Goal: Information Seeking & Learning: Learn about a topic

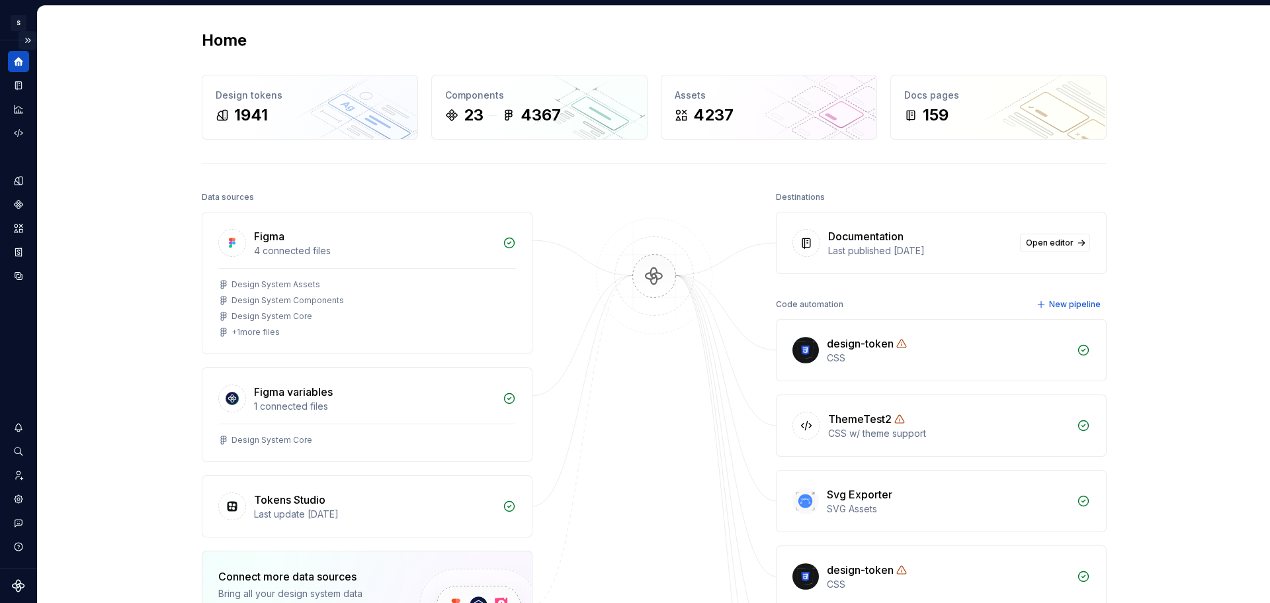
click at [28, 39] on button "Expand sidebar" at bounding box center [28, 40] width 19 height 19
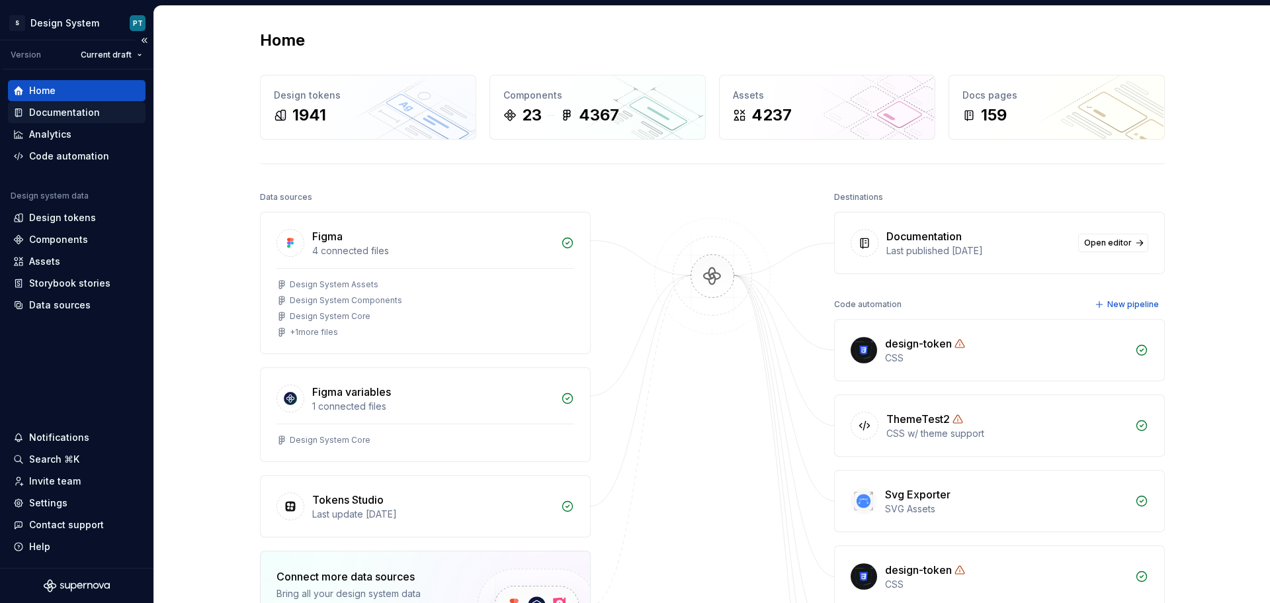
click at [52, 110] on div "Documentation" at bounding box center [64, 112] width 71 height 13
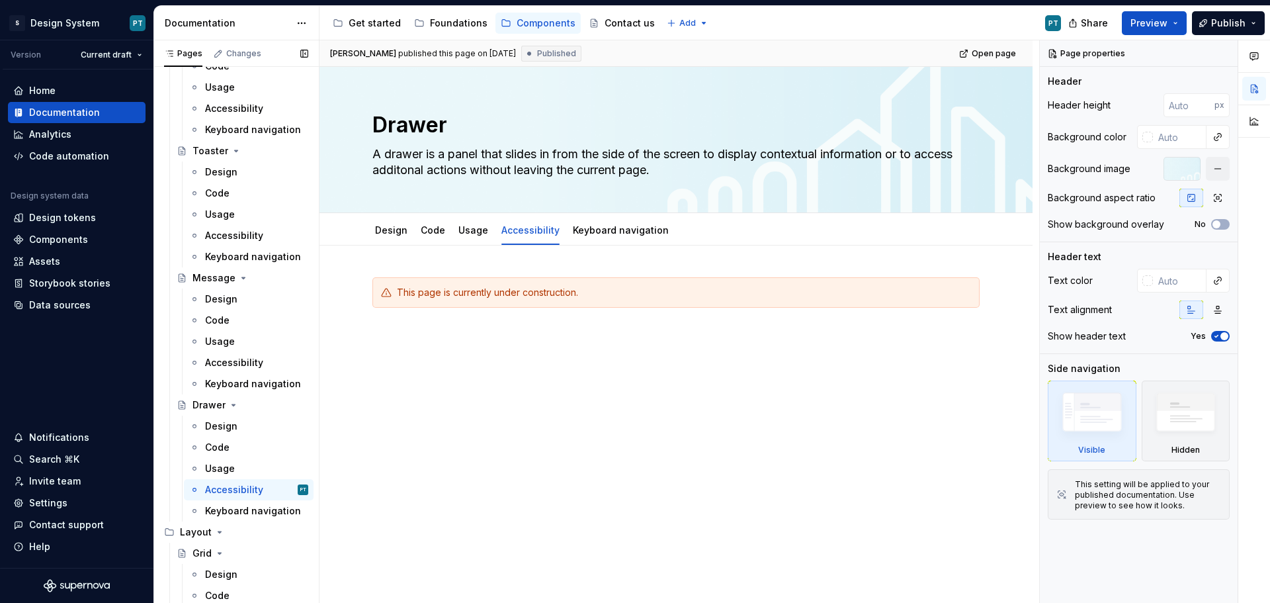
scroll to position [2910, 0]
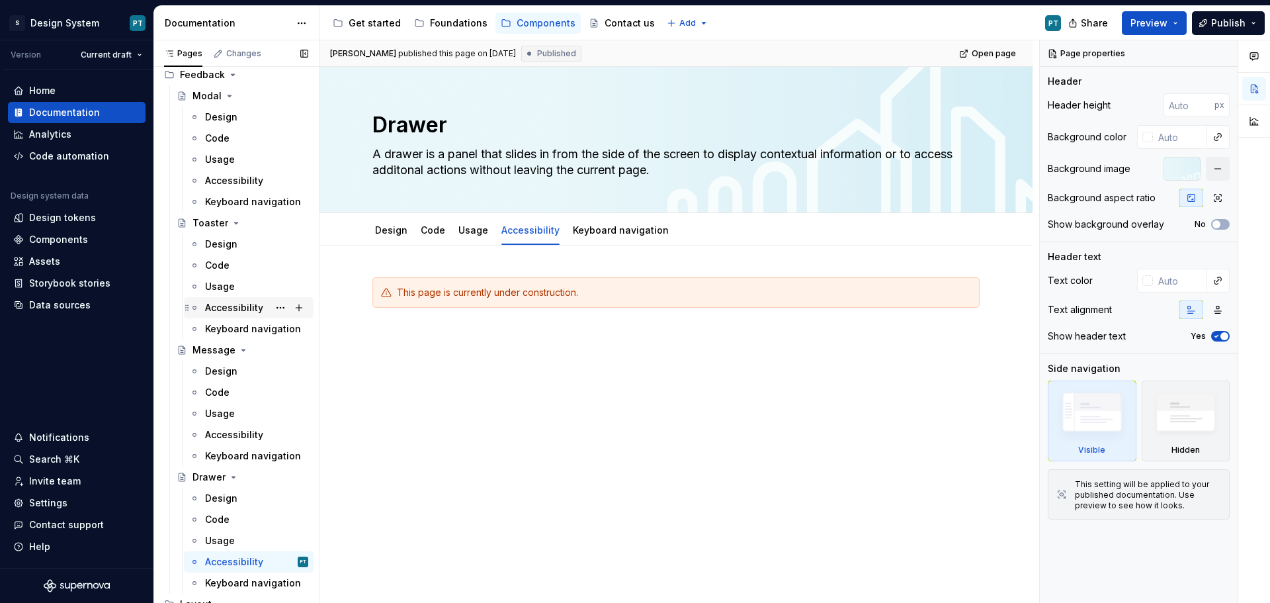
click at [228, 310] on div "Accessibility" at bounding box center [234, 307] width 58 height 13
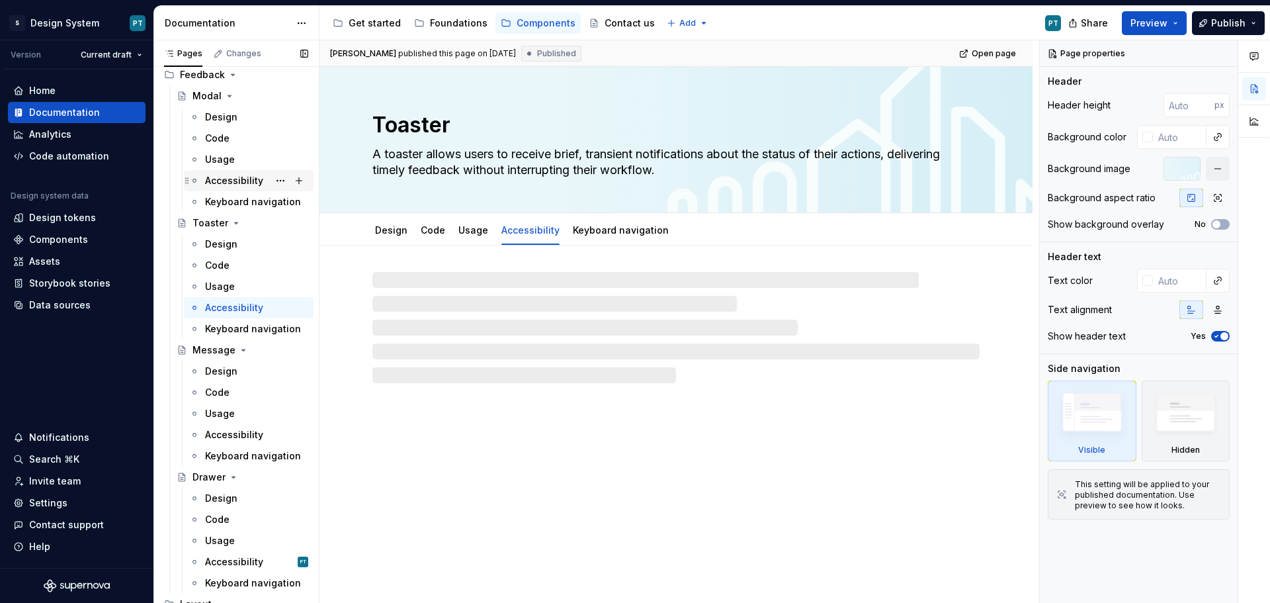
click at [238, 175] on div "Accessibility" at bounding box center [234, 180] width 58 height 13
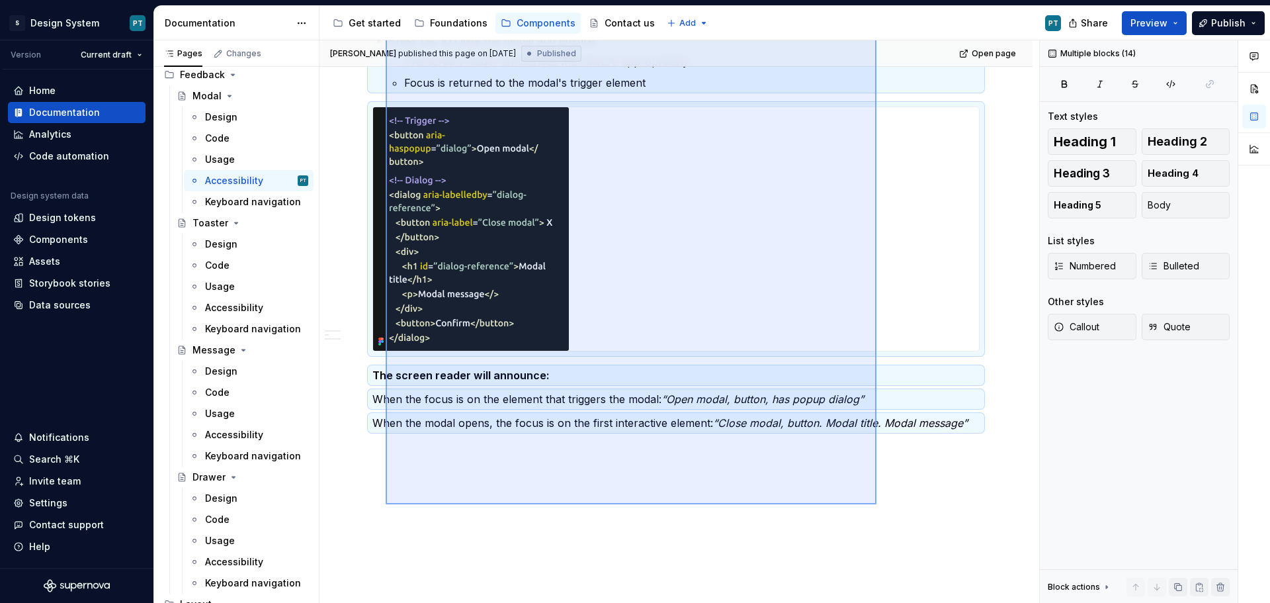
scroll to position [901, 0]
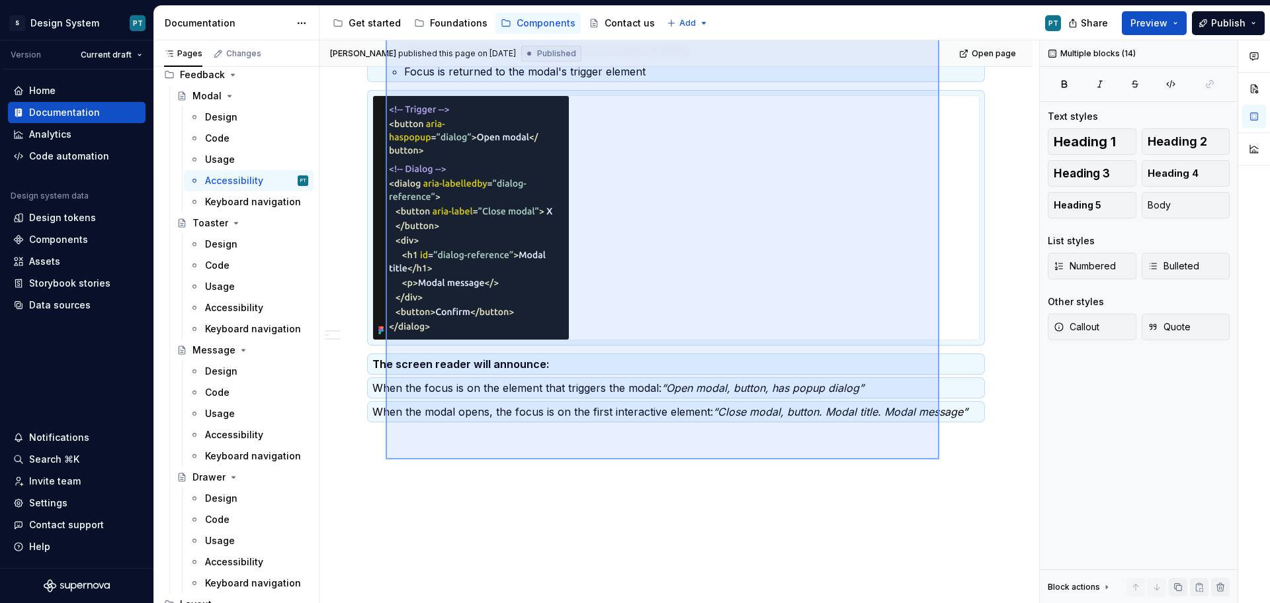
drag, startPoint x: 386, startPoint y: 279, endPoint x: 939, endPoint y: 459, distance: 582.1
click at [939, 459] on div "[PERSON_NAME] published this page on [DATE] Published Open page Modal A modal a…" at bounding box center [679, 321] width 720 height 563
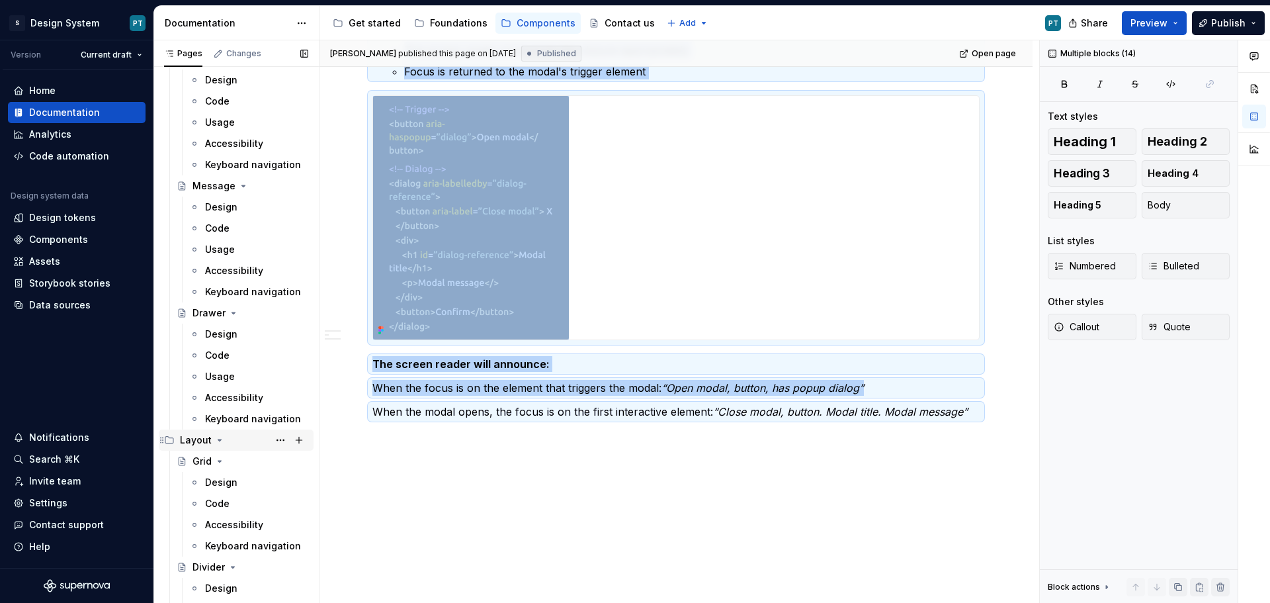
scroll to position [3109, 0]
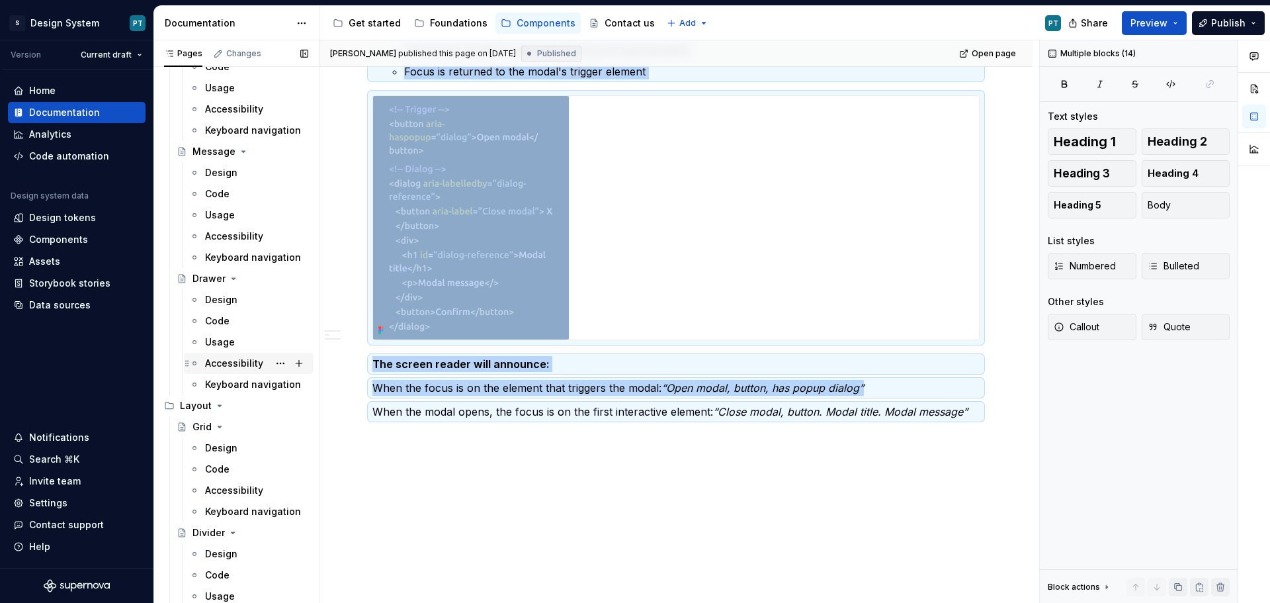
click at [239, 362] on div "Accessibility" at bounding box center [234, 363] width 58 height 13
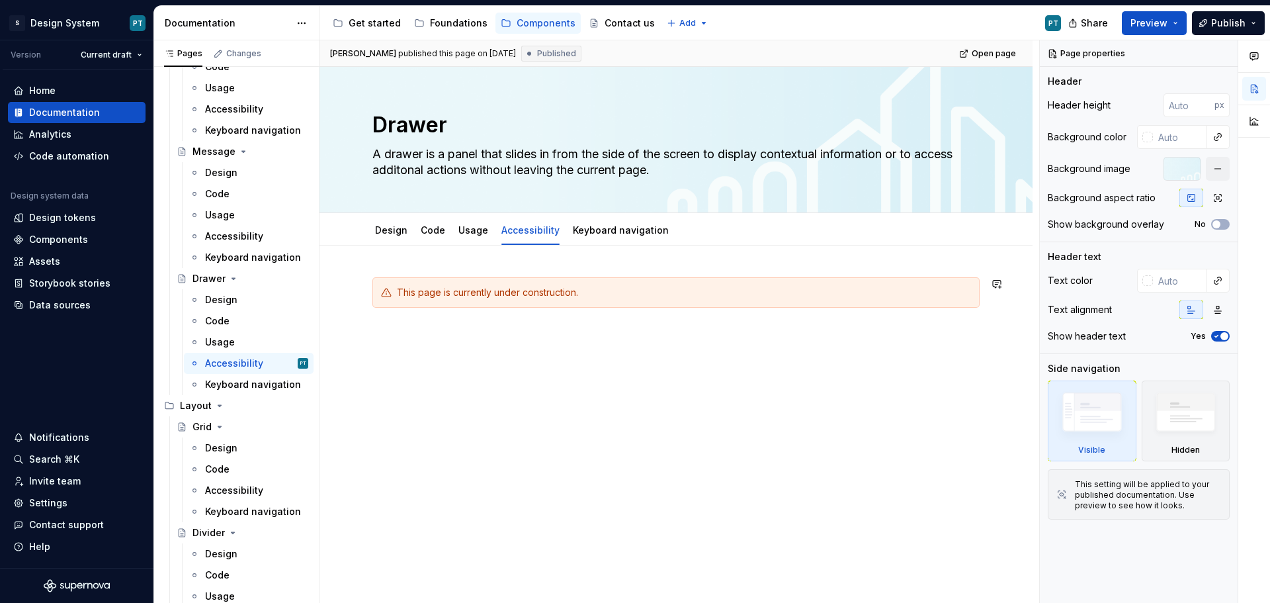
click at [448, 328] on p at bounding box center [675, 331] width 607 height 16
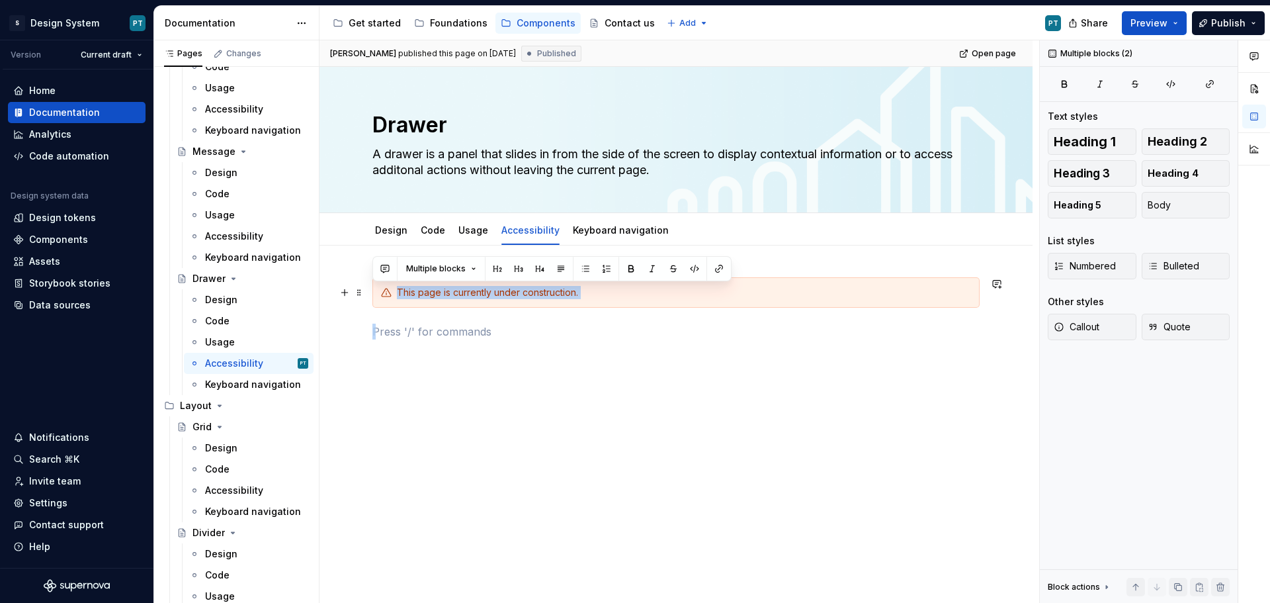
drag, startPoint x: 448, startPoint y: 328, endPoint x: 382, endPoint y: 278, distance: 83.1
click at [382, 278] on div "This page is currently under construction." at bounding box center [675, 308] width 607 height 62
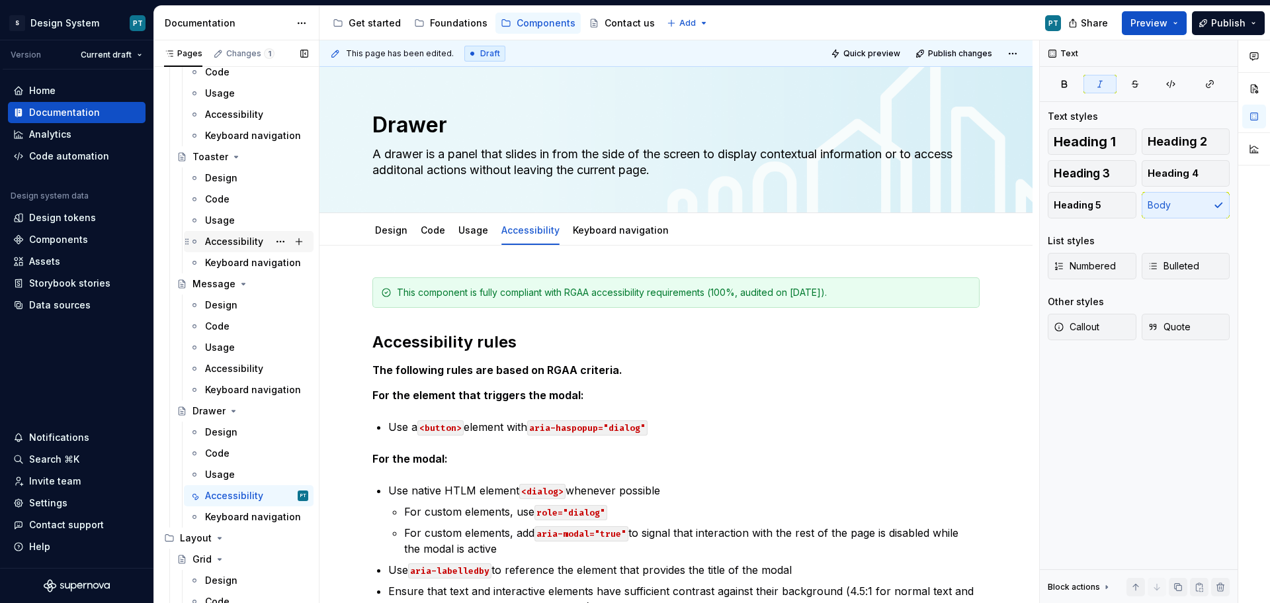
scroll to position [2844, 0]
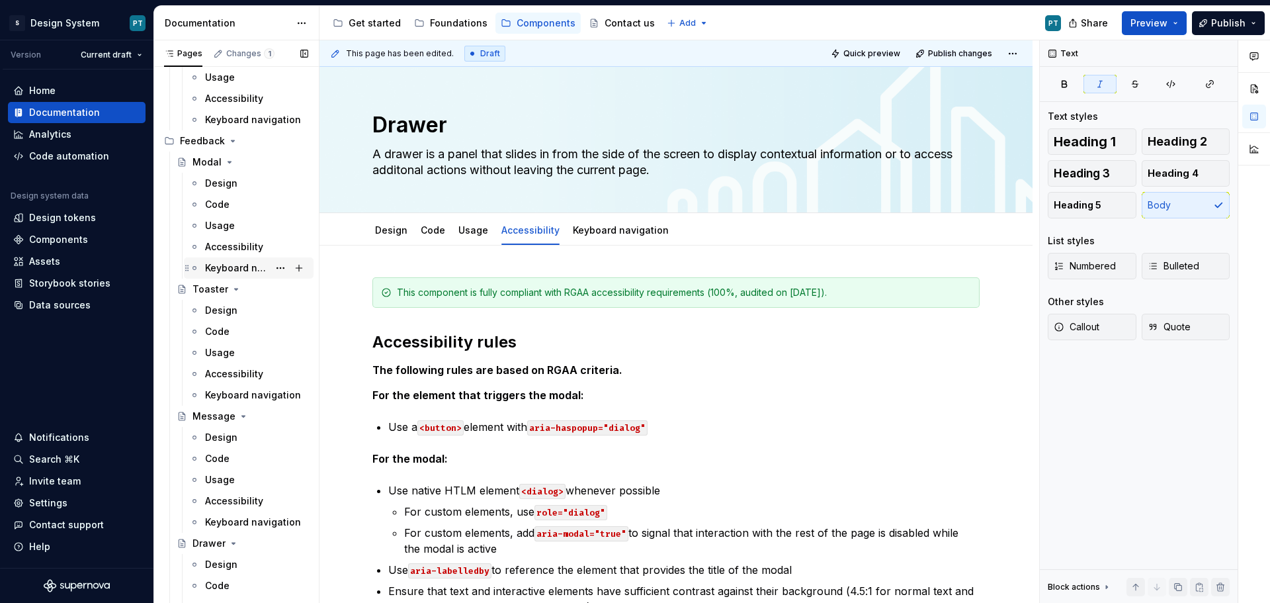
click at [232, 262] on div "Keyboard navigation" at bounding box center [236, 267] width 63 height 13
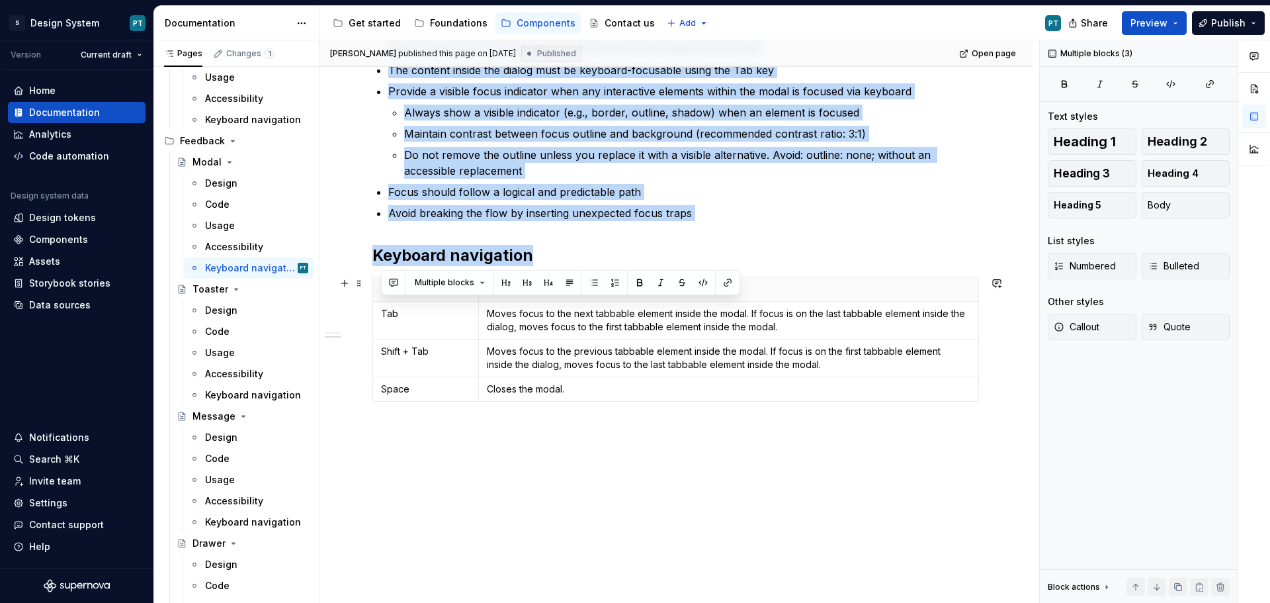
drag, startPoint x: 429, startPoint y: 352, endPoint x: 604, endPoint y: 397, distance: 180.3
click at [604, 397] on div "Focus When a dialog opens, focus should move to the first interactive element (…" at bounding box center [675, 197] width 607 height 419
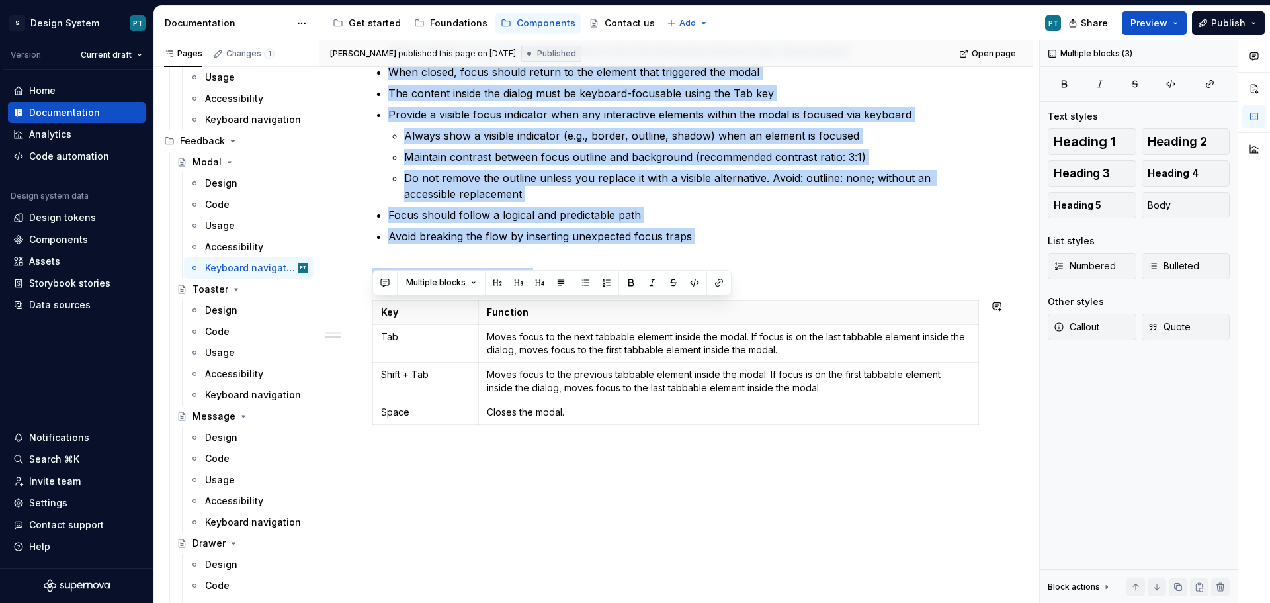
scroll to position [305, 0]
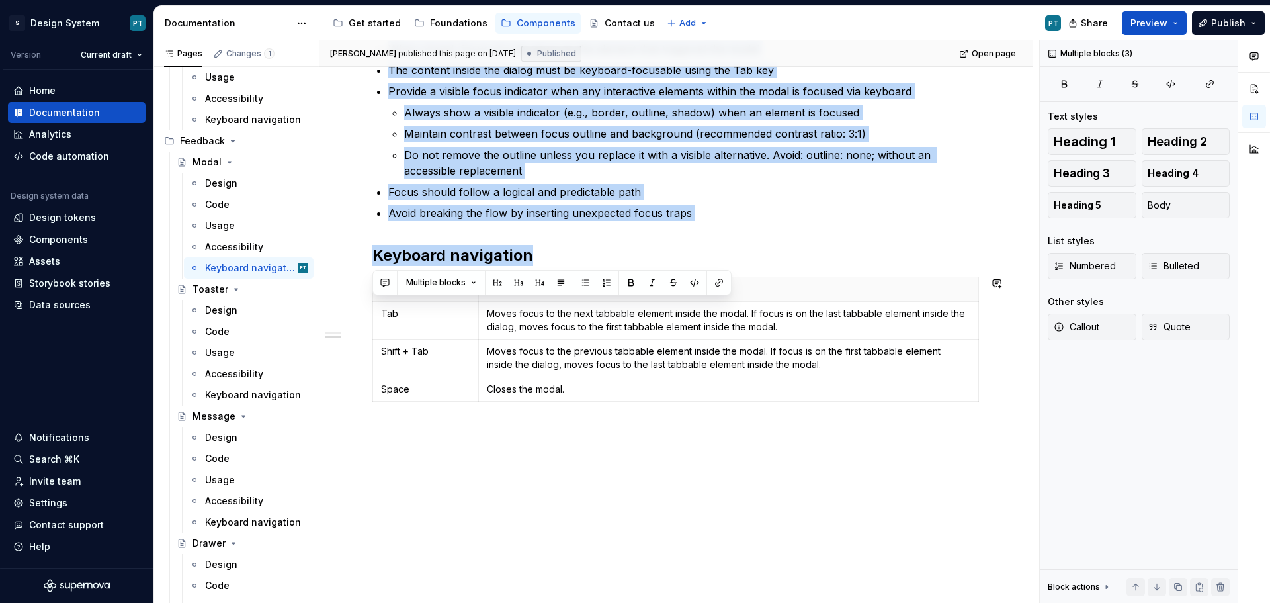
drag, startPoint x: 376, startPoint y: 132, endPoint x: 950, endPoint y: 462, distance: 662.6
click at [950, 462] on div "Focus When a dialog opens, focus should move to the first interactive element (…" at bounding box center [675, 279] width 713 height 647
copy div "Focus When a dialog opens, focus should move to the first interactive element (…"
click at [585, 473] on div "Focus When a dialog opens, focus should move to the first interactive element (…" at bounding box center [675, 279] width 713 height 647
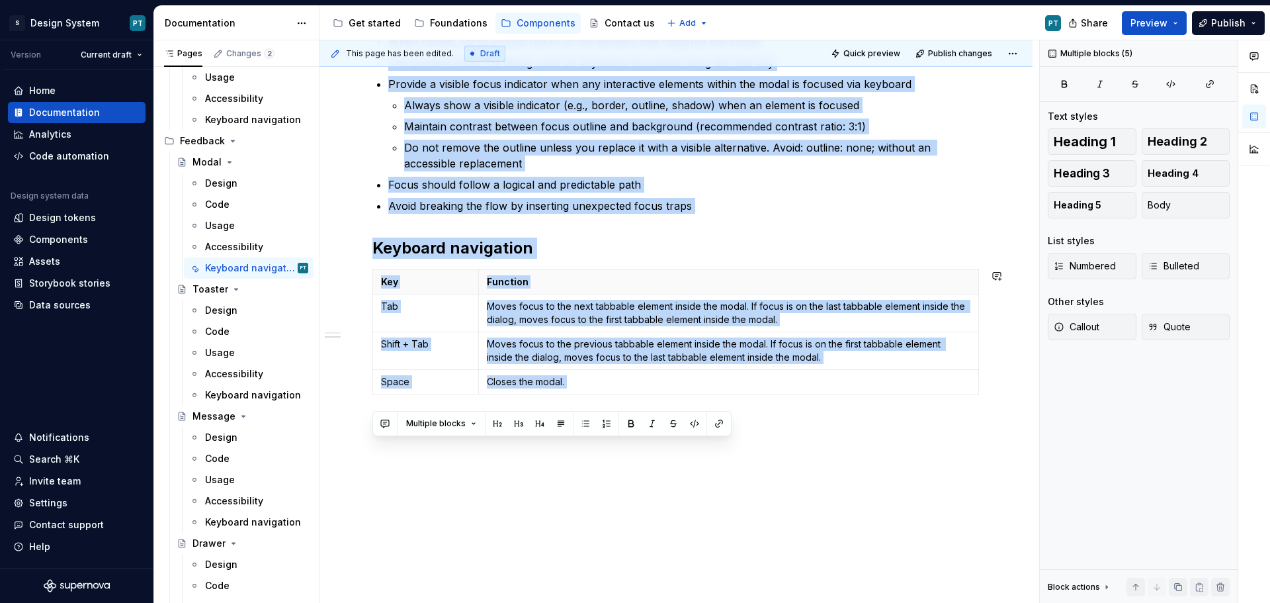
scroll to position [337, 0]
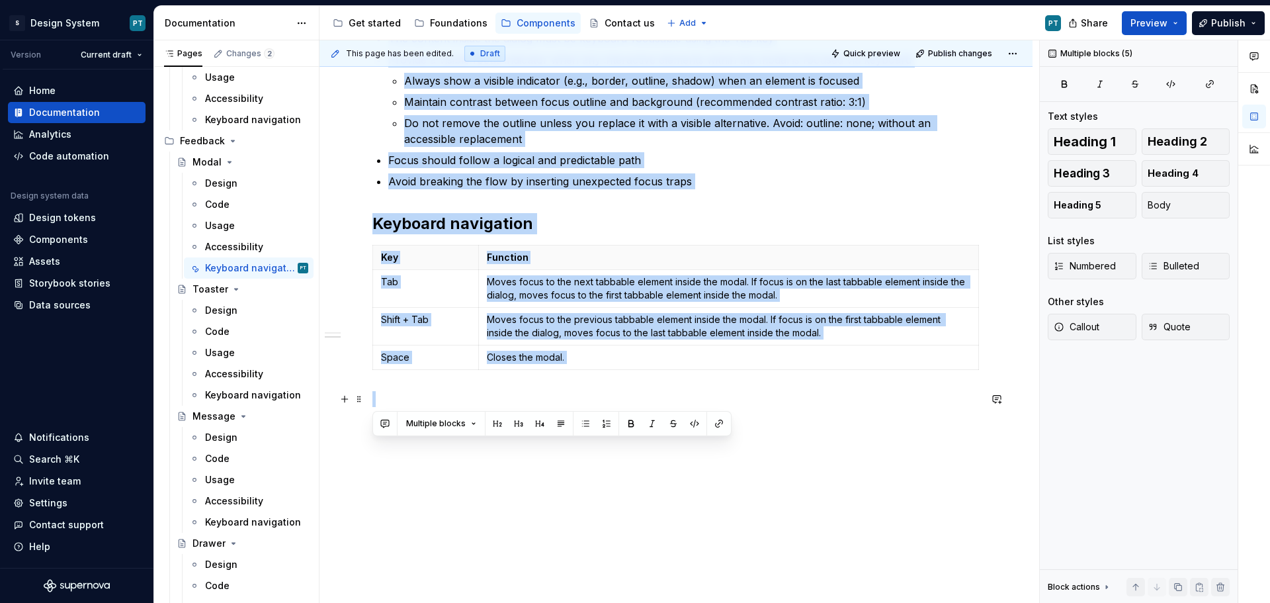
drag, startPoint x: 375, startPoint y: 197, endPoint x: 922, endPoint y: 397, distance: 582.3
click at [922, 397] on div "Focus When a dialog opens, focus should move to the first interactive element (…" at bounding box center [675, 181] width 607 height 450
copy div "Focus When a dialog opens, focus should move to the first interactive element (…"
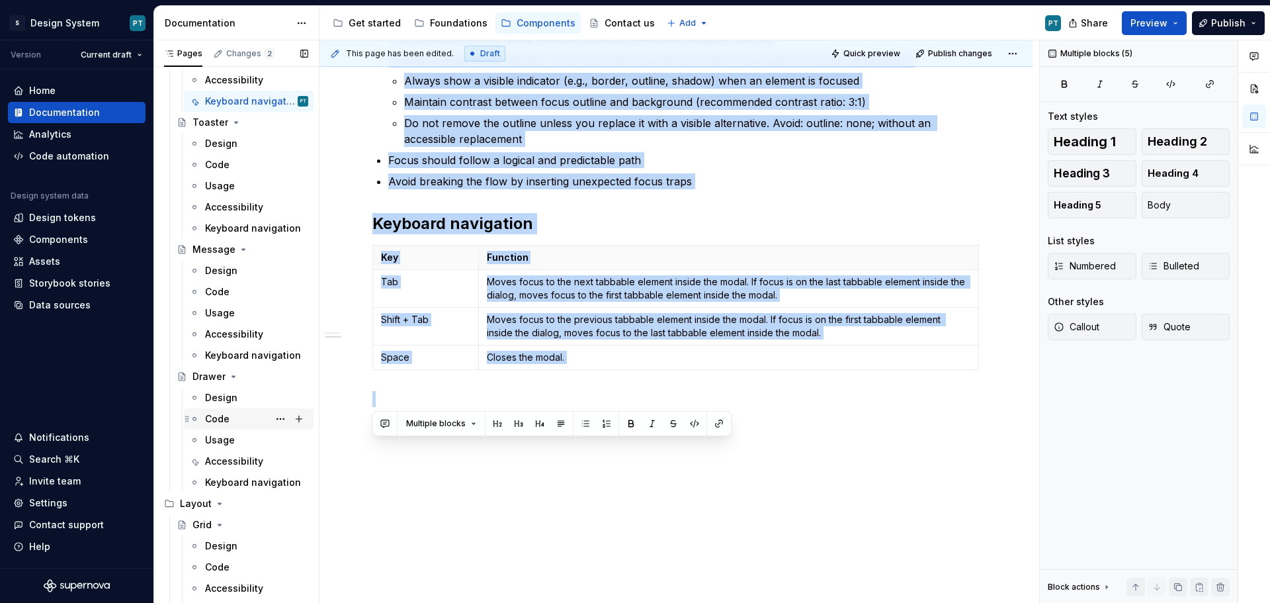
scroll to position [3043, 0]
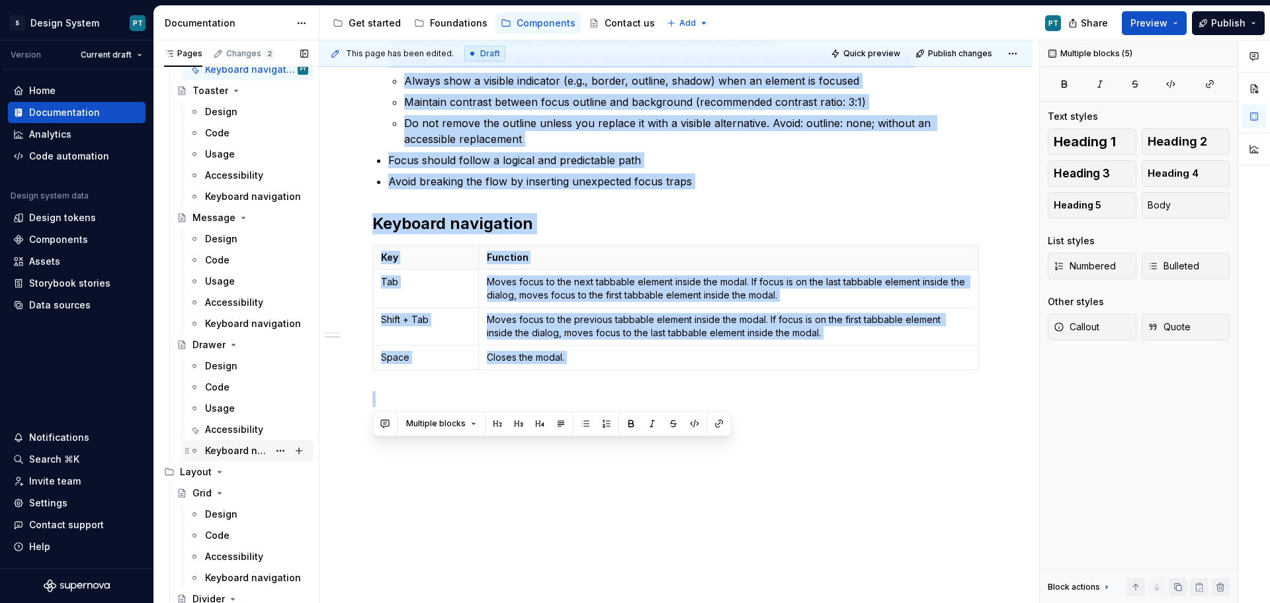
click at [233, 452] on div "Keyboard navigation" at bounding box center [236, 450] width 63 height 13
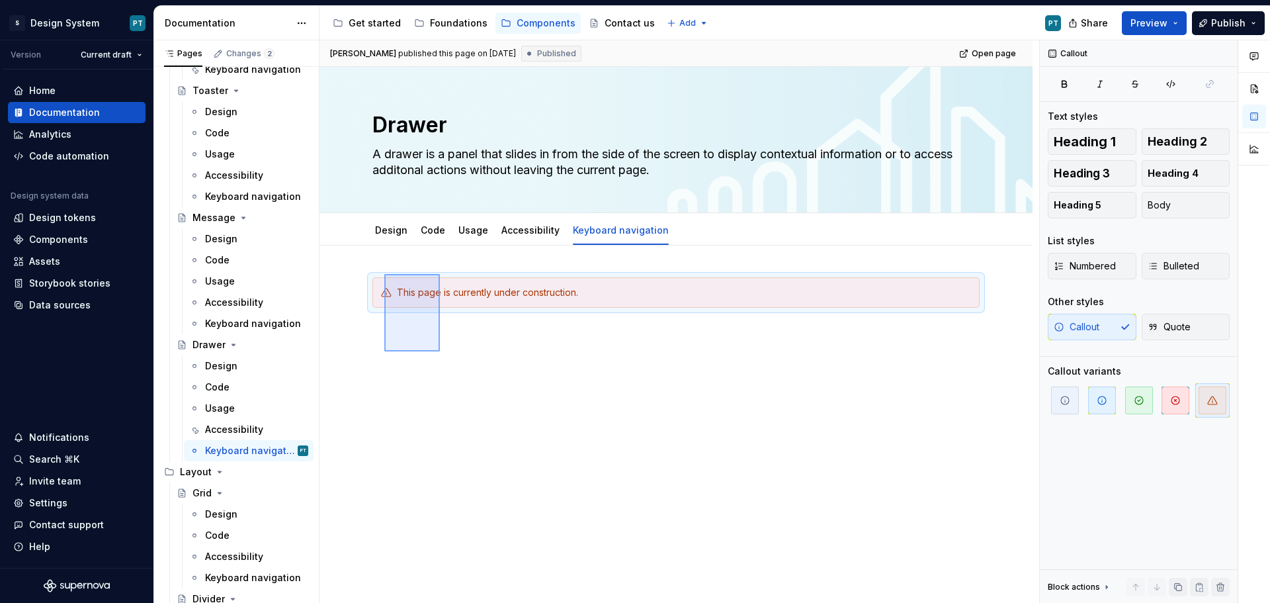
drag, startPoint x: 398, startPoint y: 288, endPoint x: 384, endPoint y: 274, distance: 19.6
click at [384, 274] on div "[PERSON_NAME] published this page on [DATE] Published Open page Drawer A drawer…" at bounding box center [679, 321] width 720 height 563
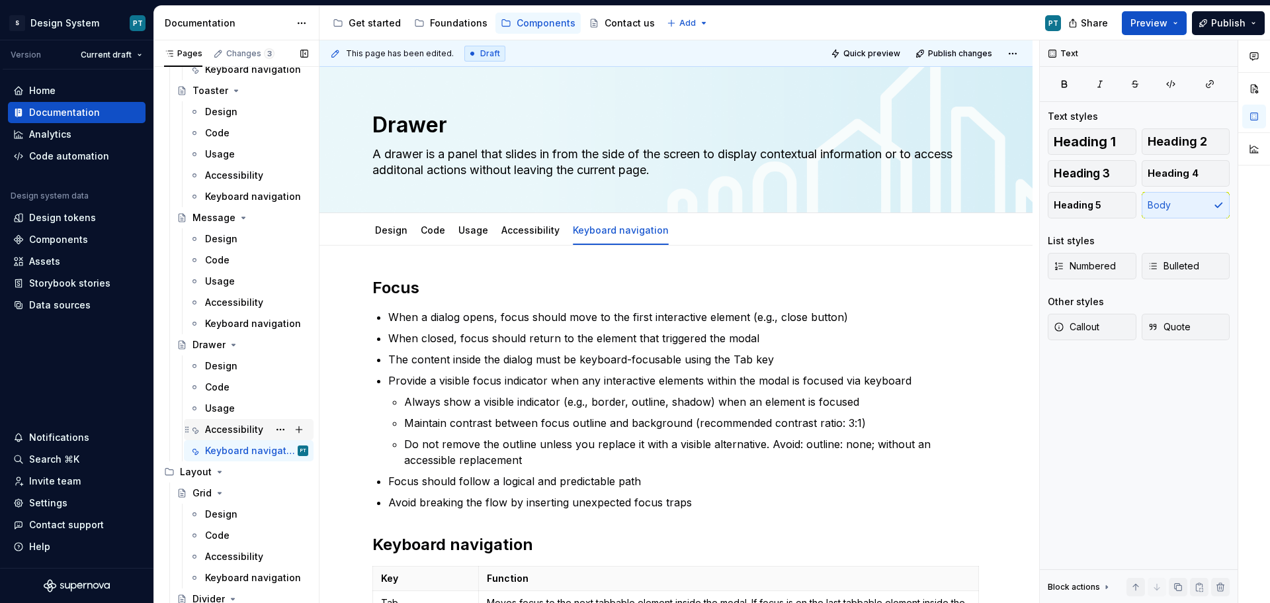
click at [208, 433] on div "Accessibility" at bounding box center [234, 429] width 58 height 13
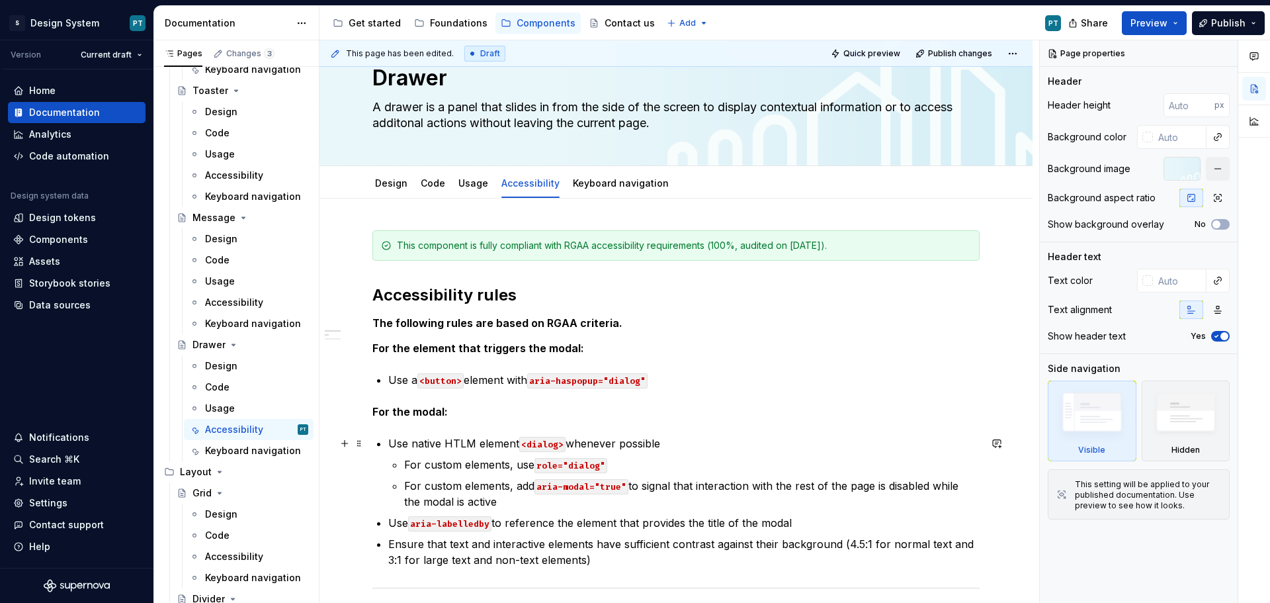
scroll to position [66, 0]
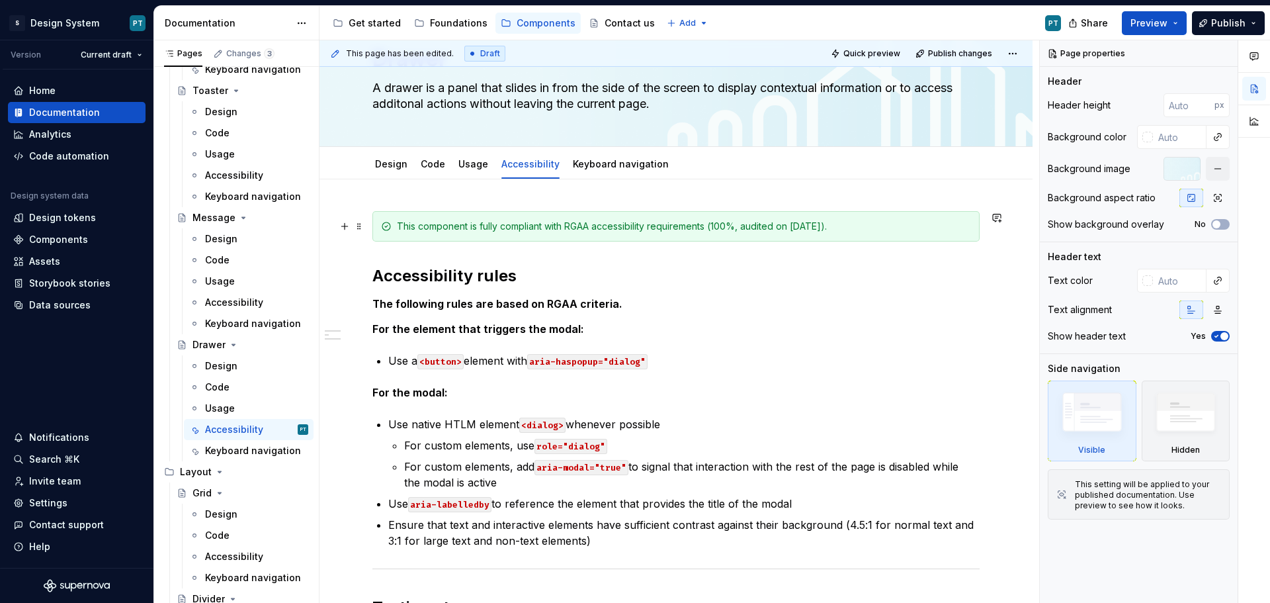
click at [678, 232] on div "This component is fully compliant with RGAA accessibility requirements (100%, a…" at bounding box center [684, 226] width 574 height 13
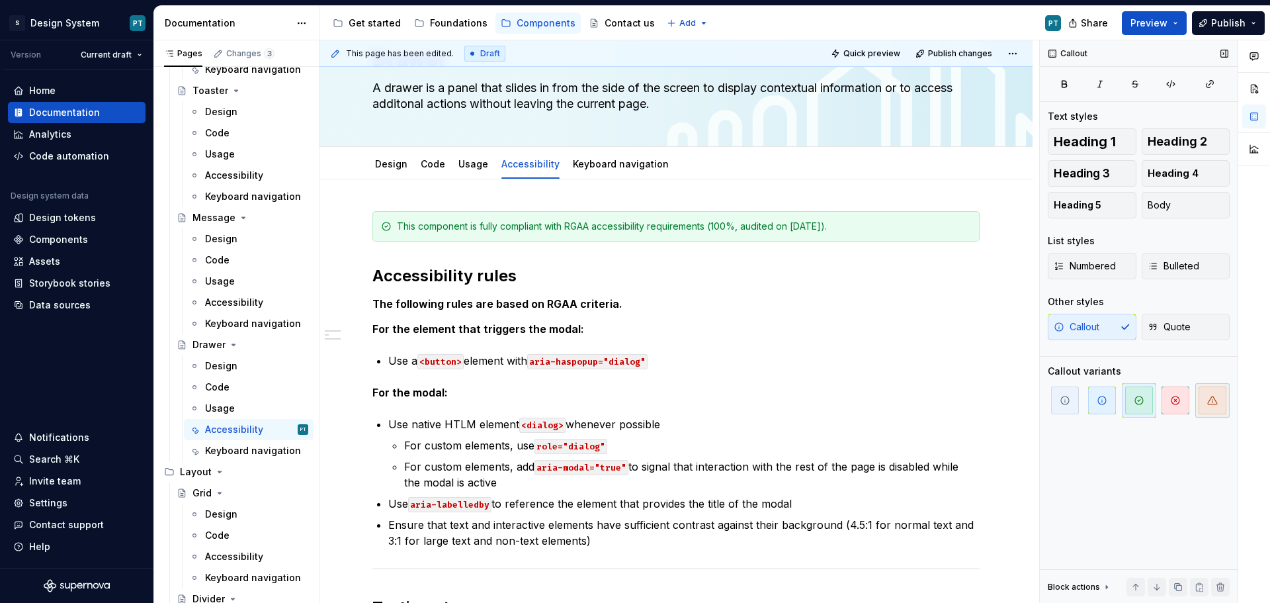
click at [1210, 408] on span "button" at bounding box center [1213, 400] width 28 height 28
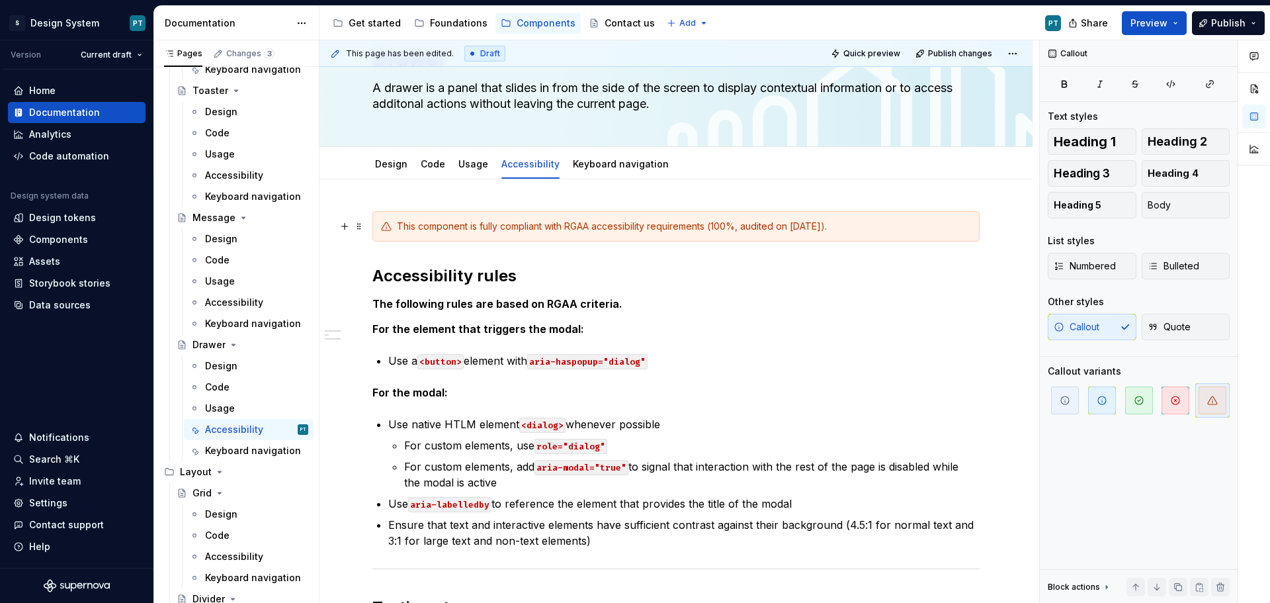
type textarea "*"
drag, startPoint x: 729, startPoint y: 227, endPoint x: 716, endPoint y: 224, distance: 13.6
click at [716, 224] on div "This component is fully compliant with RGAA accessibility requirements (100%, a…" at bounding box center [684, 226] width 574 height 13
click at [241, 302] on div "Accessibility" at bounding box center [234, 302] width 58 height 13
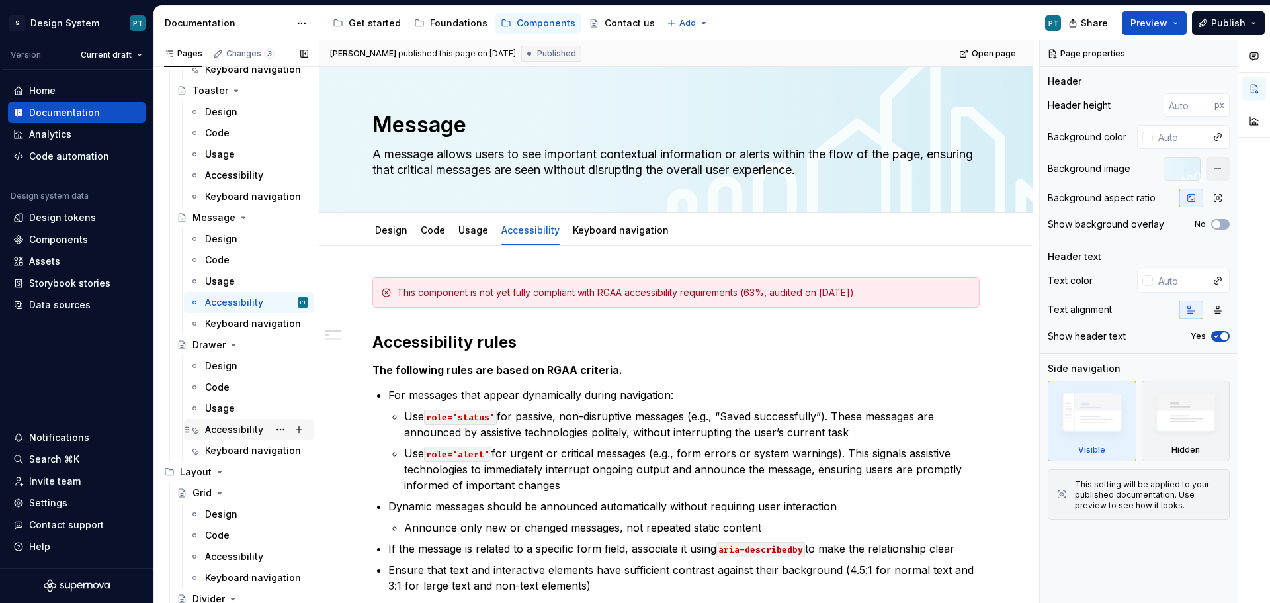
click at [230, 433] on div "Accessibility" at bounding box center [234, 429] width 58 height 13
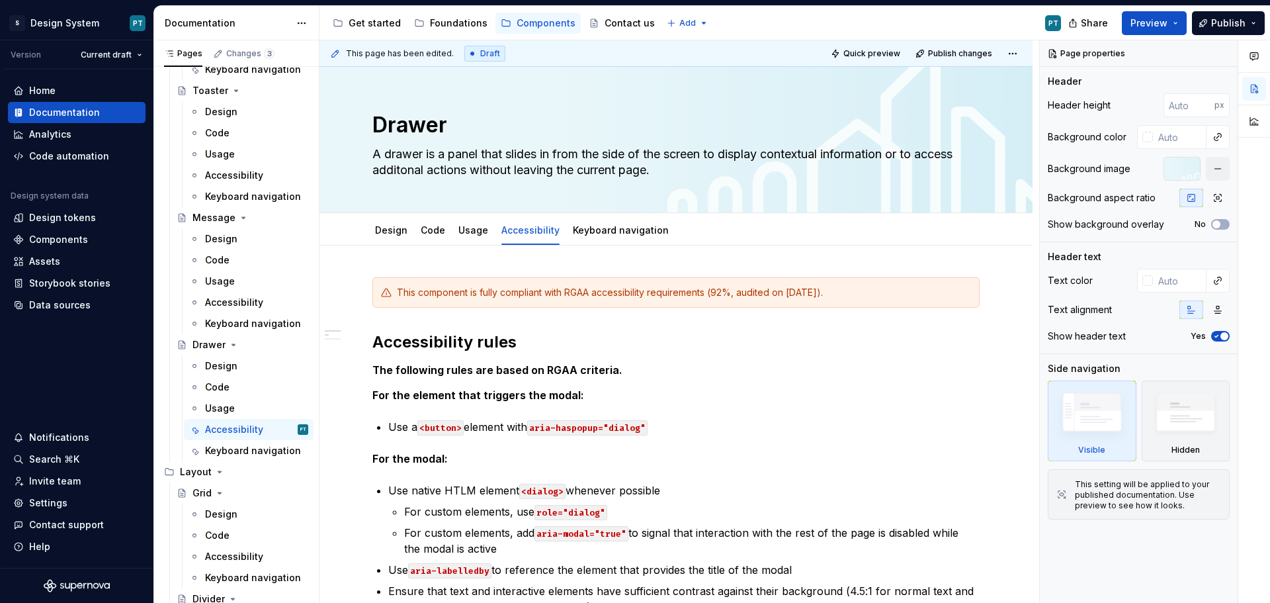
type textarea "*"
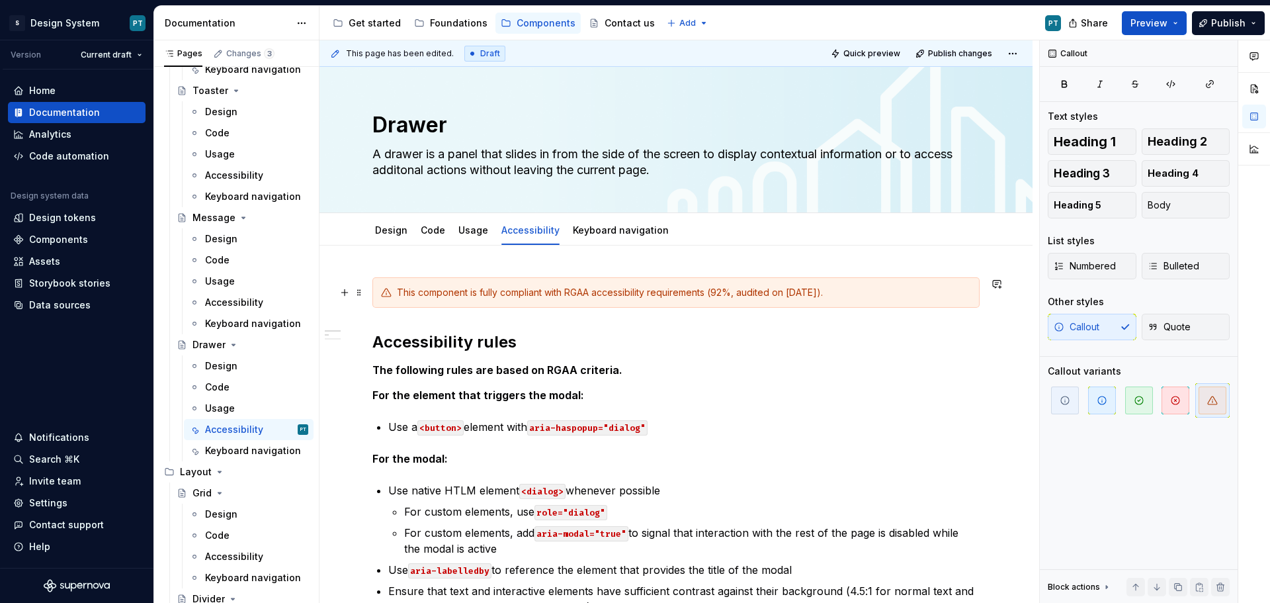
click at [538, 279] on div "This component is fully compliant with RGAA accessibility requirements (92%, au…" at bounding box center [675, 292] width 607 height 30
click at [1167, 394] on span "button" at bounding box center [1175, 400] width 28 height 28
click at [480, 293] on div "This component is fully compliant with RGAA accessibility requirements (92%, au…" at bounding box center [684, 292] width 574 height 13
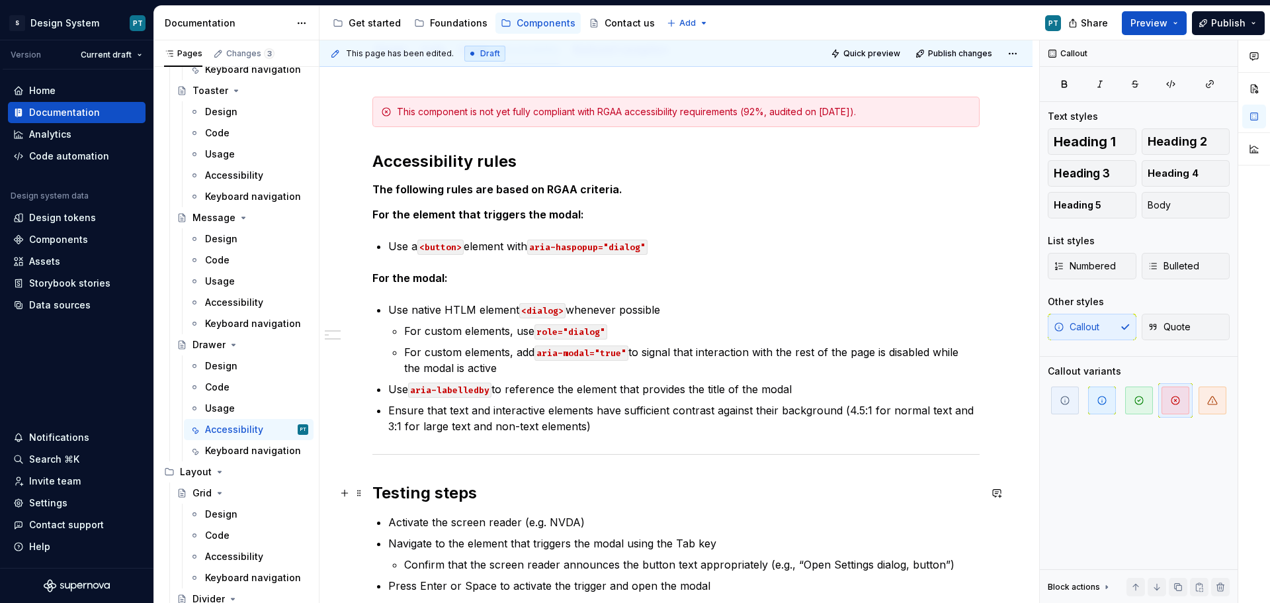
scroll to position [66, 0]
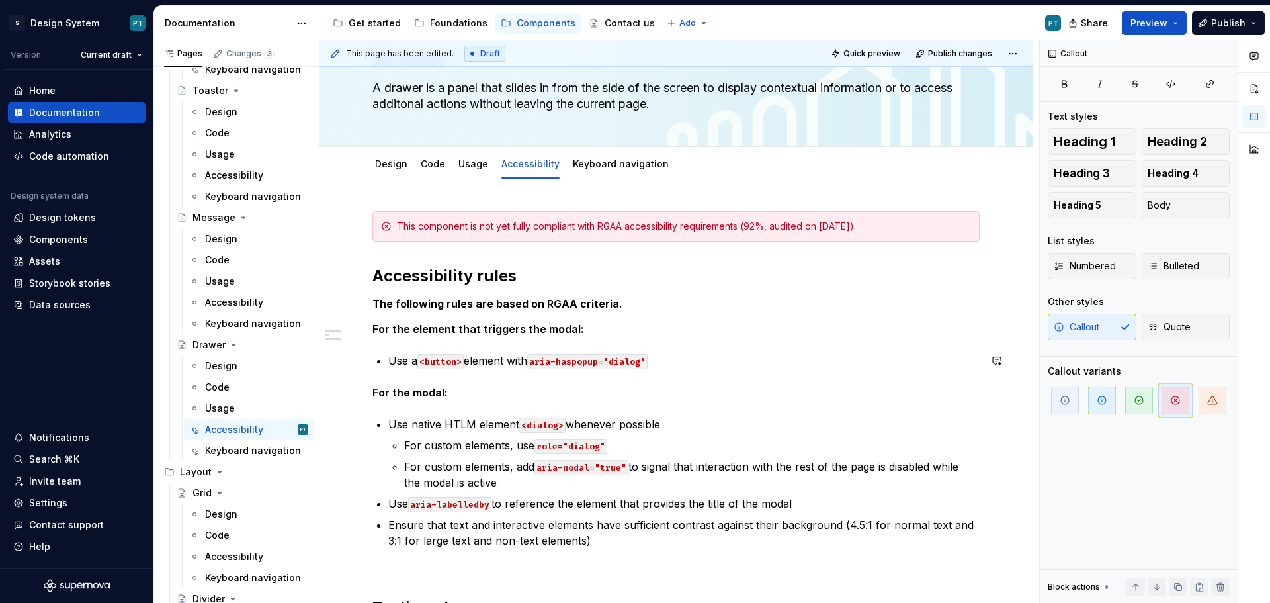
click at [731, 354] on p "Use a <button> element with aria-haspopup="dialog"" at bounding box center [683, 361] width 591 height 16
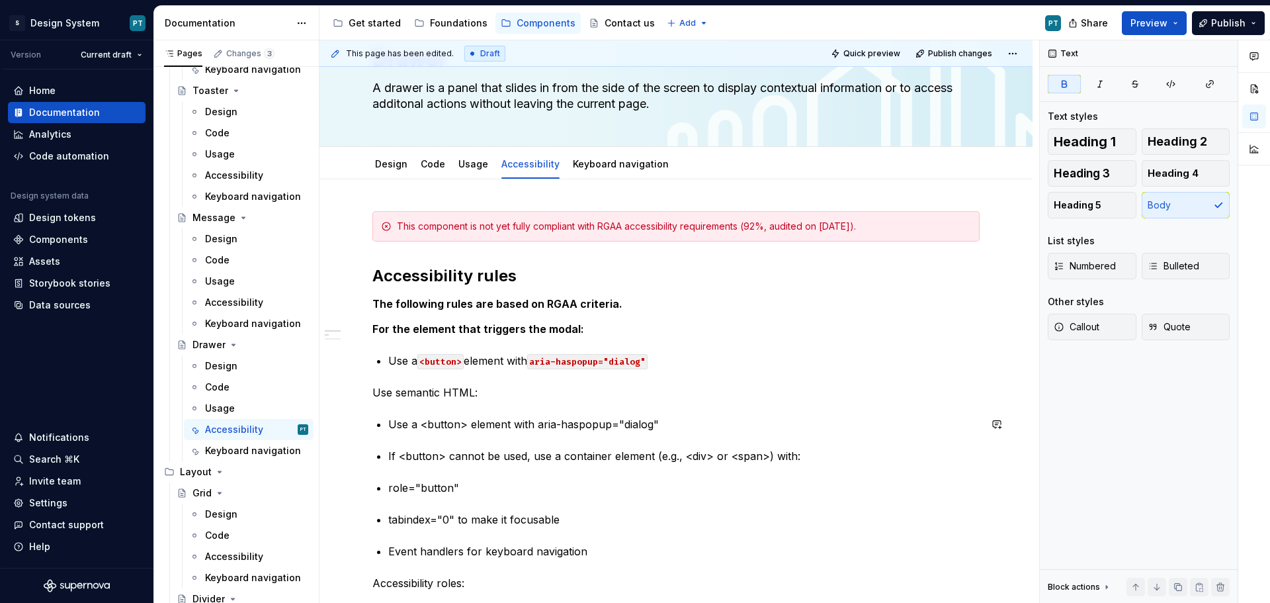
click at [501, 396] on p "Use semantic HTML:" at bounding box center [675, 392] width 607 height 16
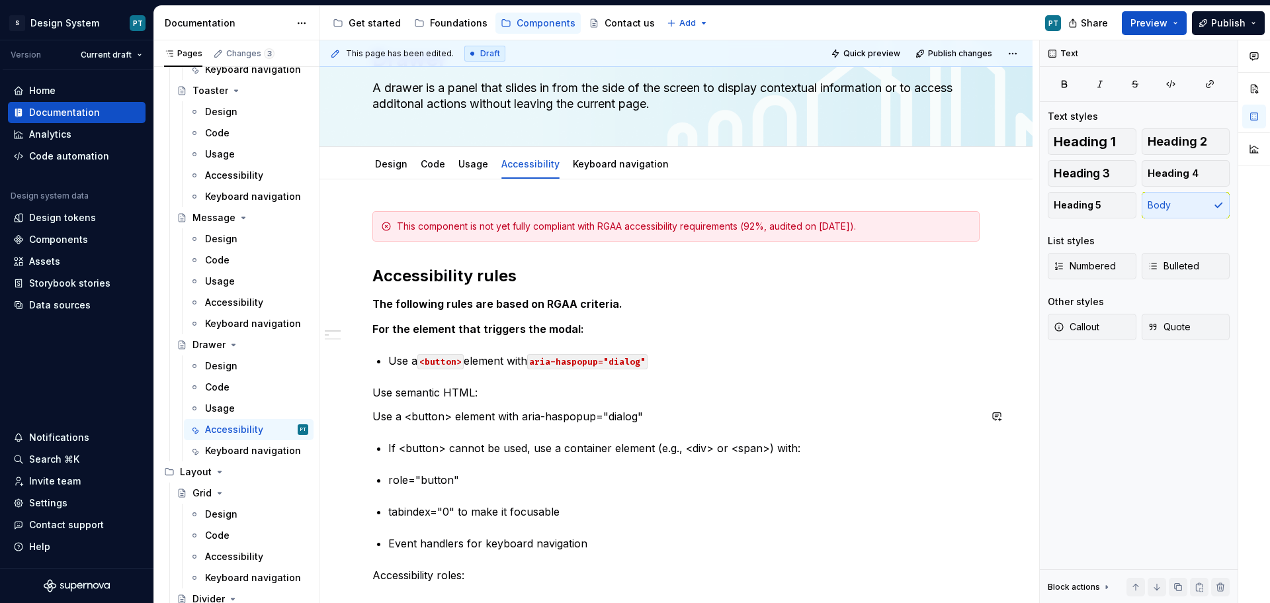
click at [698, 423] on p "Use a <button> element with aria-haspopup="dialog"" at bounding box center [675, 416] width 607 height 16
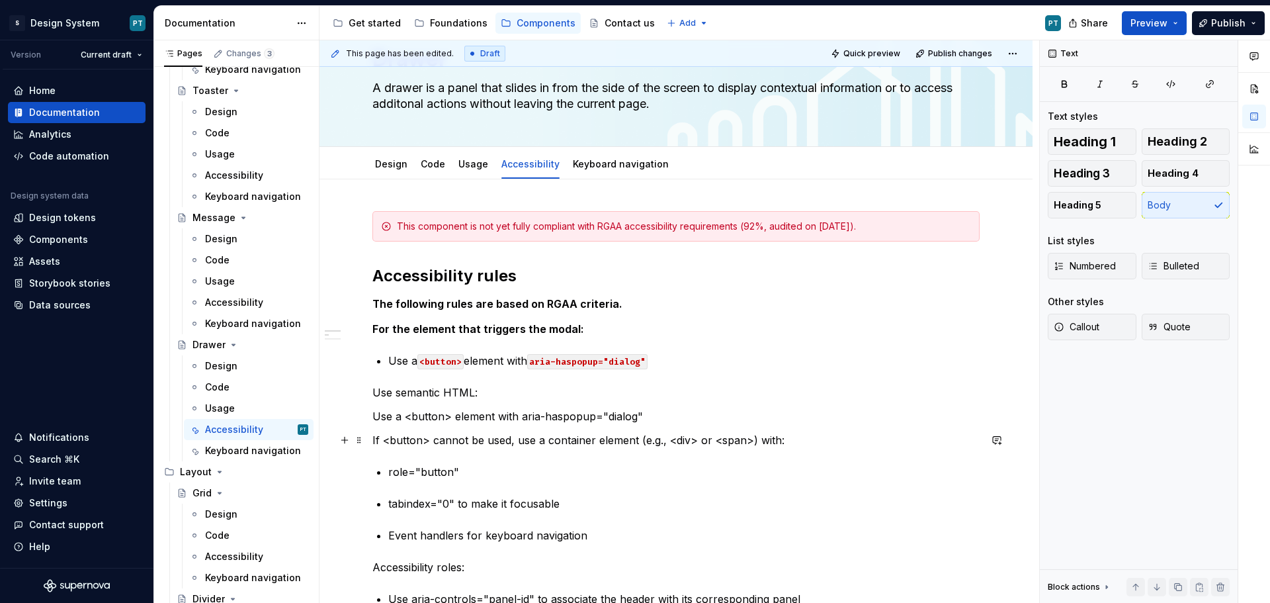
click at [803, 435] on p "If <button> cannot be used, use a container element (e.g., <div> or <span>) wit…" at bounding box center [675, 440] width 607 height 16
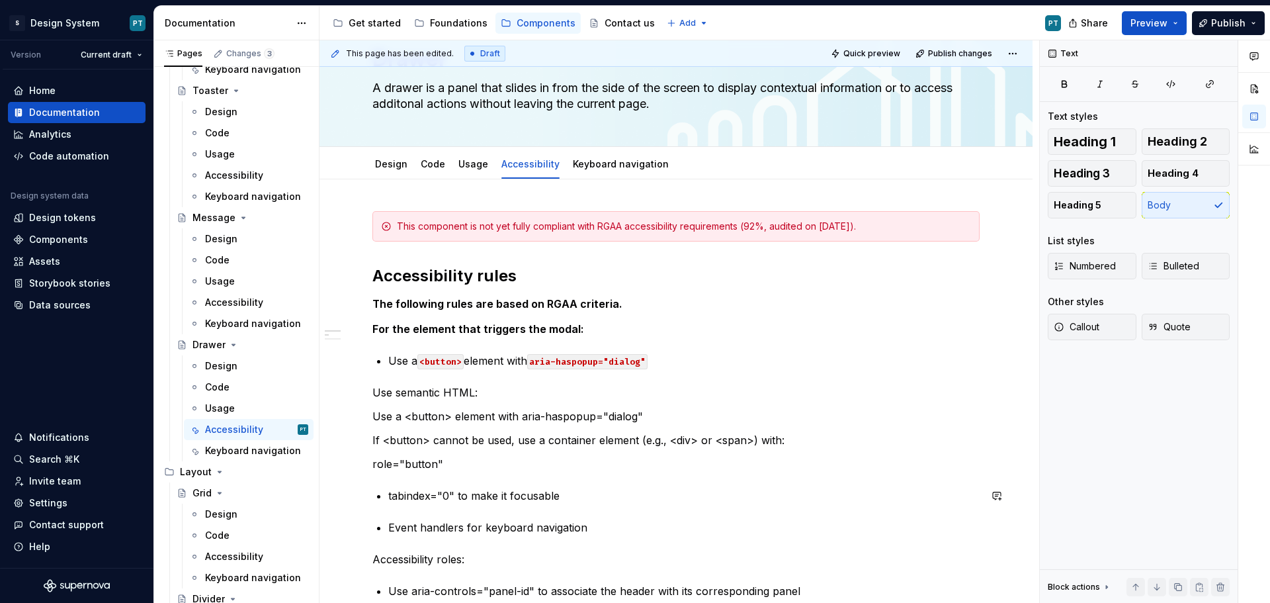
click at [514, 468] on p "role="button"" at bounding box center [675, 464] width 607 height 16
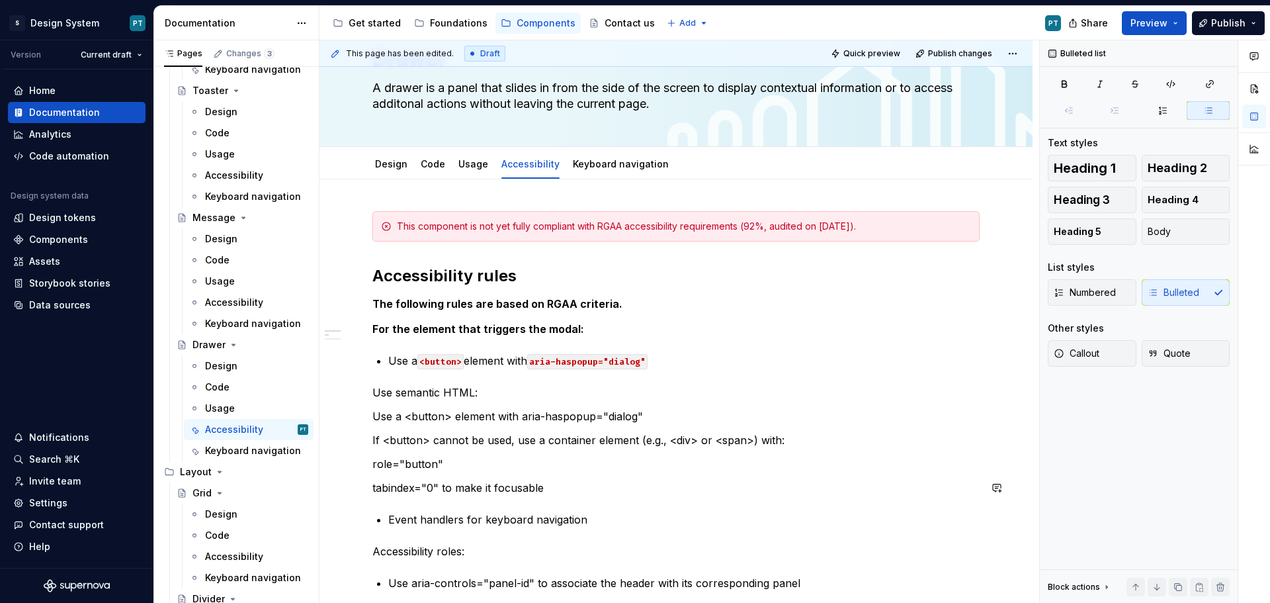
click at [577, 488] on p "tabindex="0" to make it focusable" at bounding box center [675, 488] width 607 height 16
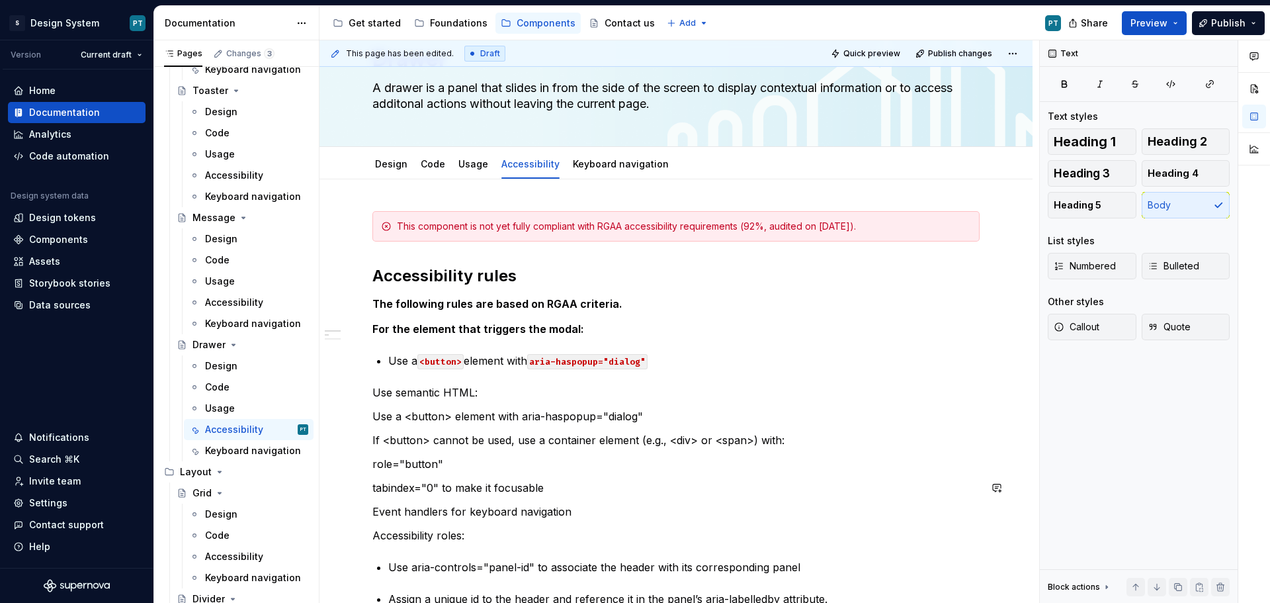
scroll to position [132, 0]
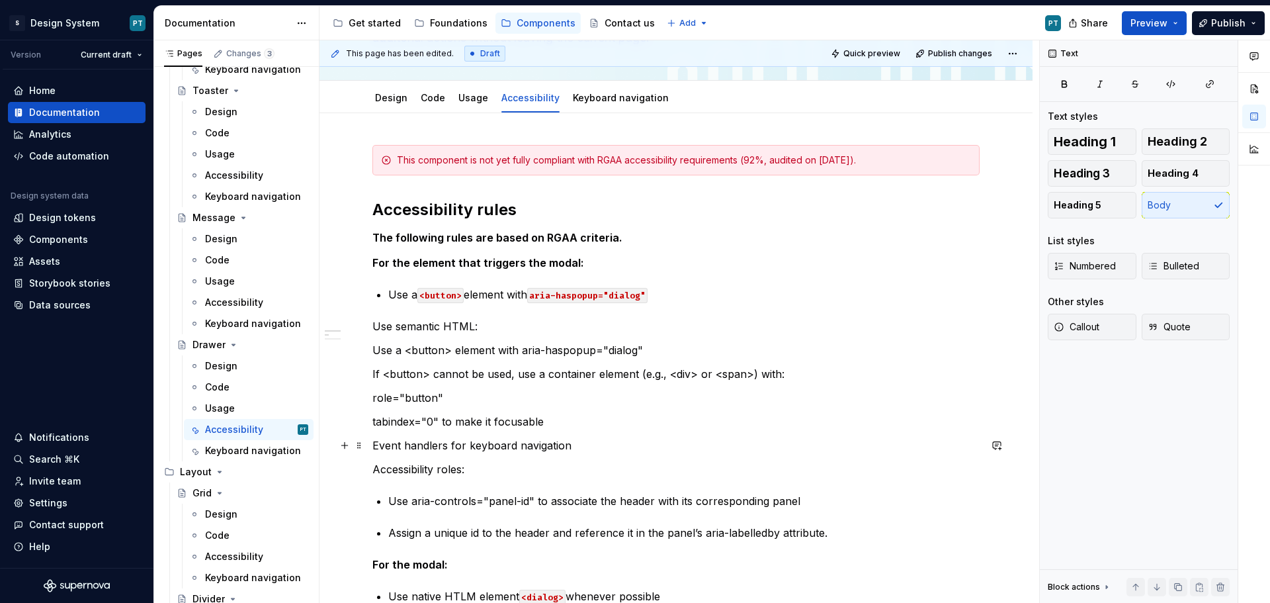
click at [579, 444] on p "Event handlers for keyboard navigation" at bounding box center [675, 445] width 607 height 16
click at [477, 464] on p "Accessibility roles:" at bounding box center [675, 469] width 607 height 16
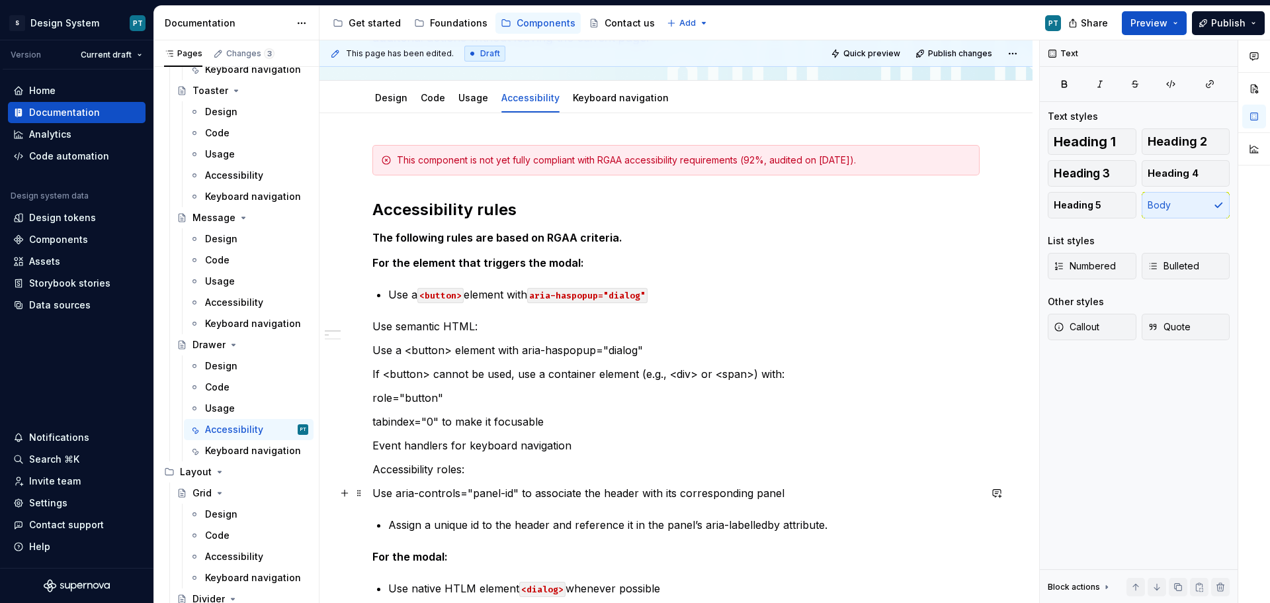
click at [810, 495] on p "Use aria-controls="panel-id" to associate the header with its corresponding pan…" at bounding box center [675, 493] width 607 height 16
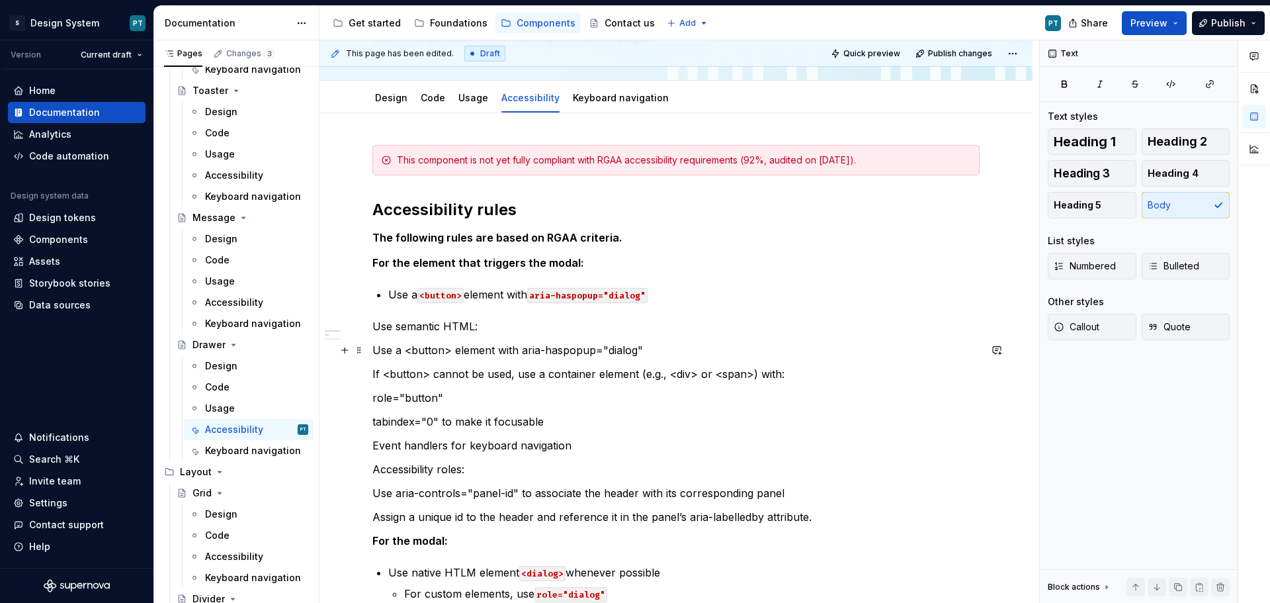
click at [372, 352] on p "Use a <button> element with aria-haspopup="dialog"" at bounding box center [675, 350] width 607 height 16
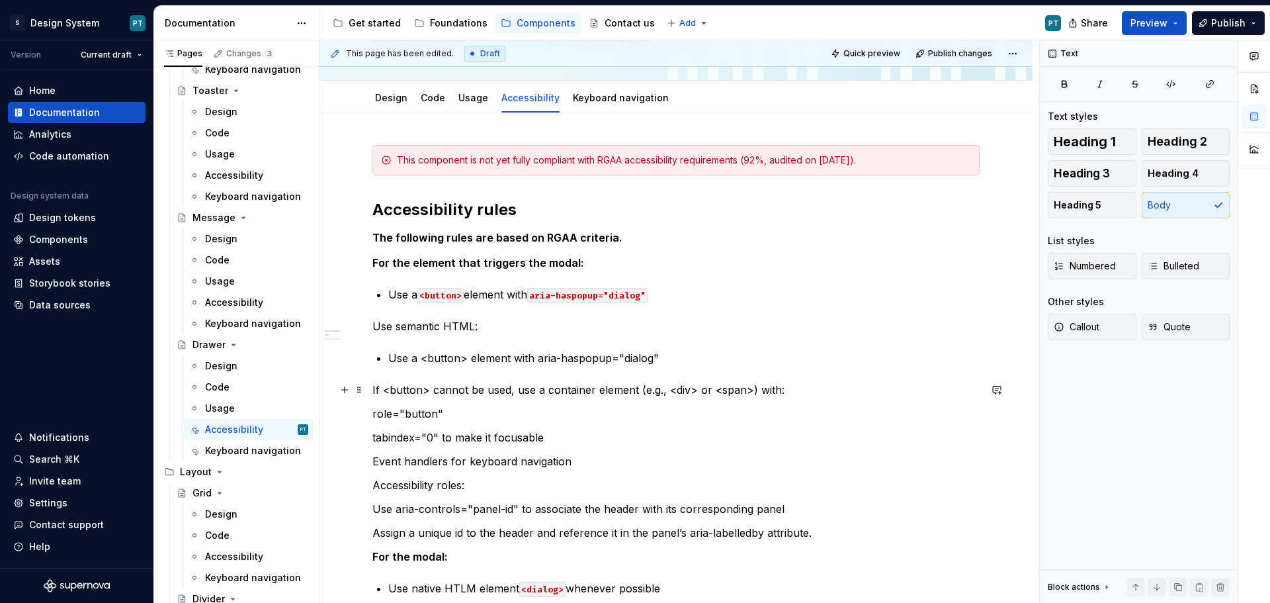
click at [372, 386] on p "If <button> cannot be used, use a container element (e.g., <div> or <span>) wit…" at bounding box center [675, 390] width 607 height 16
click at [700, 359] on p "Use a <button> element with aria-haspopup="dialog"" at bounding box center [683, 358] width 591 height 16
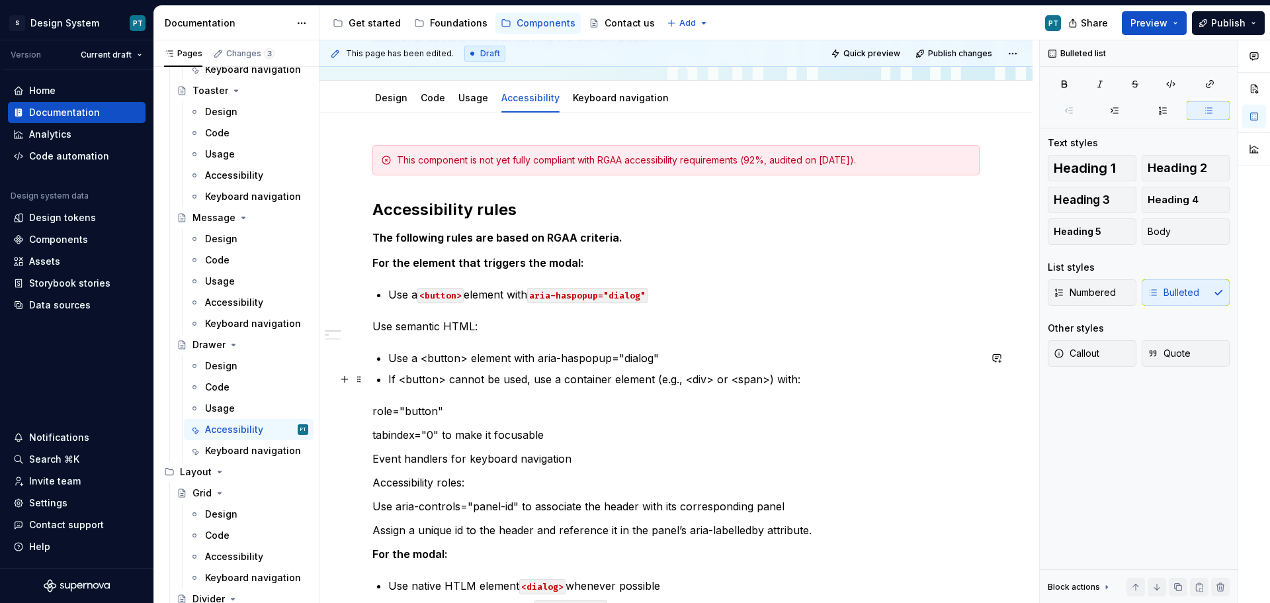
click at [796, 376] on p "If <button> cannot be used, use a container element (e.g., <div> or <span>) wit…" at bounding box center [683, 379] width 591 height 16
click at [494, 402] on p "Role="button"" at bounding box center [691, 400] width 575 height 16
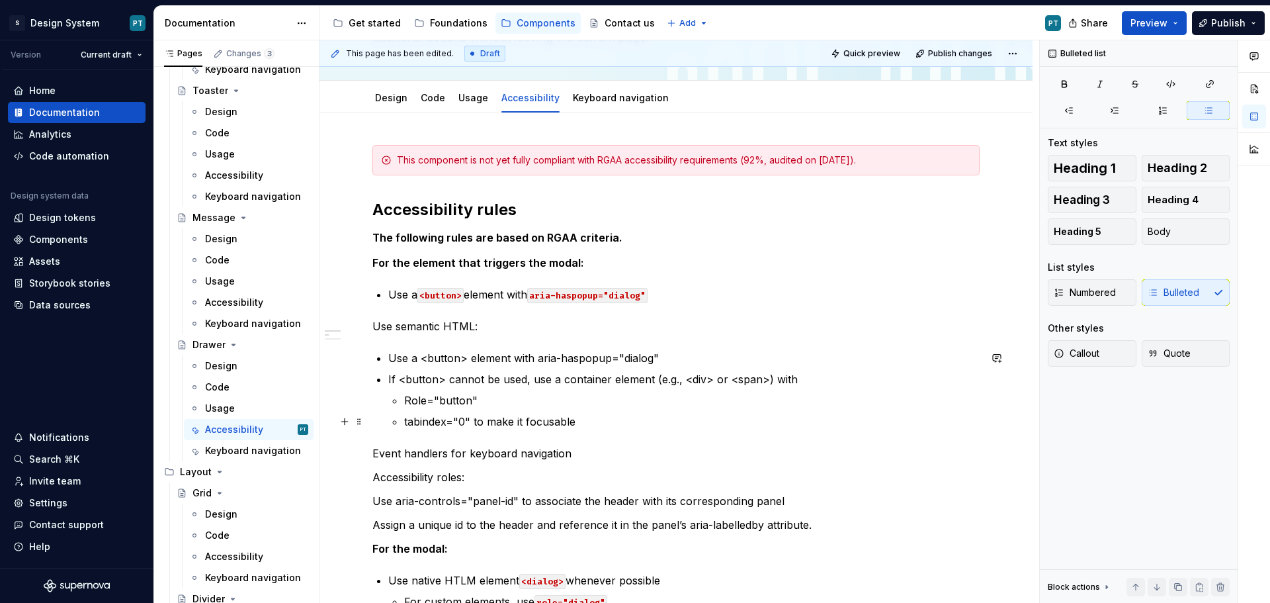
click at [609, 429] on p "tabindex="0" to make it focusable" at bounding box center [691, 421] width 575 height 16
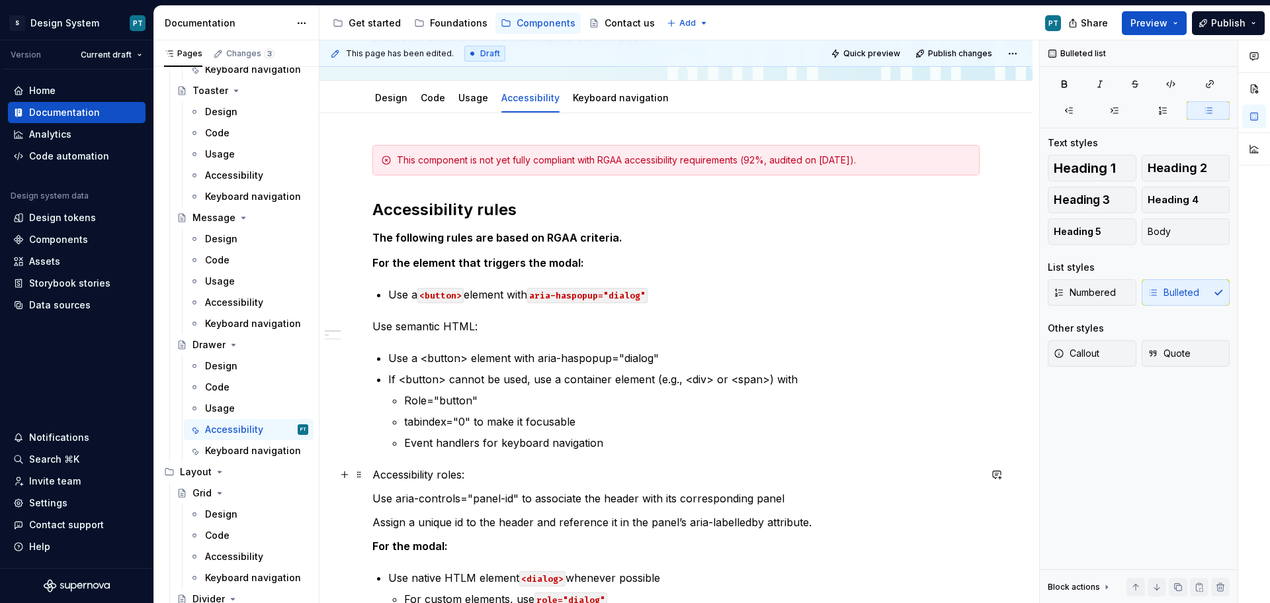
click at [479, 476] on p "Accessibility roles:" at bounding box center [675, 474] width 607 height 16
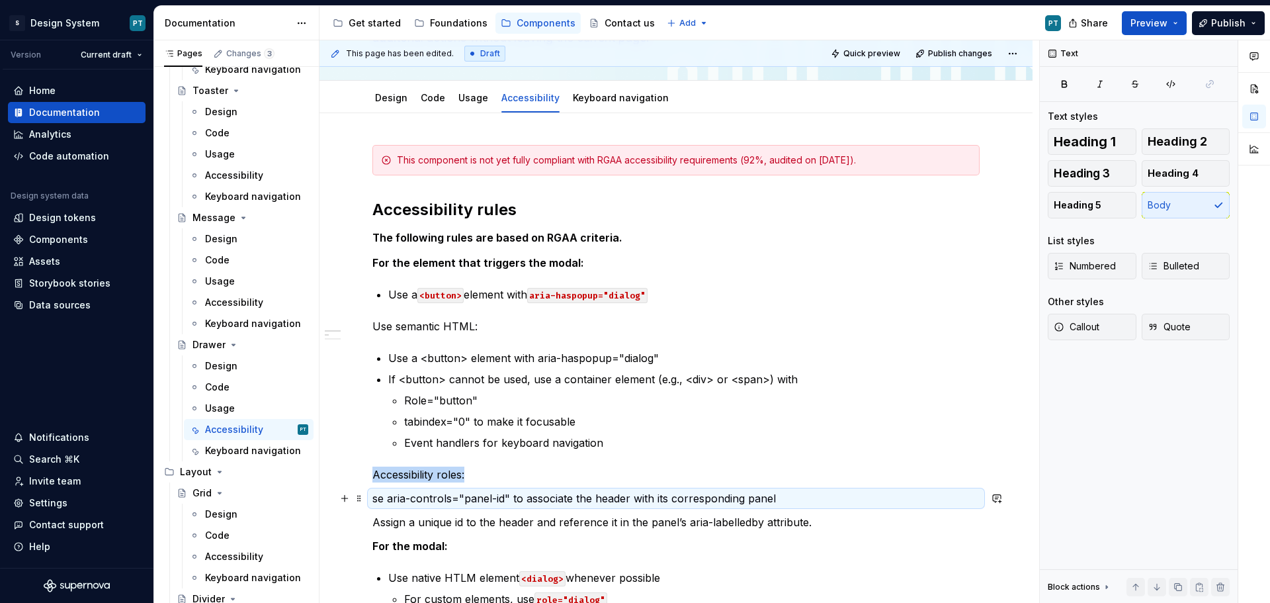
click at [378, 500] on p "se aria-controls="panel-id" to associate the header with its corresponding panel" at bounding box center [675, 498] width 607 height 16
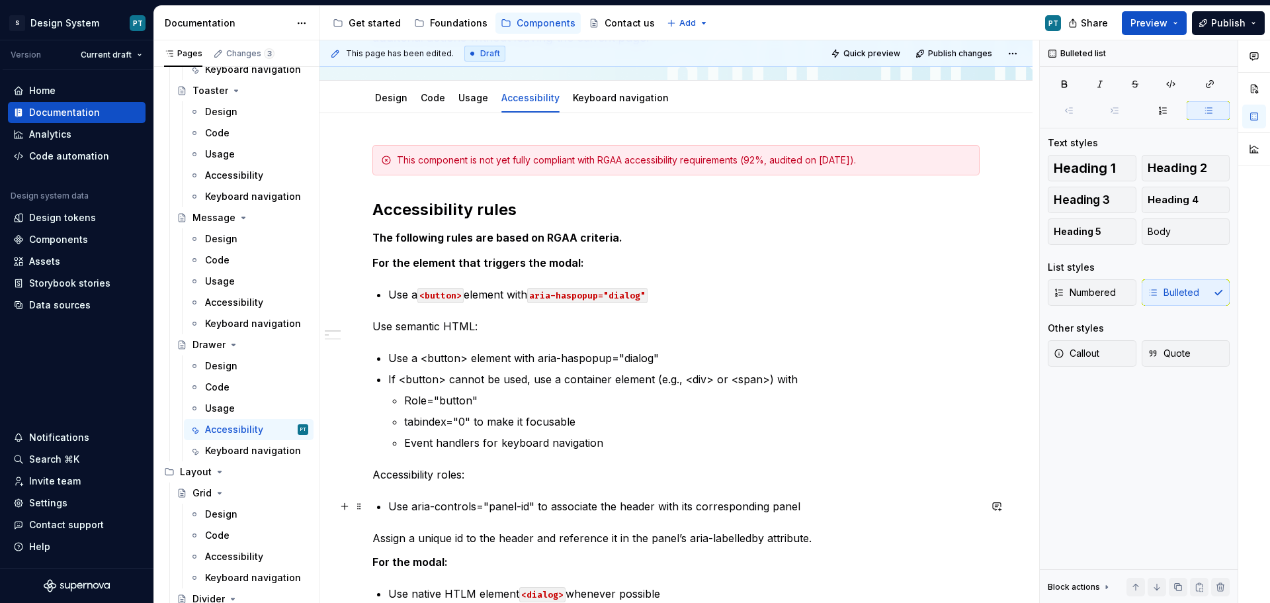
click at [812, 504] on p "Use aria-controls="panel-id" to associate the header with its corresponding pan…" at bounding box center [683, 506] width 591 height 16
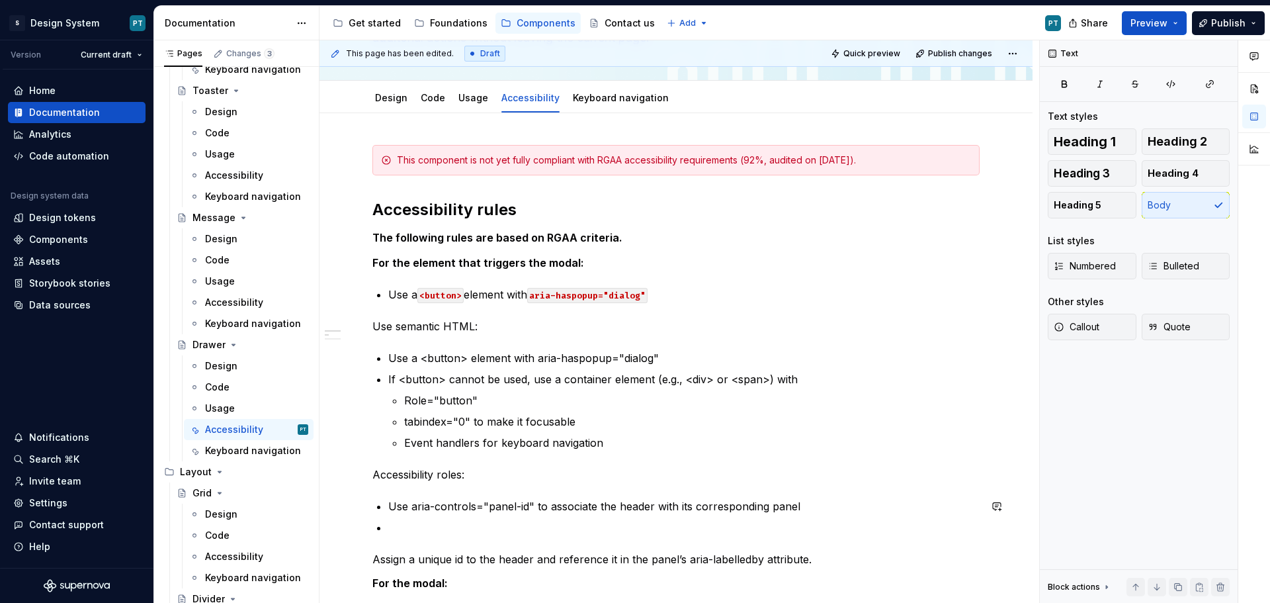
scroll to position [161, 0]
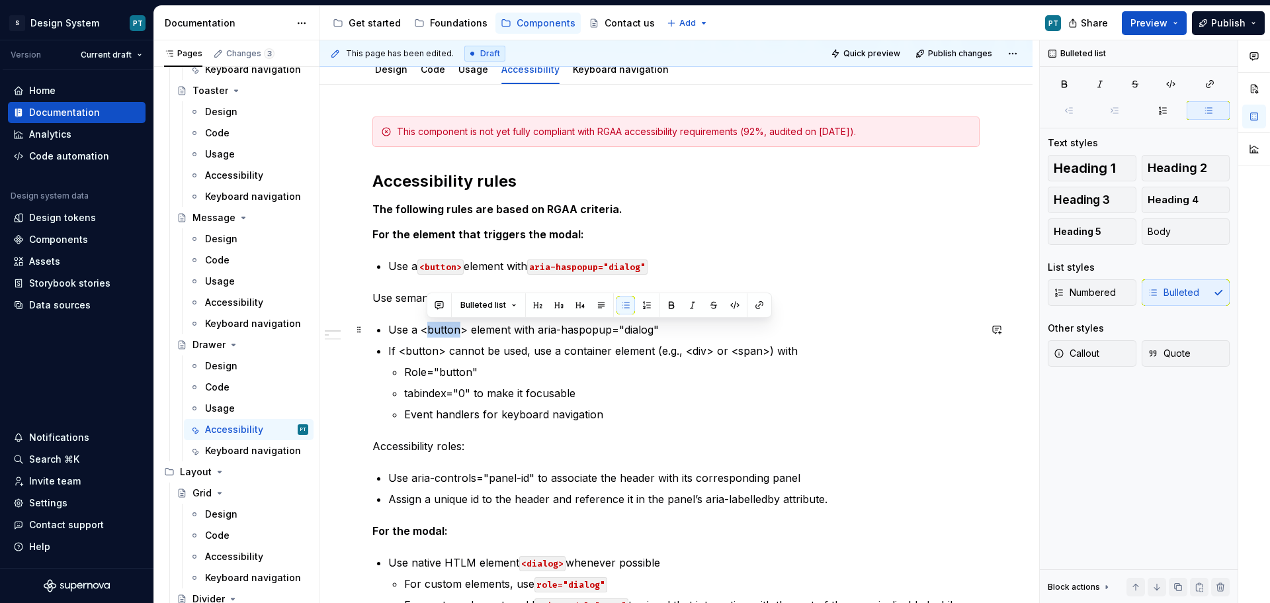
drag, startPoint x: 461, startPoint y: 329, endPoint x: 427, endPoint y: 330, distance: 33.7
click at [427, 330] on p "Use a <button> element with aria-haspopup="dialog"" at bounding box center [683, 329] width 591 height 16
drag, startPoint x: 463, startPoint y: 331, endPoint x: 419, endPoint y: 332, distance: 44.3
click at [419, 332] on p "Use a <button> element with aria-haspopup="dialog"" at bounding box center [683, 329] width 591 height 16
click at [728, 304] on button "button" at bounding box center [728, 305] width 19 height 19
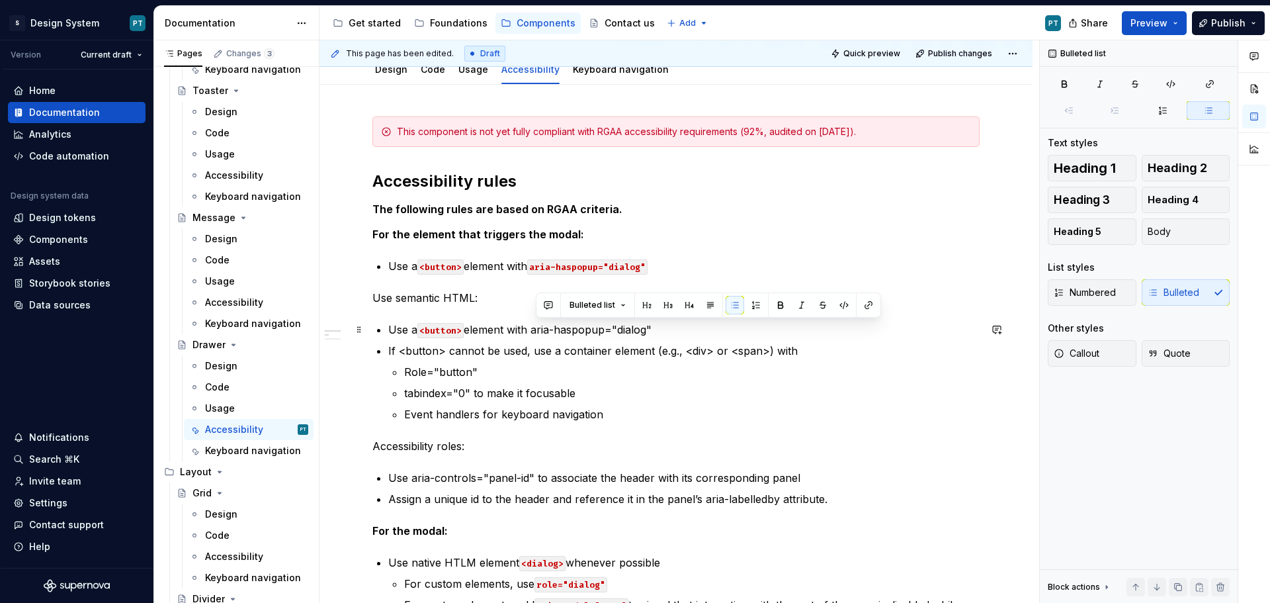
drag, startPoint x: 667, startPoint y: 331, endPoint x: 534, endPoint y: 329, distance: 132.3
click at [534, 329] on p "Use a <button> element with aria-haspopup="dialog"" at bounding box center [683, 329] width 591 height 16
click at [841, 304] on button "button" at bounding box center [844, 305] width 19 height 19
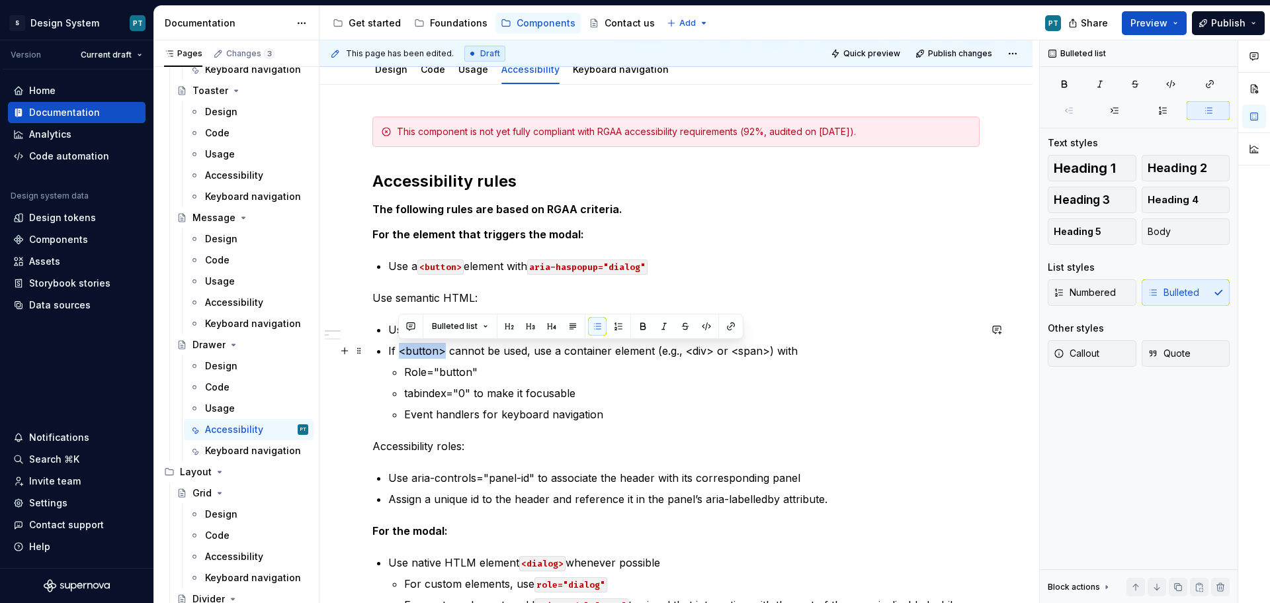
drag, startPoint x: 442, startPoint y: 353, endPoint x: 398, endPoint y: 355, distance: 45.0
click at [398, 355] on p "If <button> cannot be used, use a container element (e.g., <div> or <span>) with" at bounding box center [683, 351] width 591 height 16
click at [699, 325] on button "button" at bounding box center [706, 326] width 19 height 19
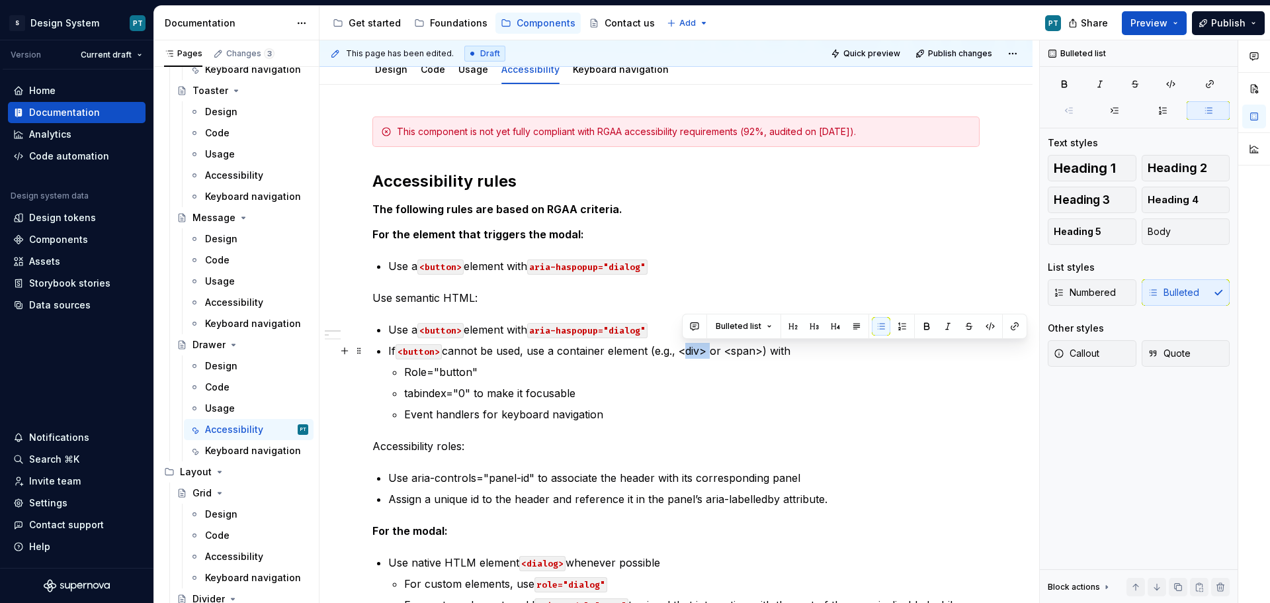
drag, startPoint x: 708, startPoint y: 351, endPoint x: 683, endPoint y: 350, distance: 25.8
click at [683, 350] on p "If <button> cannot be used, use a container element (e.g., <div> or <span>) with" at bounding box center [683, 351] width 591 height 16
drag, startPoint x: 986, startPoint y: 330, endPoint x: 857, endPoint y: 349, distance: 131.0
click at [983, 329] on button "button" at bounding box center [990, 326] width 19 height 19
drag, startPoint x: 766, startPoint y: 351, endPoint x: 731, endPoint y: 351, distance: 35.1
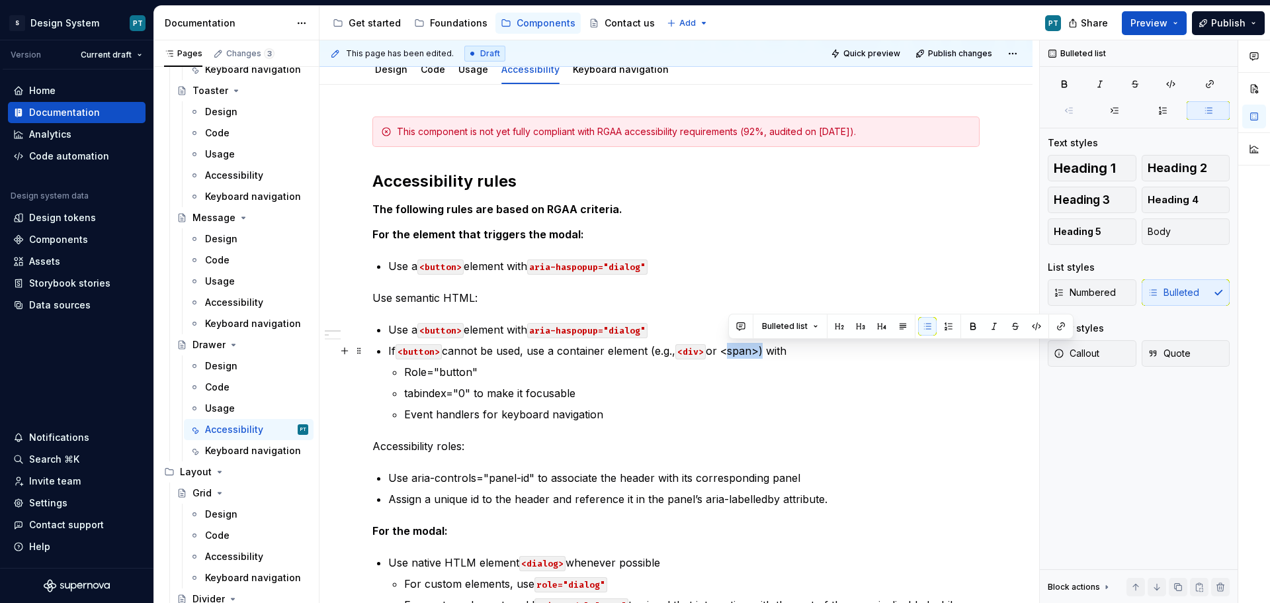
click at [731, 351] on p "If <button> cannot be used, use a container element (e.g., <div> or <span>) with" at bounding box center [683, 351] width 591 height 16
click at [1028, 326] on button "button" at bounding box center [1036, 326] width 19 height 19
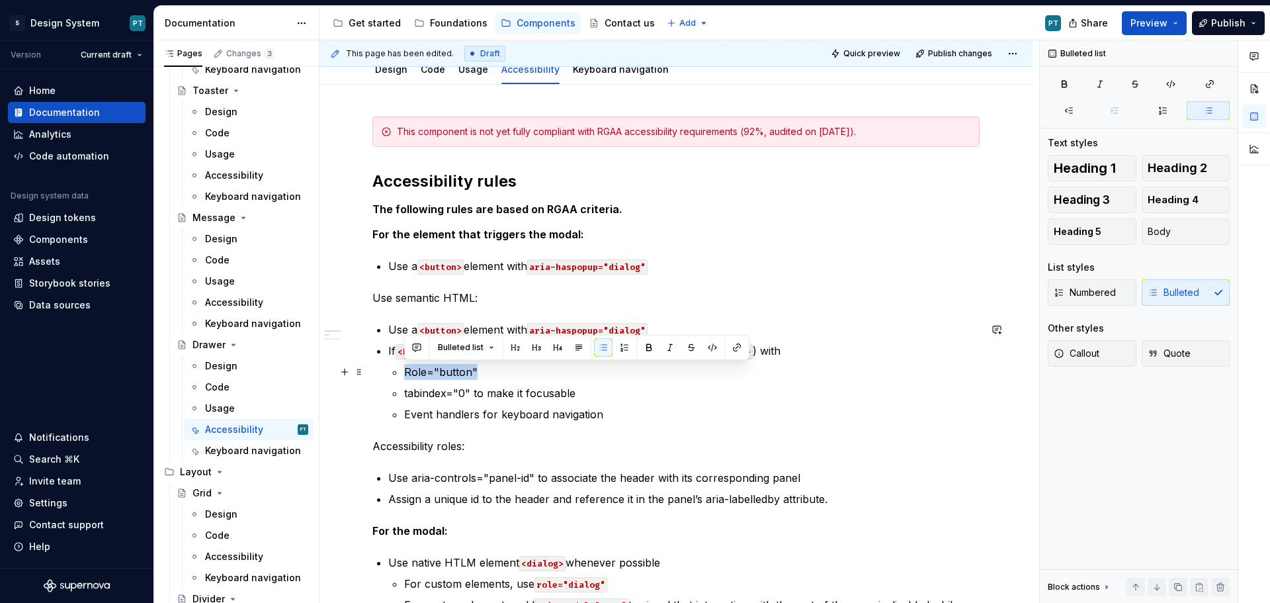
drag, startPoint x: 476, startPoint y: 373, endPoint x: 404, endPoint y: 373, distance: 71.4
click at [404, 373] on p "Role="button"" at bounding box center [691, 372] width 575 height 16
click at [715, 345] on button "button" at bounding box center [712, 347] width 19 height 19
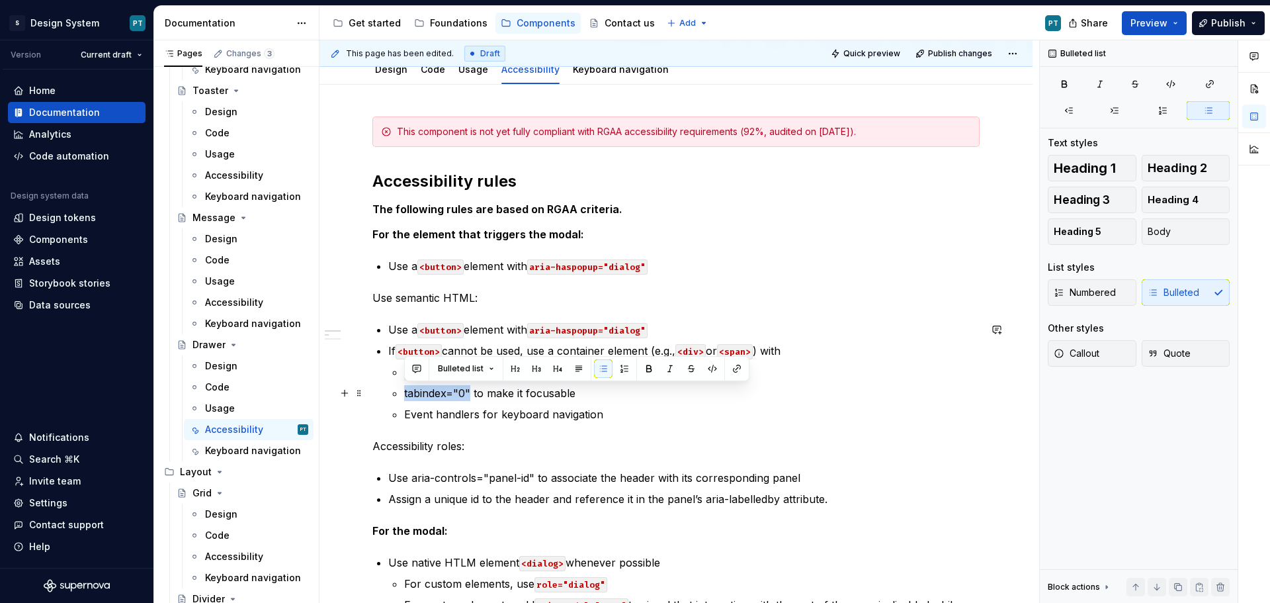
drag, startPoint x: 468, startPoint y: 393, endPoint x: 403, endPoint y: 396, distance: 64.9
click at [403, 396] on li "If <button> cannot be used, use a container element (e.g., <div> or <span> ) wi…" at bounding box center [683, 382] width 591 height 79
click at [714, 367] on button "button" at bounding box center [712, 368] width 19 height 19
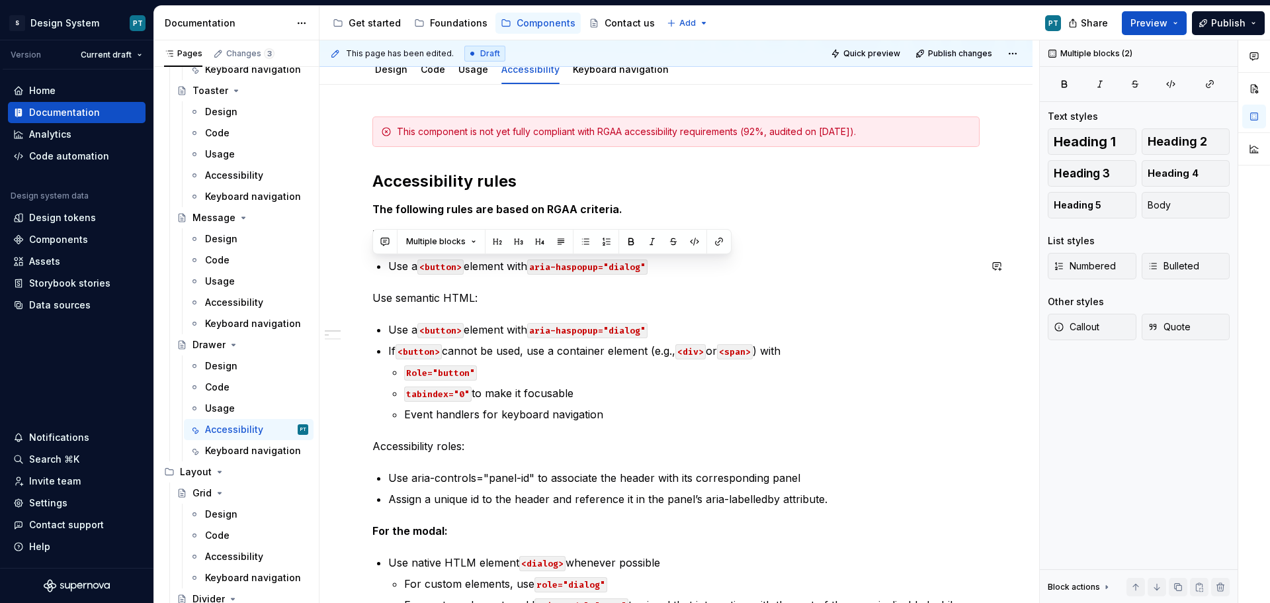
drag, startPoint x: 687, startPoint y: 268, endPoint x: 361, endPoint y: 276, distance: 326.2
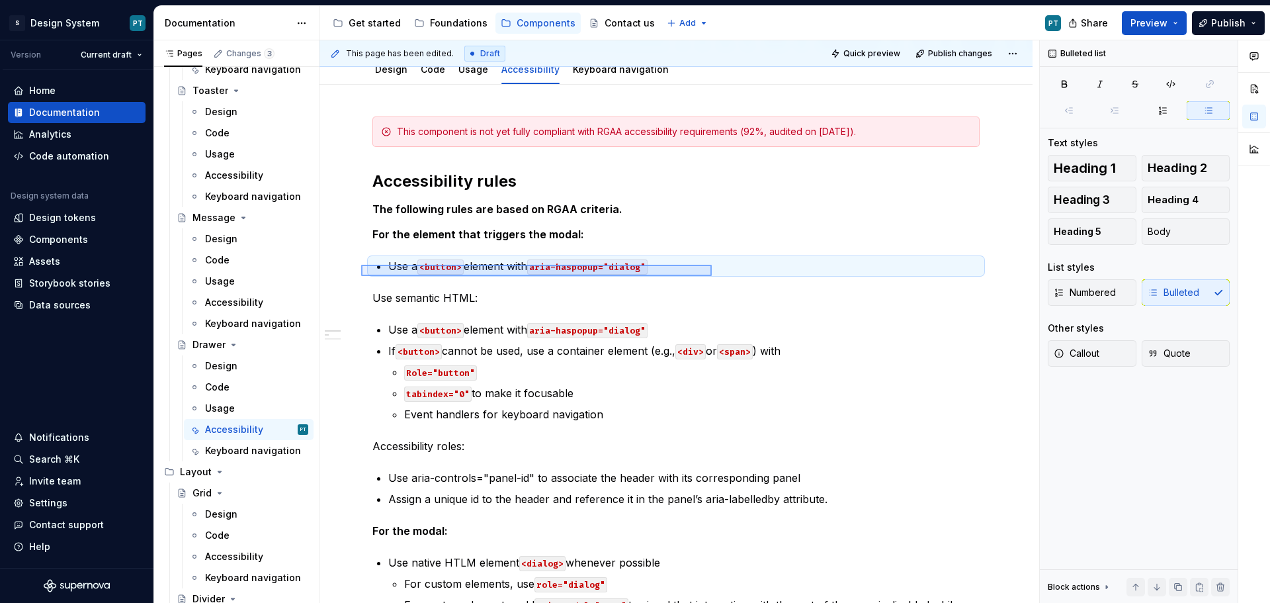
click at [712, 265] on div "This page has been edited. Draft Quick preview Publish changes Drawer A drawer …" at bounding box center [679, 321] width 720 height 563
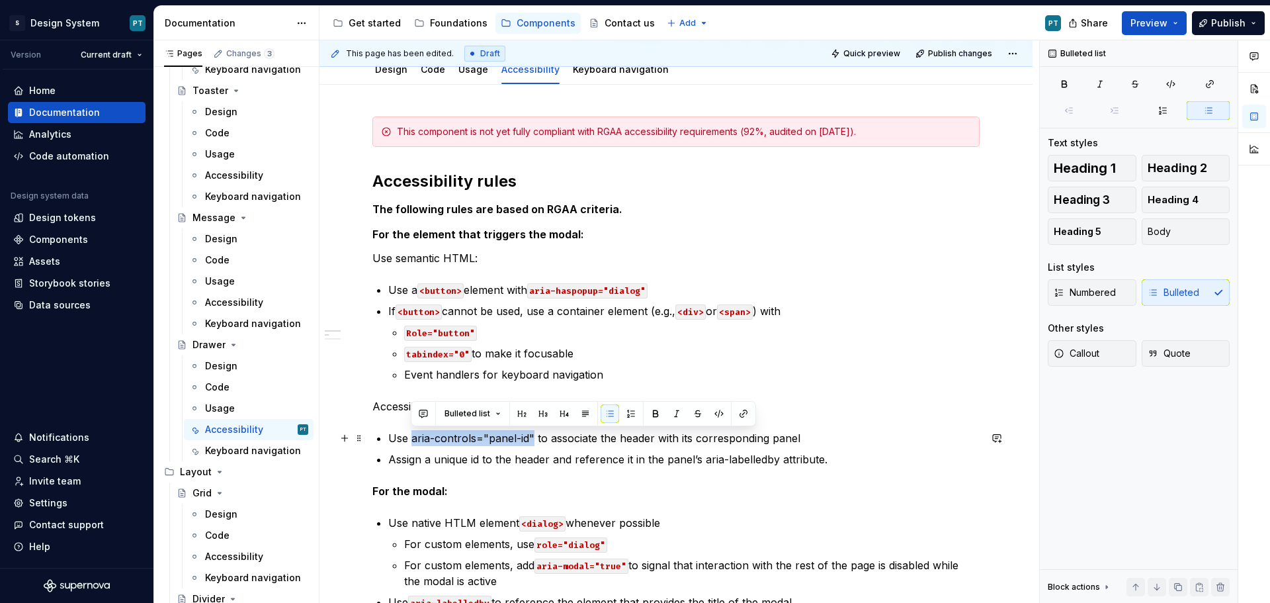
drag, startPoint x: 532, startPoint y: 439, endPoint x: 412, endPoint y: 439, distance: 120.4
click at [412, 439] on p "Use aria-controls="panel-id" to associate the header with its corresponding pan…" at bounding box center [683, 438] width 591 height 16
click at [710, 410] on button "button" at bounding box center [719, 413] width 19 height 19
click at [591, 465] on p "Assign a unique id to the header and reference it in the panel’s aria-labelledb…" at bounding box center [683, 459] width 591 height 16
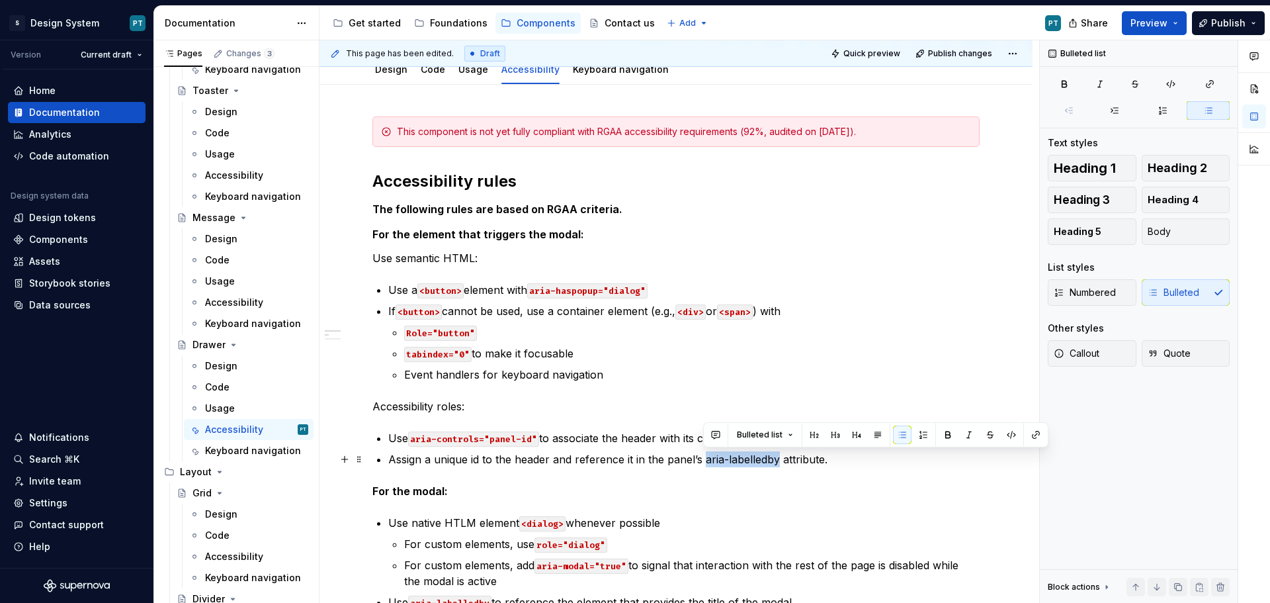
drag, startPoint x: 703, startPoint y: 460, endPoint x: 776, endPoint y: 462, distance: 72.8
click at [776, 462] on p "Assign a unique id to the header and reference it in the panel’s aria-labelledb…" at bounding box center [683, 459] width 591 height 16
click at [1009, 439] on button "button" at bounding box center [1011, 434] width 19 height 19
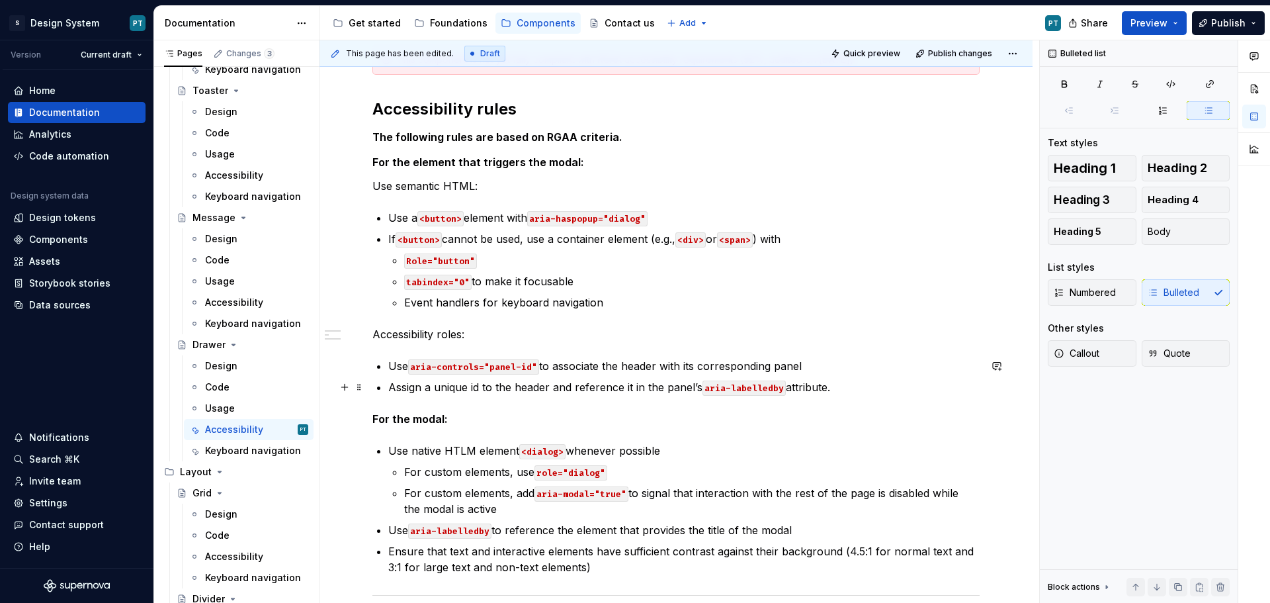
scroll to position [293, 0]
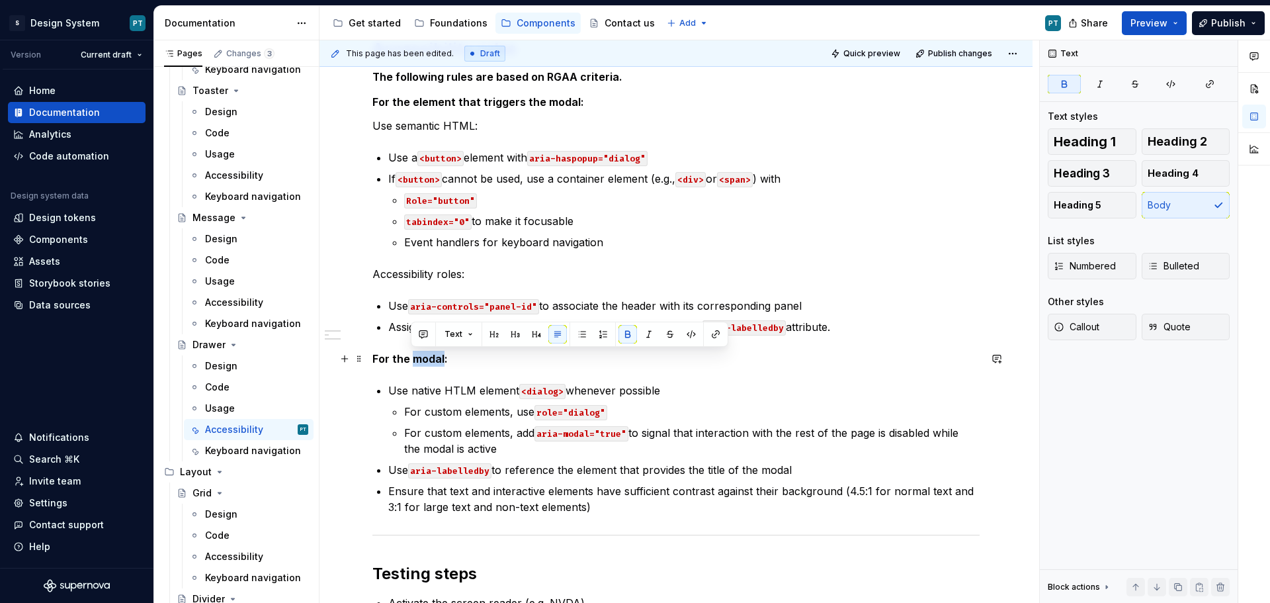
drag, startPoint x: 442, startPoint y: 357, endPoint x: 415, endPoint y: 354, distance: 26.6
click at [415, 354] on strong "For the modal:" at bounding box center [409, 358] width 75 height 13
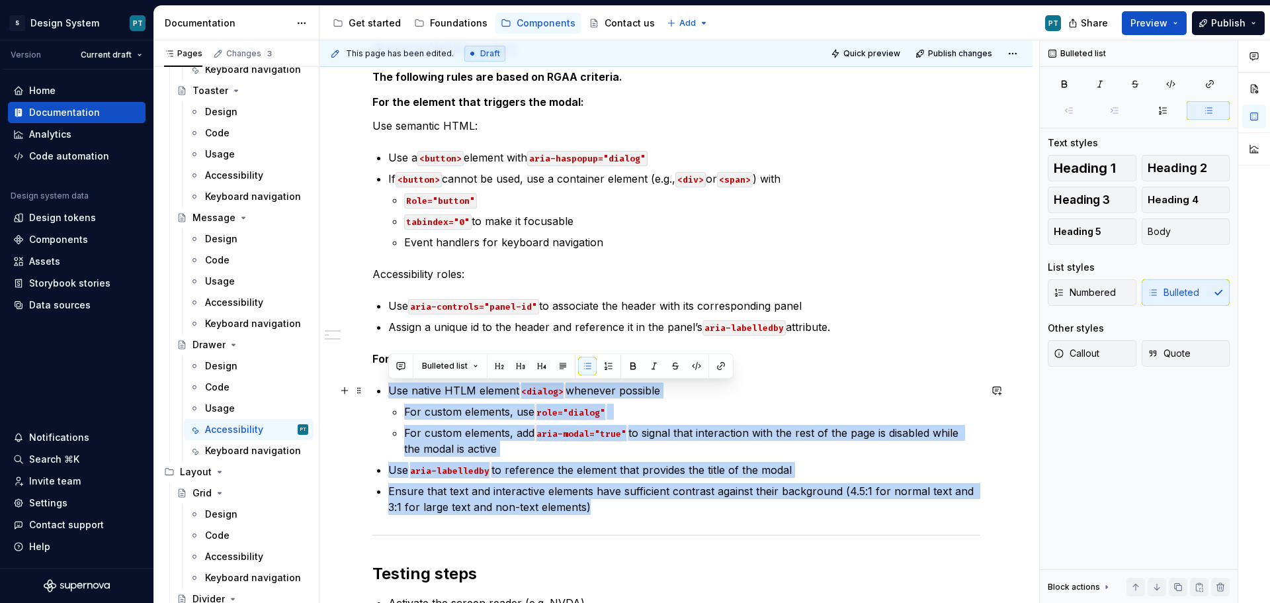
drag, startPoint x: 614, startPoint y: 512, endPoint x: 364, endPoint y: 388, distance: 278.3
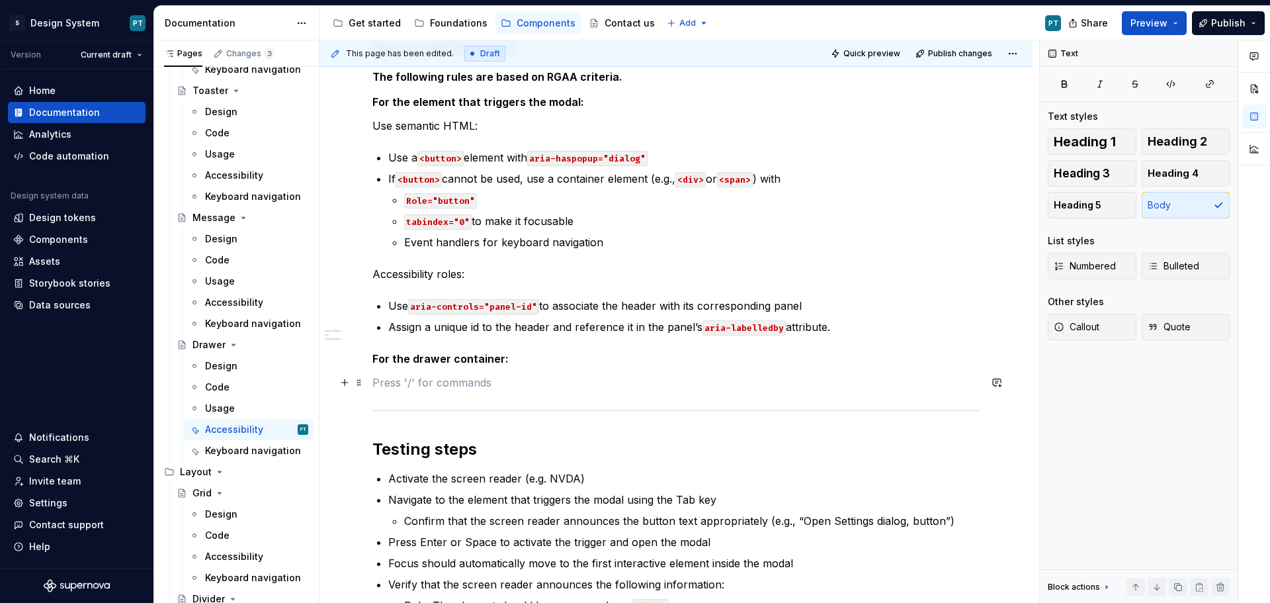
click at [411, 378] on p at bounding box center [675, 382] width 607 height 16
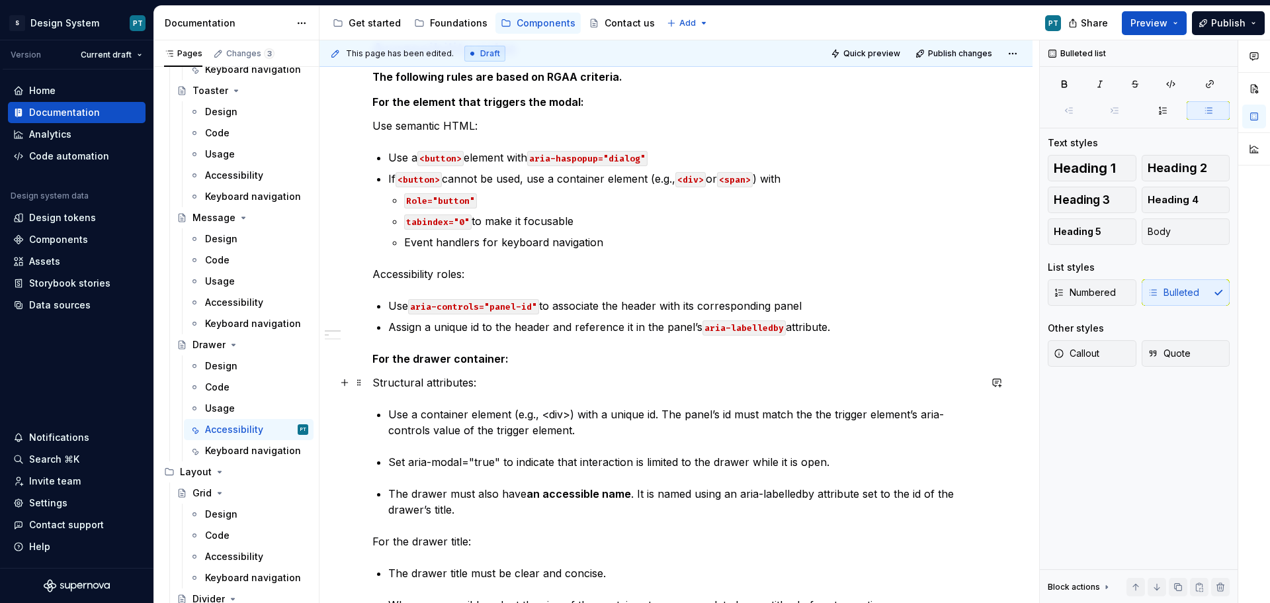
click at [490, 384] on p "Structural attributes:" at bounding box center [675, 382] width 607 height 16
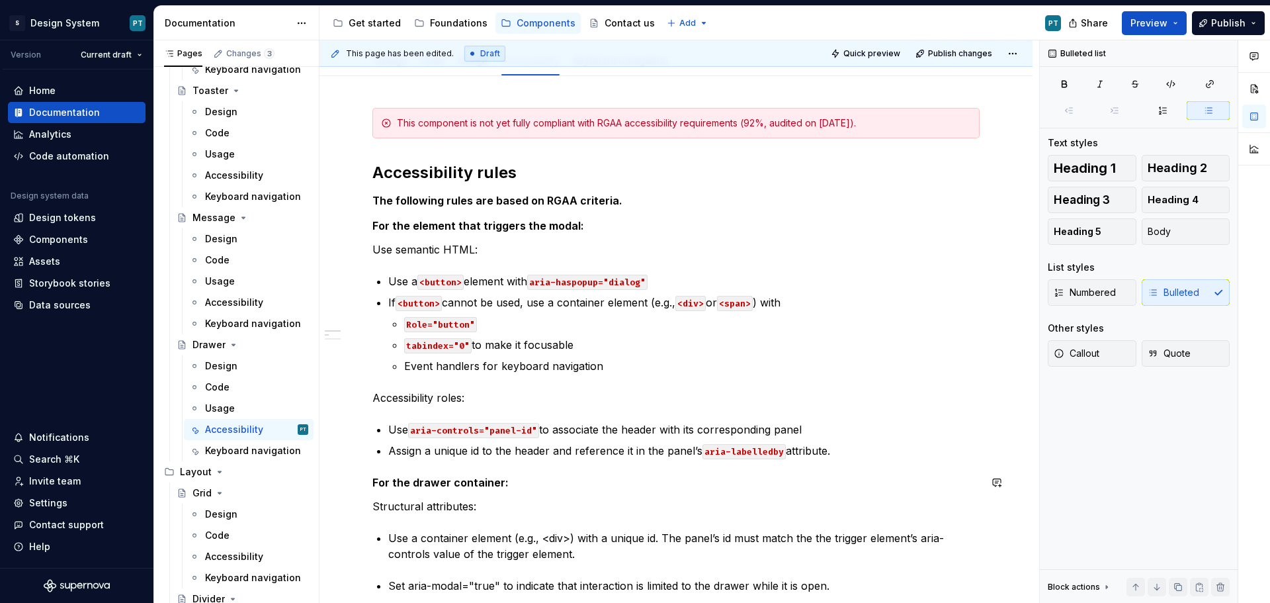
scroll to position [161, 0]
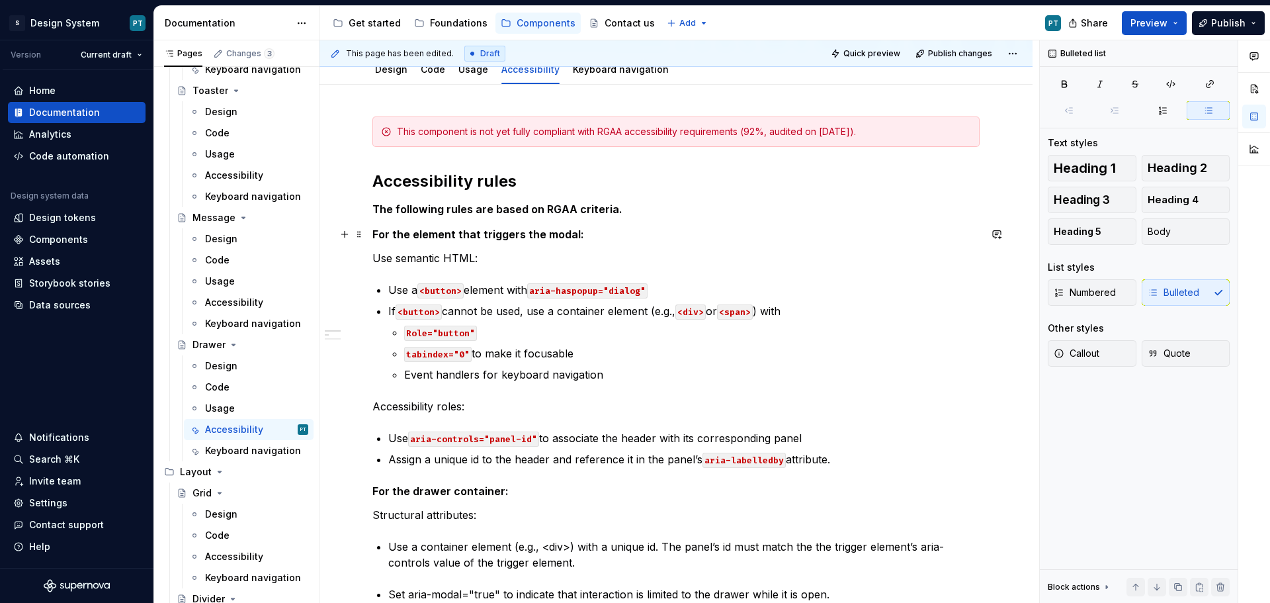
click at [469, 228] on strong "For the element that triggers the modal:" at bounding box center [478, 234] width 212 height 13
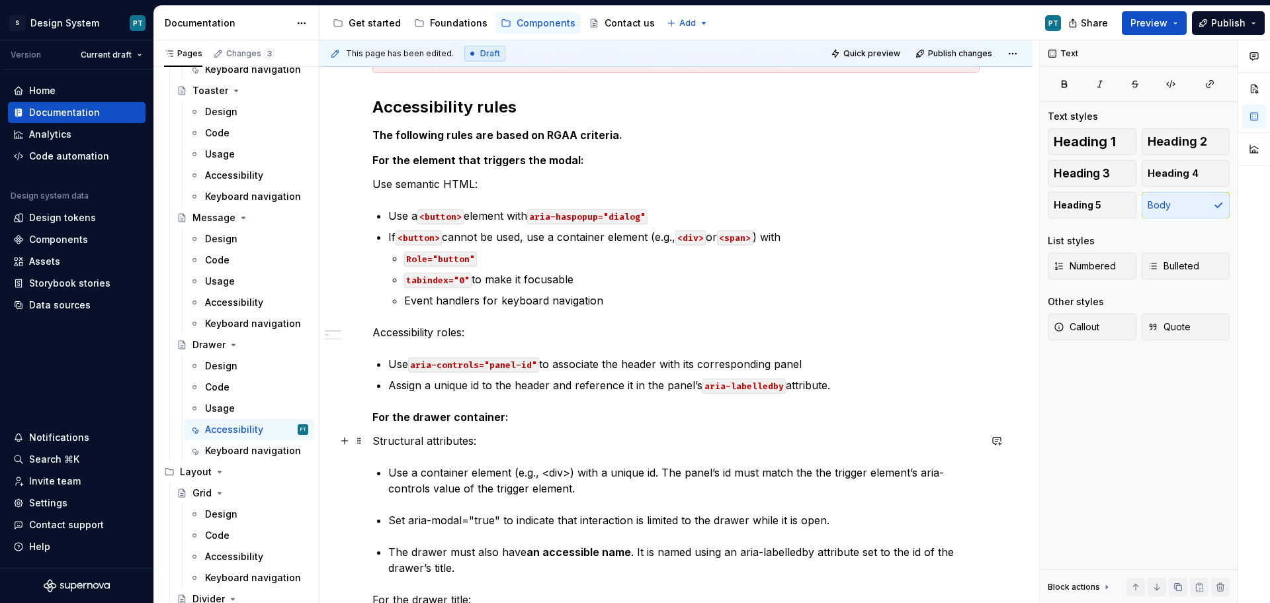
scroll to position [293, 0]
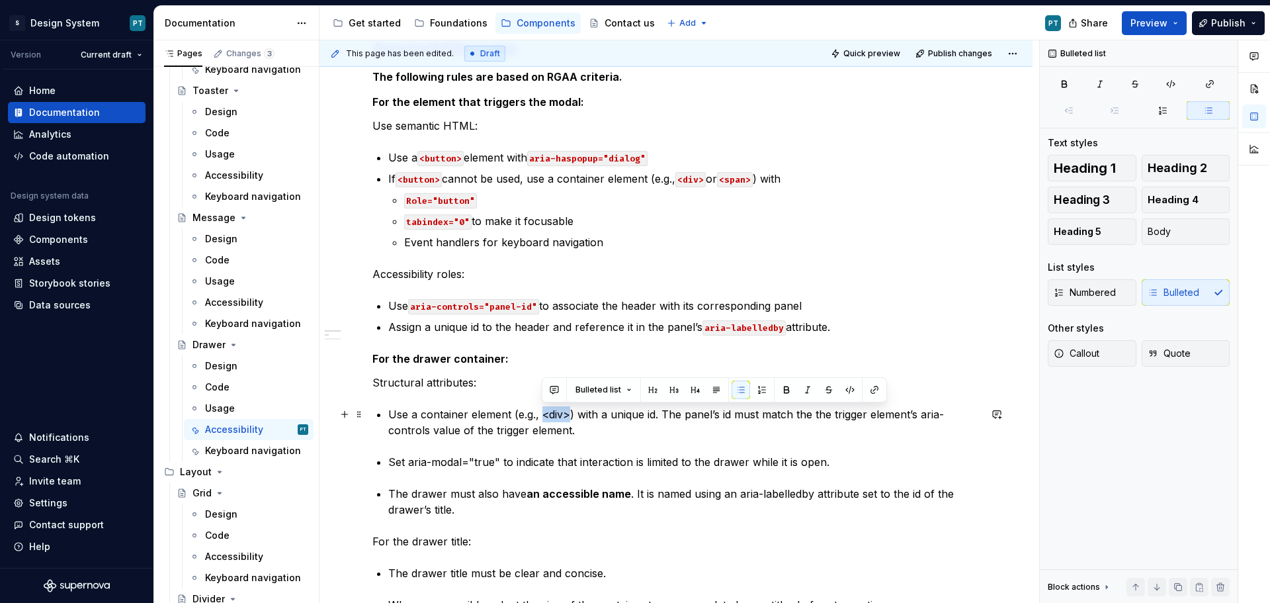
drag, startPoint x: 568, startPoint y: 414, endPoint x: 540, endPoint y: 414, distance: 27.8
click at [540, 414] on p "Use a container element (e.g., <div>) with a unique id. The panel’s id must mat…" at bounding box center [683, 422] width 591 height 32
click at [846, 388] on button "button" at bounding box center [850, 389] width 19 height 19
click at [736, 432] on p "Use a container element (e.g., <div> ) with a unique id. The panel’s id must ma…" at bounding box center [683, 422] width 591 height 32
drag, startPoint x: 923, startPoint y: 411, endPoint x: 429, endPoint y: 436, distance: 495.4
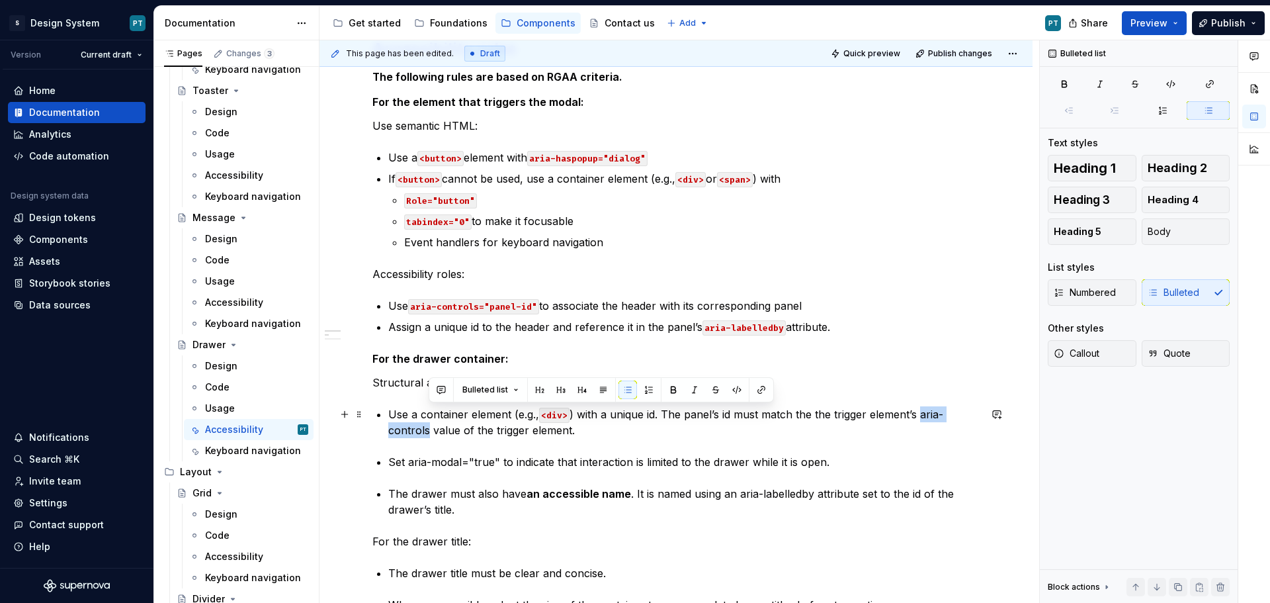
click at [429, 436] on p "Use a container element (e.g., <div> ) with a unique id. The panel’s id must ma…" at bounding box center [683, 422] width 591 height 32
click at [737, 389] on button "button" at bounding box center [737, 389] width 19 height 19
click at [599, 434] on p "Use a container element (e.g., <div> ) with a unique id. The panel’s id must ma…" at bounding box center [683, 422] width 591 height 32
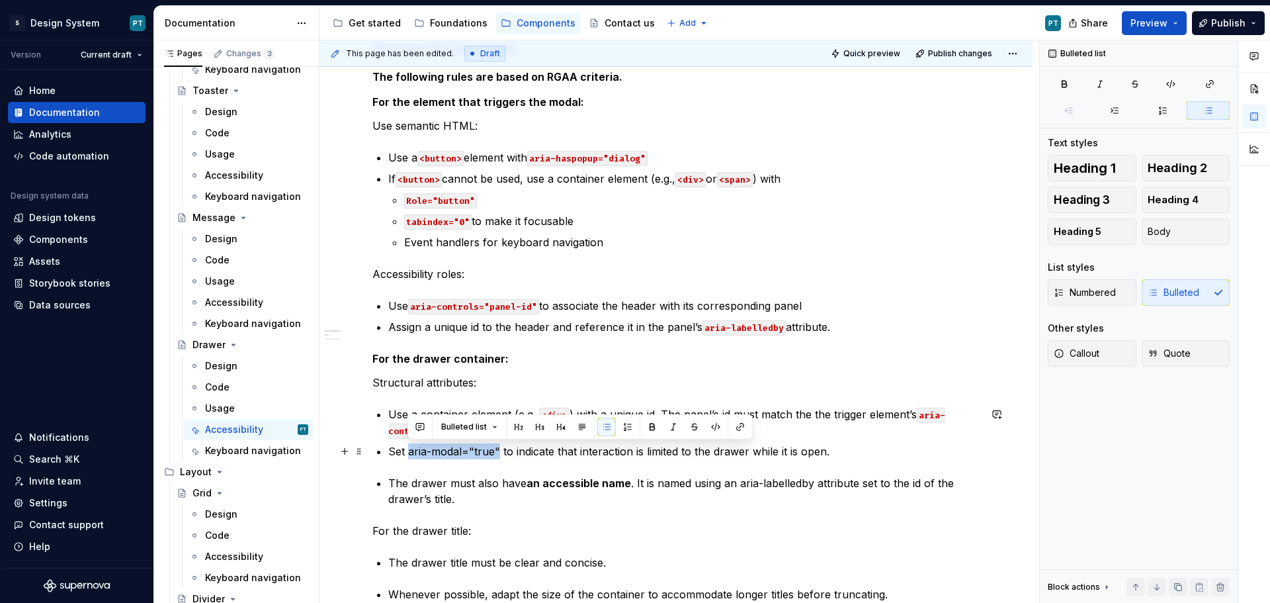
drag, startPoint x: 498, startPoint y: 452, endPoint x: 409, endPoint y: 456, distance: 88.7
click at [409, 456] on p "Set aria-modal="true" to indicate that interaction is limited to the drawer whi…" at bounding box center [683, 451] width 591 height 16
click at [710, 427] on button "button" at bounding box center [715, 426] width 19 height 19
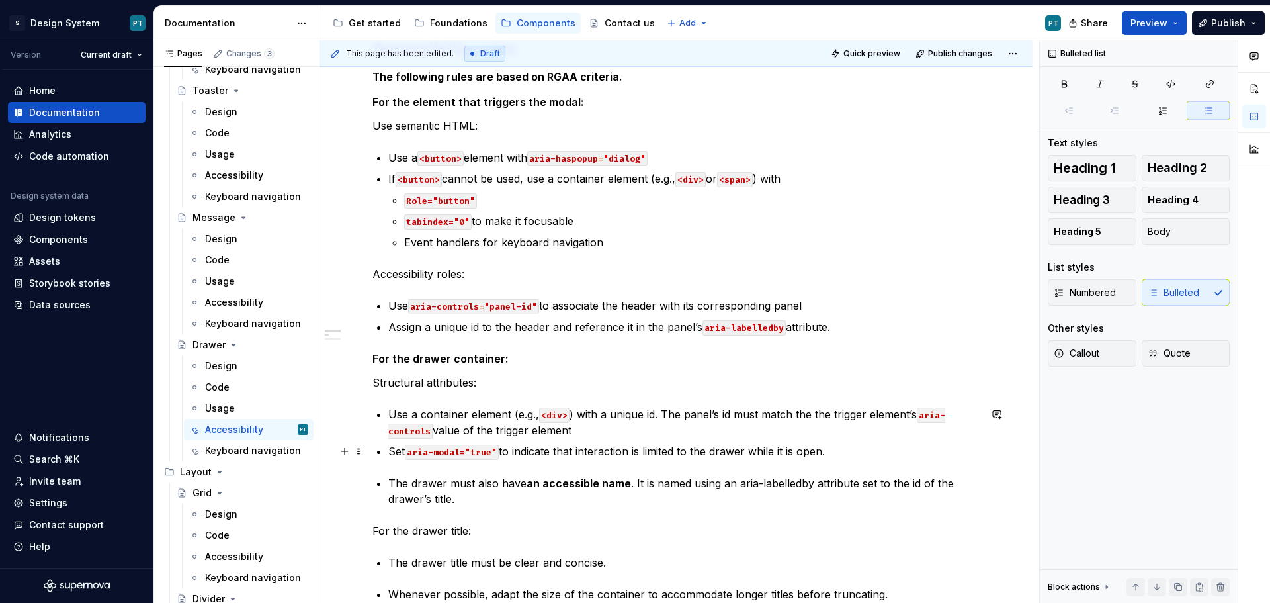
click at [837, 445] on p "Set aria-modal="true" to indicate that interaction is limited to the drawer whi…" at bounding box center [683, 451] width 591 height 16
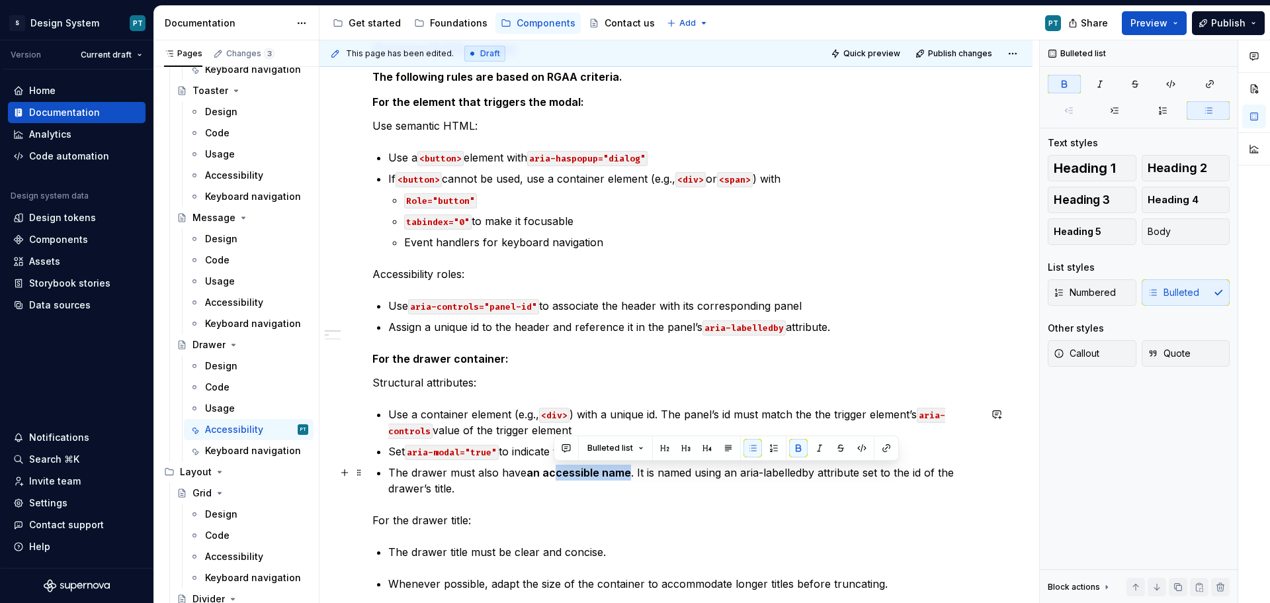
drag, startPoint x: 629, startPoint y: 474, endPoint x: 555, endPoint y: 474, distance: 74.1
click at [555, 474] on p "The drawer must also have an accessible name . It is named using an aria-labell…" at bounding box center [683, 480] width 591 height 32
drag, startPoint x: 629, startPoint y: 472, endPoint x: 616, endPoint y: 472, distance: 13.2
click at [616, 472] on p "The drawer must also have an accessible name . It is named using an aria-labell…" at bounding box center [683, 480] width 591 height 32
drag, startPoint x: 527, startPoint y: 472, endPoint x: 630, endPoint y: 473, distance: 102.5
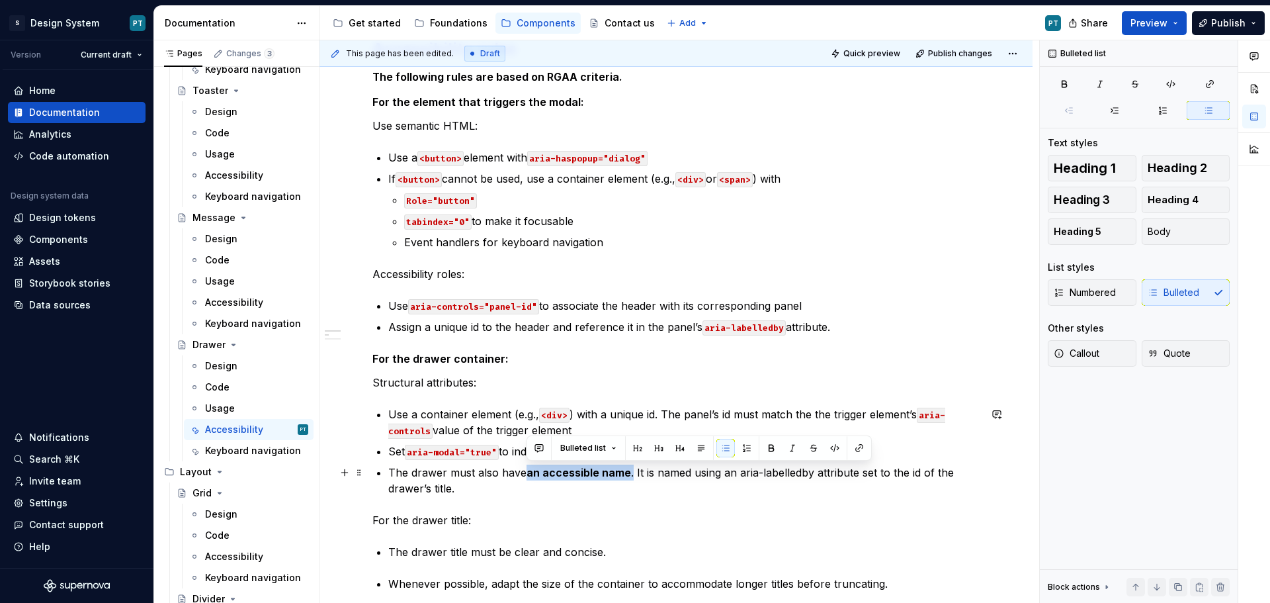
click at [630, 473] on p "The drawer must also have an accessible name . It is named using an aria-labell…" at bounding box center [683, 480] width 591 height 32
click at [759, 448] on div at bounding box center [759, 448] width 1 height 24
click at [763, 448] on button "button" at bounding box center [771, 448] width 19 height 19
click at [709, 478] on p "The drawer must also have an accessible name. It is named using an aria-labelle…" at bounding box center [683, 480] width 591 height 32
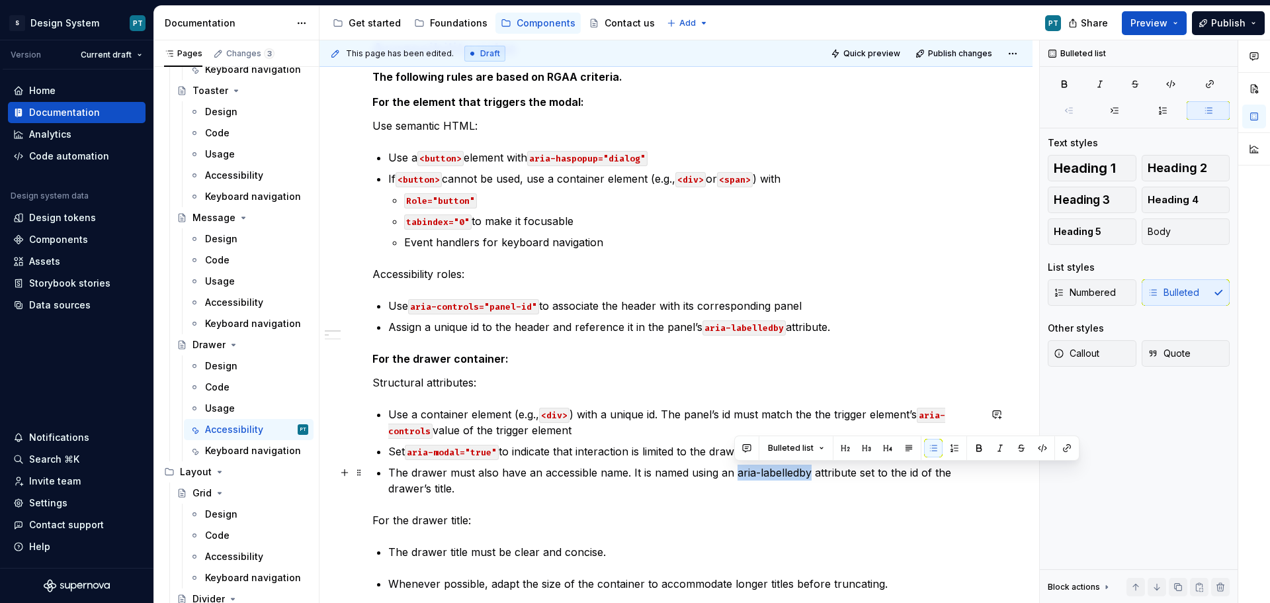
drag, startPoint x: 737, startPoint y: 472, endPoint x: 810, endPoint y: 471, distance: 72.8
click at [810, 471] on p "The drawer must also have an accessible name. It is named using an aria-labelle…" at bounding box center [683, 480] width 591 height 32
click at [1036, 450] on button "button" at bounding box center [1042, 448] width 19 height 19
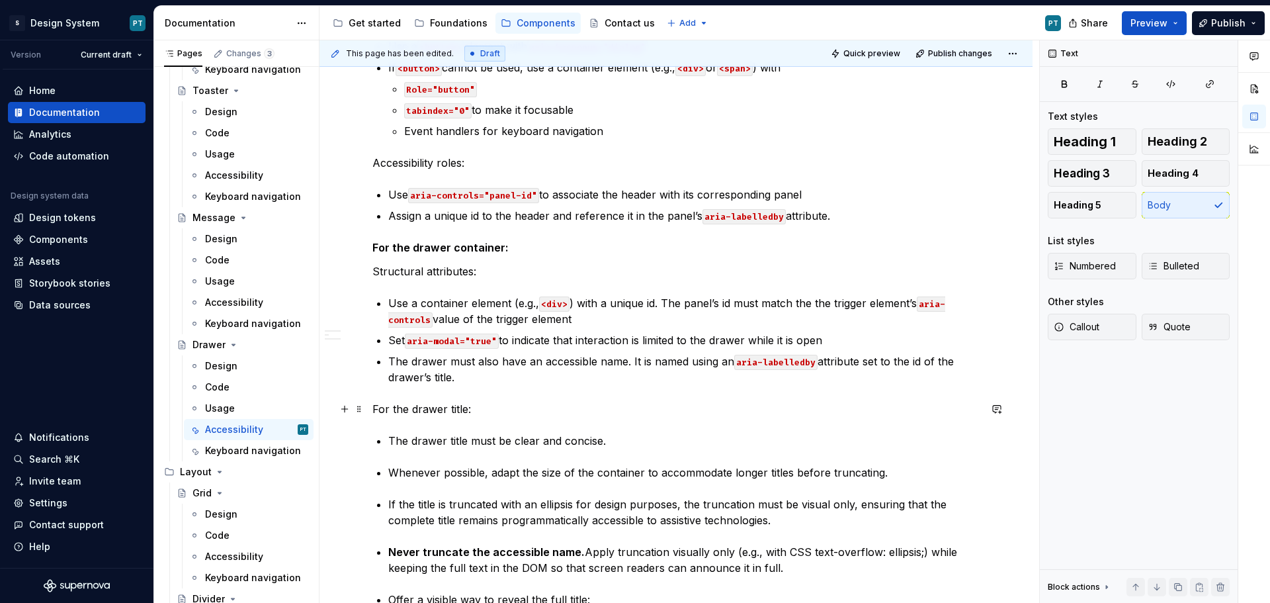
scroll to position [425, 0]
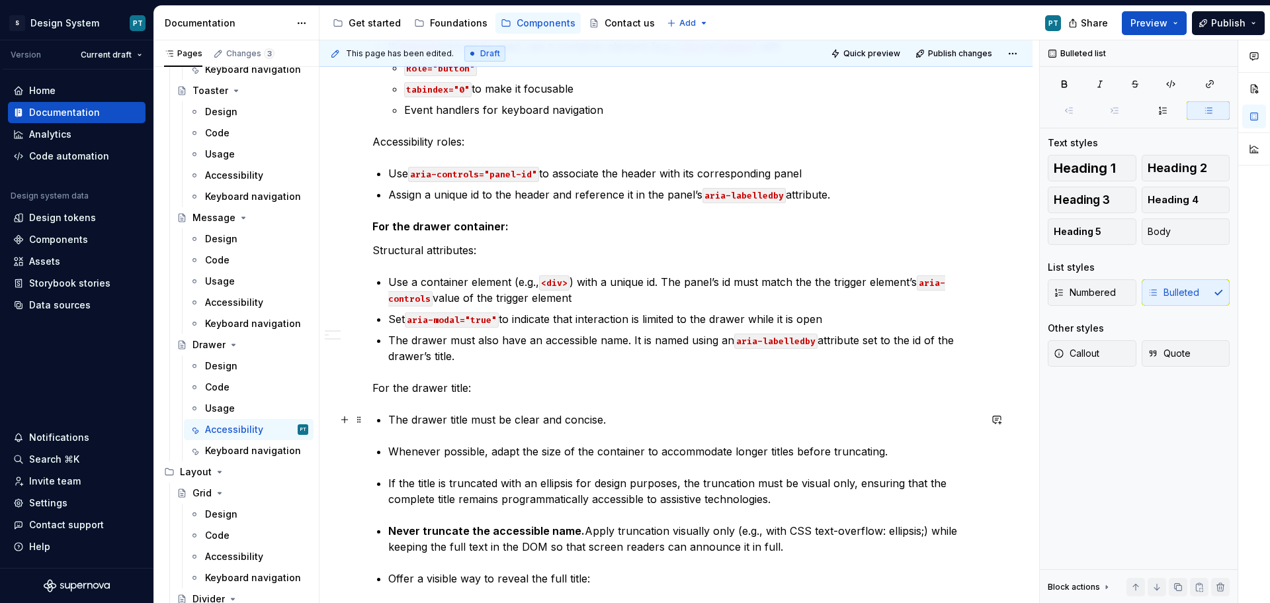
click at [622, 418] on p "The drawer title must be clear and concise." at bounding box center [683, 419] width 591 height 16
click at [612, 411] on p "The drawer title must be clear and concise." at bounding box center [683, 419] width 591 height 16
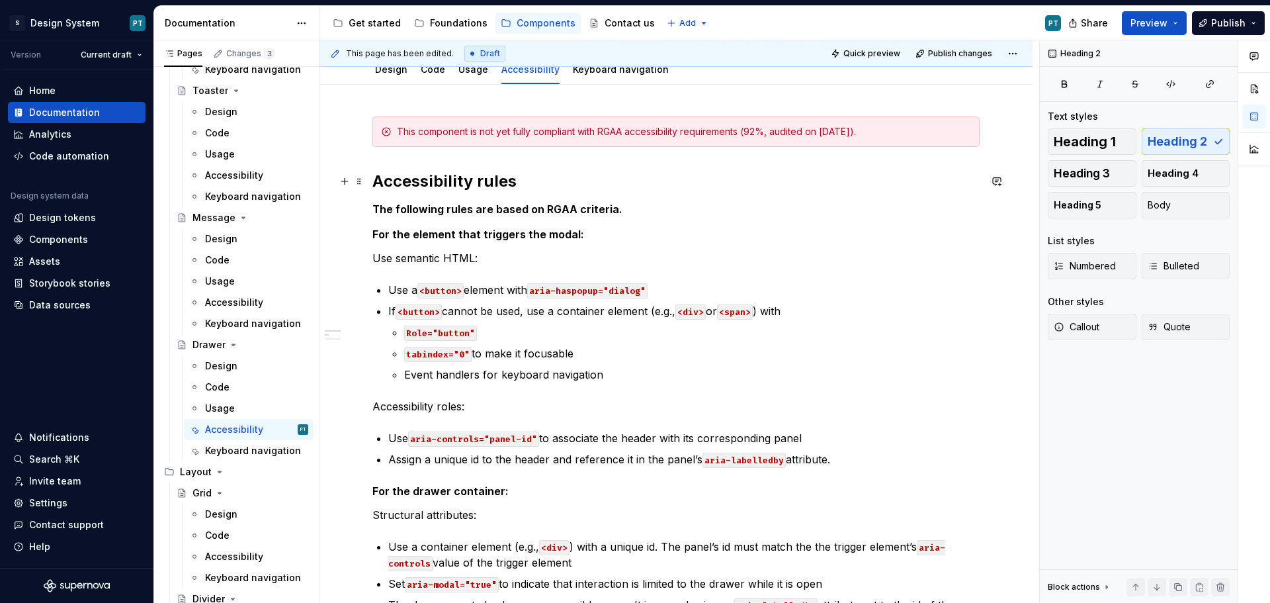
click at [484, 180] on h2 "Accessibility rules" at bounding box center [675, 181] width 607 height 21
click at [480, 211] on h5 "The following rules are based on RGAA criteria." at bounding box center [675, 208] width 607 height 13
click at [478, 183] on h2 "Accessibility rules" at bounding box center [675, 181] width 607 height 21
click at [494, 240] on strong "For the element that triggers the modal:" at bounding box center [478, 234] width 212 height 13
click at [501, 205] on h5 "The following rules are based on RGAA criteria." at bounding box center [675, 208] width 607 height 13
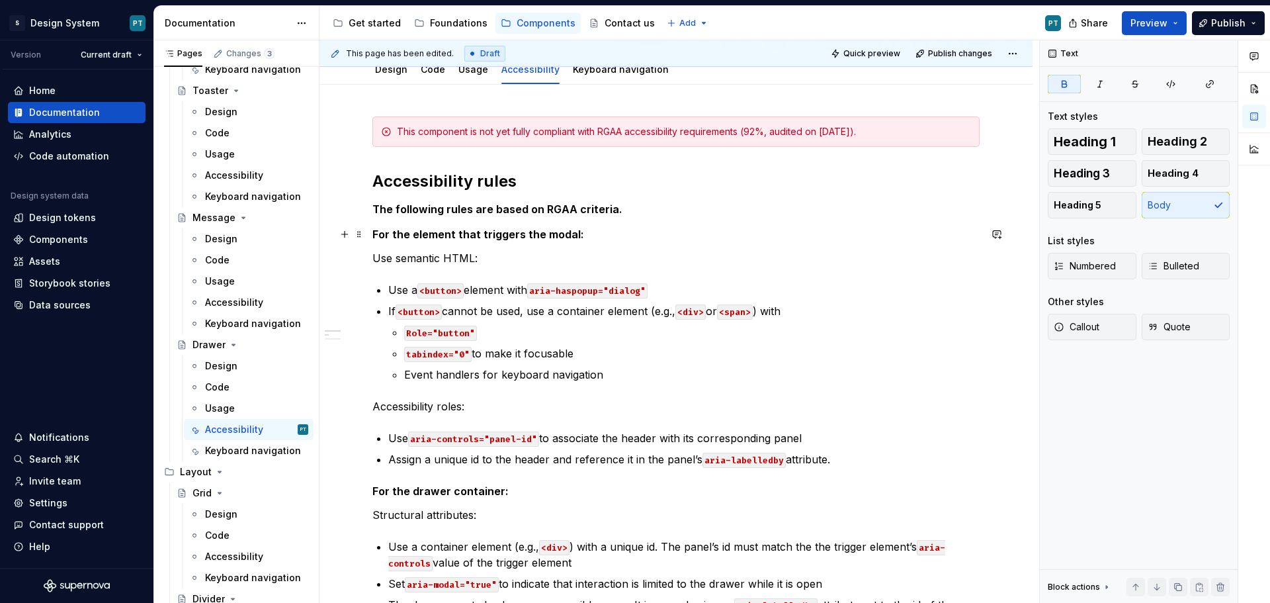
click at [515, 230] on strong "For the element that triggers the modal:" at bounding box center [478, 234] width 212 height 13
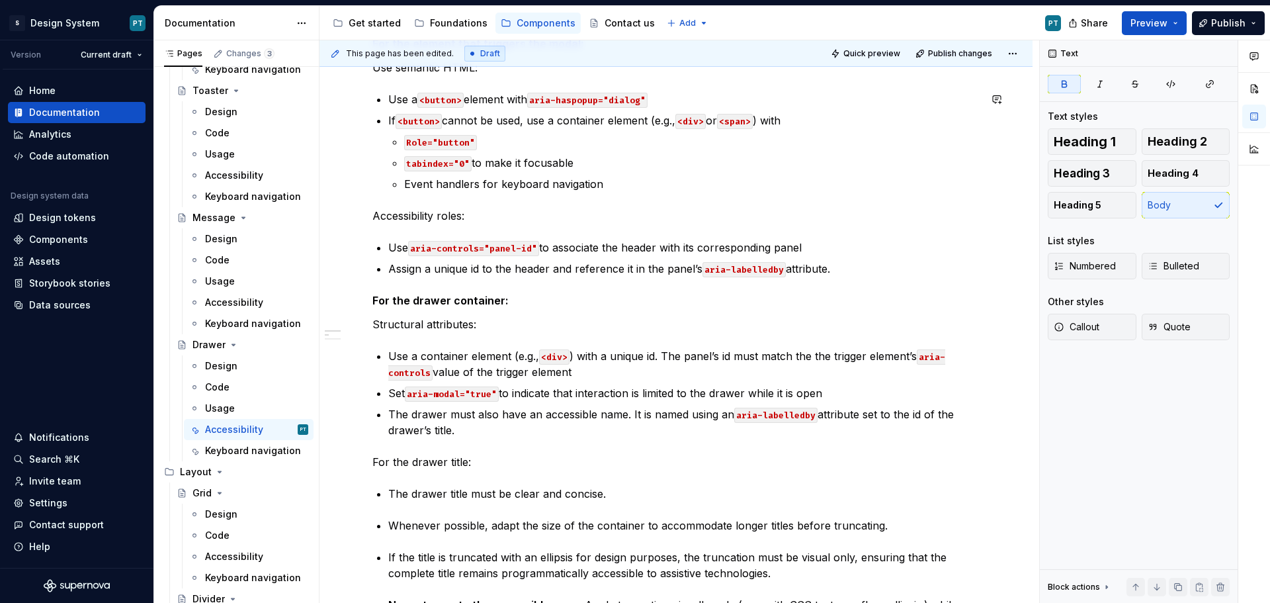
scroll to position [425, 0]
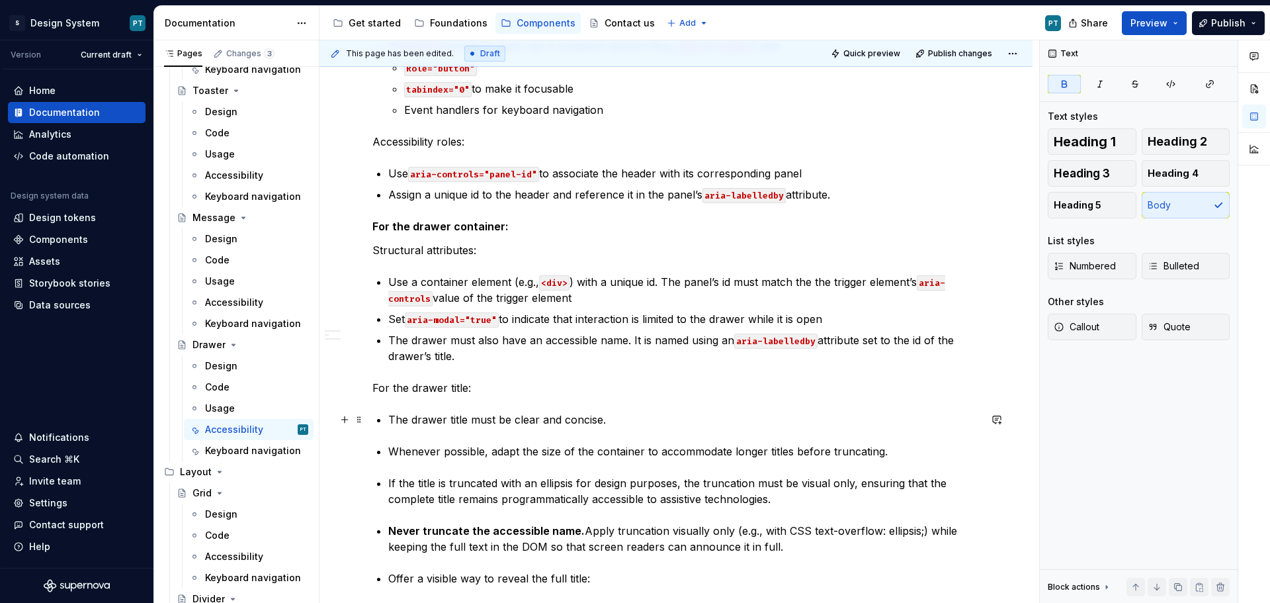
click at [628, 419] on p "The drawer title must be clear and concise." at bounding box center [683, 419] width 591 height 16
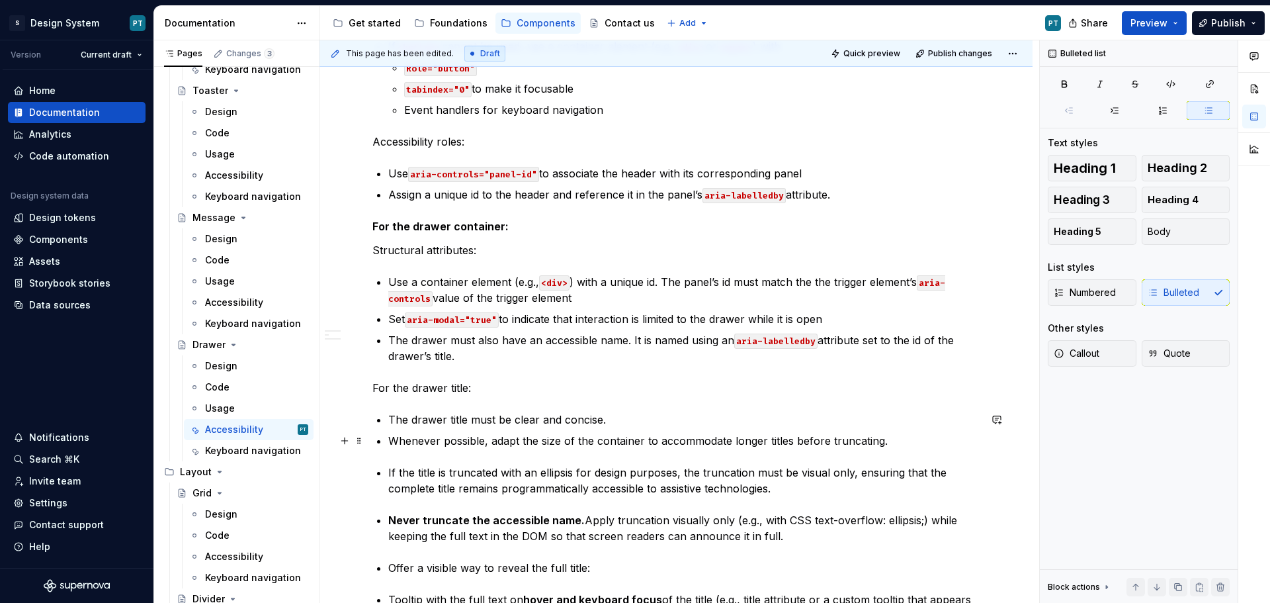
click at [889, 441] on p "Whenever possible, adapt the size of the container to accommodate longer titles…" at bounding box center [683, 441] width 591 height 16
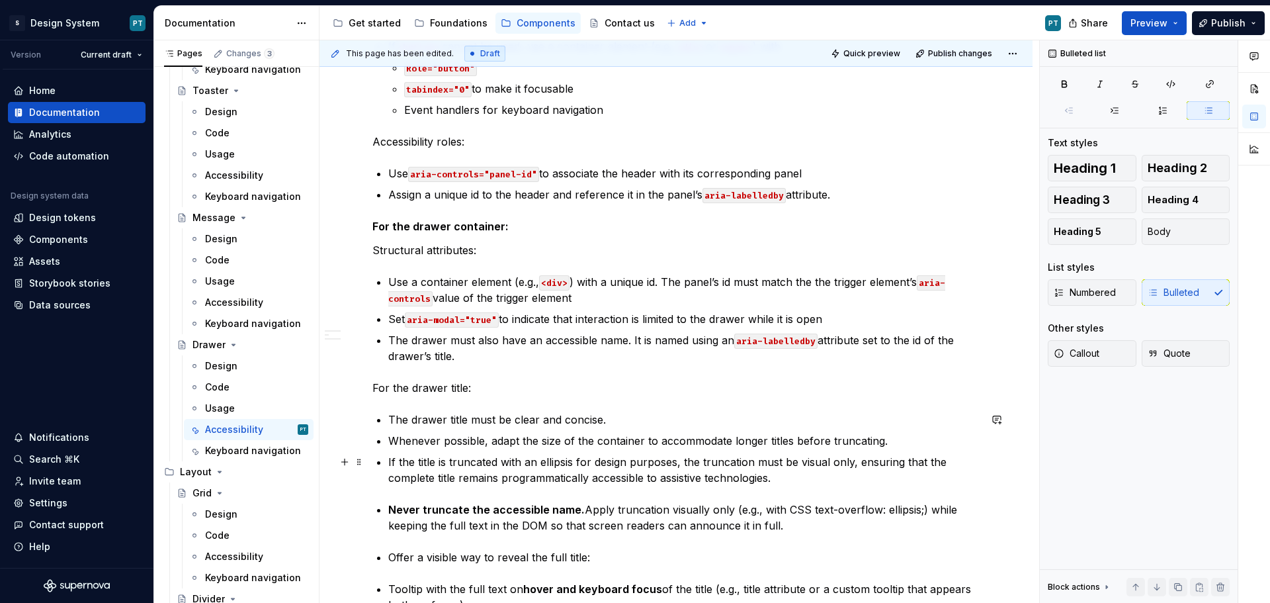
click at [788, 480] on p "If the title is truncated with an ellipsis for design purposes, the truncation …" at bounding box center [683, 470] width 591 height 32
click at [640, 419] on p "The drawer title must be clear and concise." at bounding box center [683, 419] width 591 height 16
click at [903, 439] on p "Whenever possible, adapt the size of the container to accommodate longer titles…" at bounding box center [683, 441] width 591 height 16
click at [797, 476] on p "If the title is truncated with an ellipsis for design purposes, the truncation …" at bounding box center [683, 470] width 591 height 32
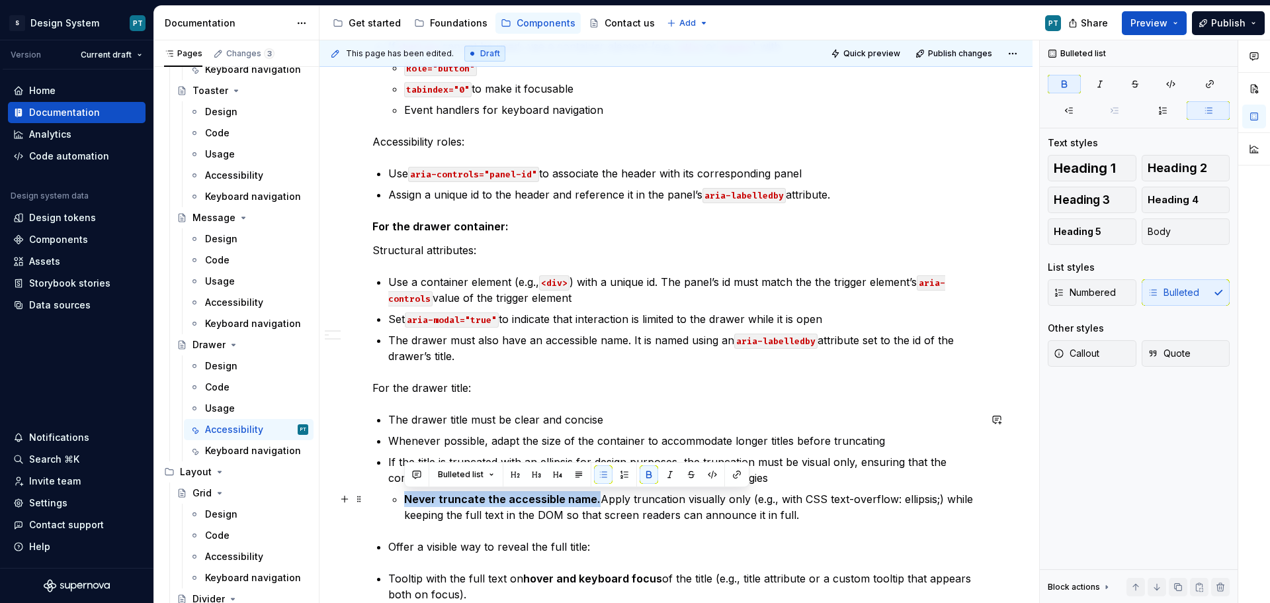
drag, startPoint x: 591, startPoint y: 500, endPoint x: 398, endPoint y: 500, distance: 193.1
click at [398, 500] on li "If the title is truncated with an ellipsis for design purposes, the truncation …" at bounding box center [683, 488] width 591 height 69
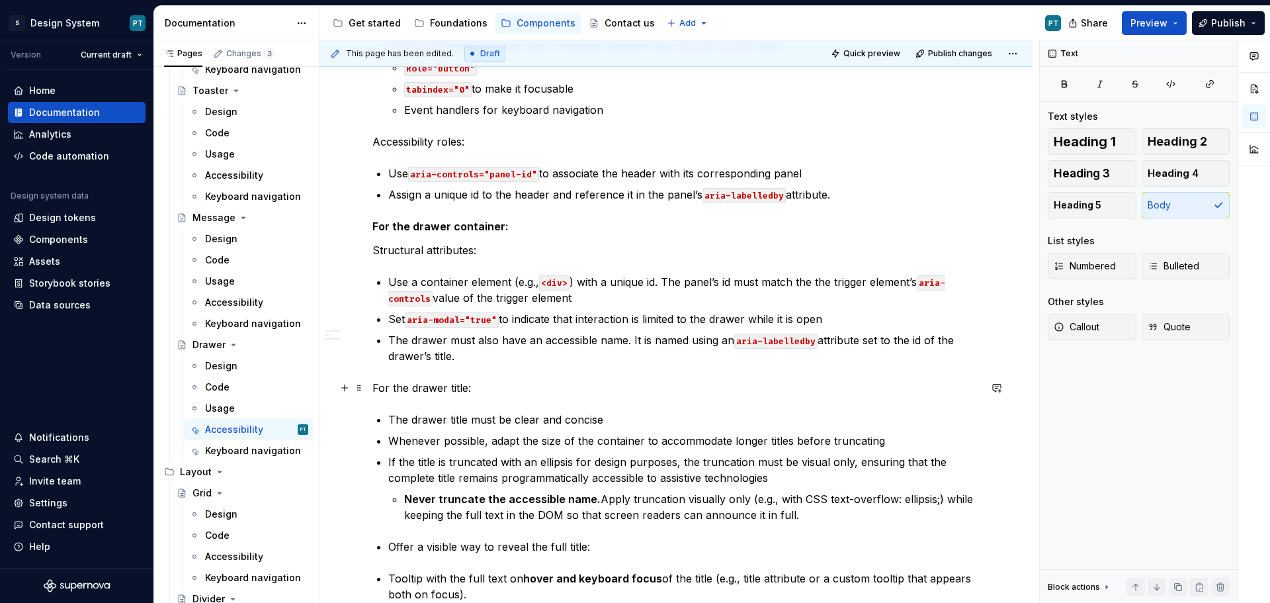
click at [560, 382] on p "For the drawer title:" at bounding box center [675, 388] width 607 height 16
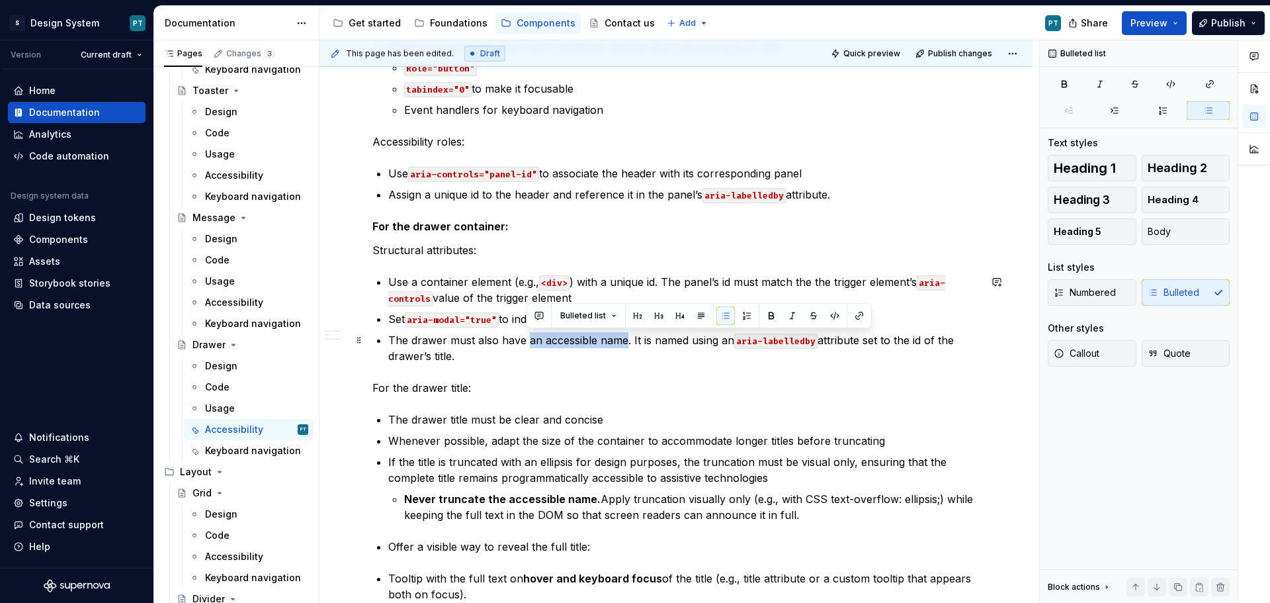
drag, startPoint x: 624, startPoint y: 342, endPoint x: 528, endPoint y: 344, distance: 96.6
click at [528, 344] on p "The drawer must also have an accessible name. It is named using an aria-labelle…" at bounding box center [683, 348] width 591 height 32
click at [768, 313] on button "button" at bounding box center [771, 315] width 19 height 19
click at [696, 407] on div "This component is not yet fully compliant with RGAA accessibility requirements …" at bounding box center [675, 572] width 607 height 1440
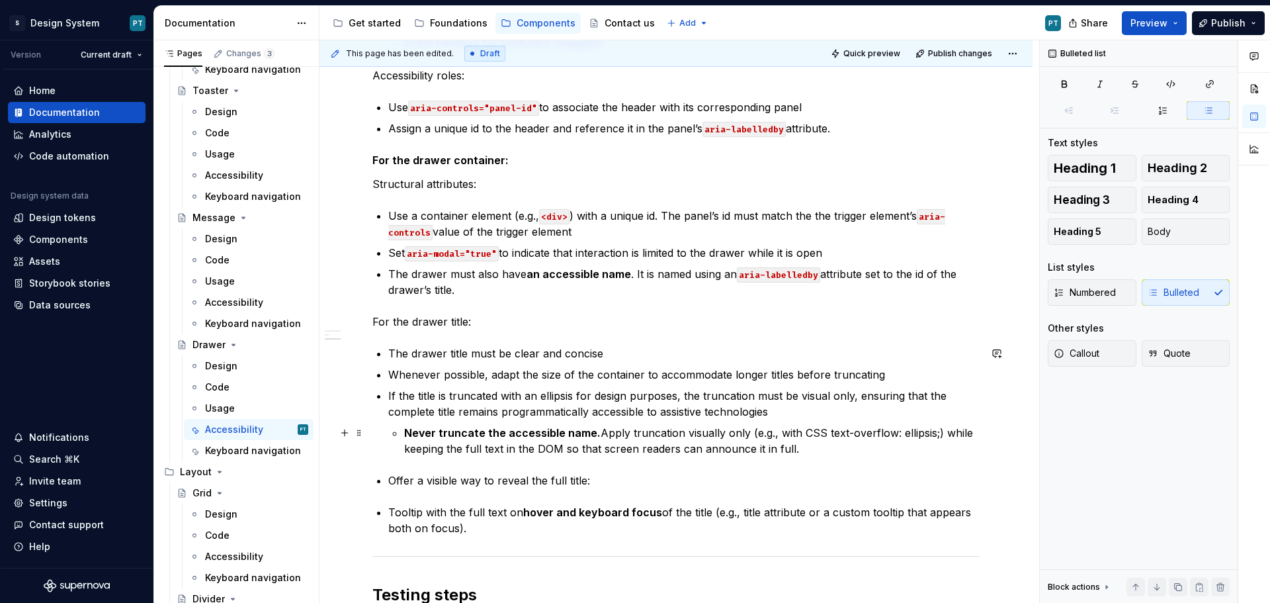
click at [813, 454] on p "Never truncate the accessible name. Apply truncation visually only (e.g., with …" at bounding box center [691, 441] width 575 height 32
click at [604, 481] on p "Offer a visible way to reveal the full title:" at bounding box center [683, 480] width 591 height 16
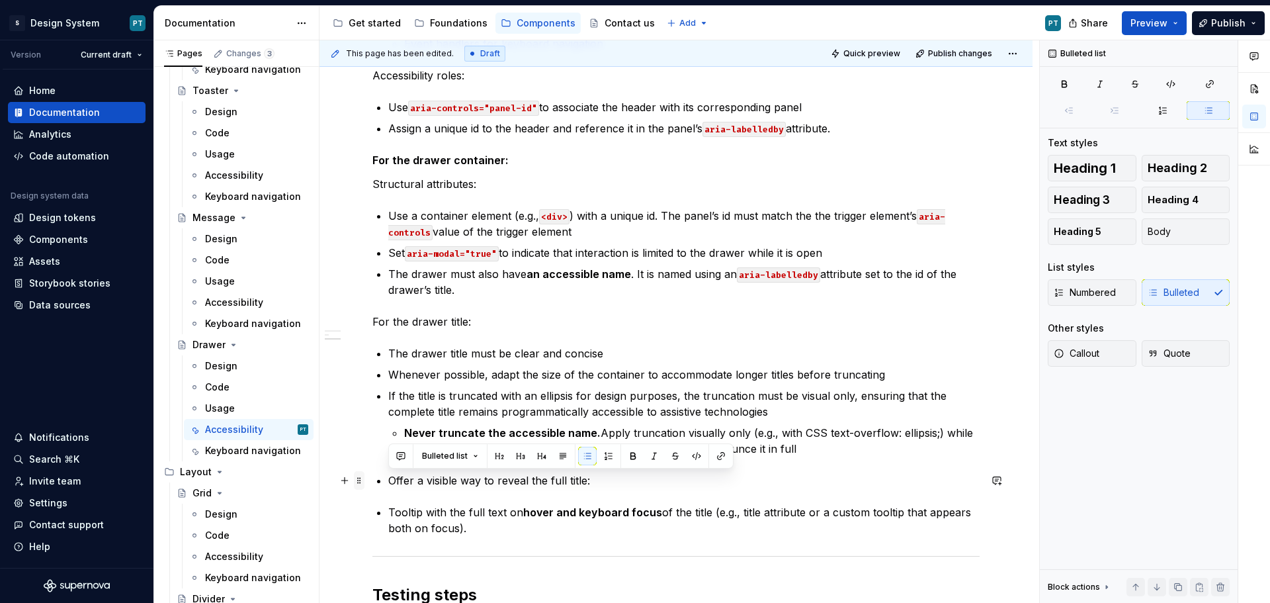
drag, startPoint x: 620, startPoint y: 480, endPoint x: 362, endPoint y: 484, distance: 258.6
click at [372, 484] on div "This component is not yet fully compliant with RGAA accessibility requirements …" at bounding box center [675, 514] width 607 height 1456
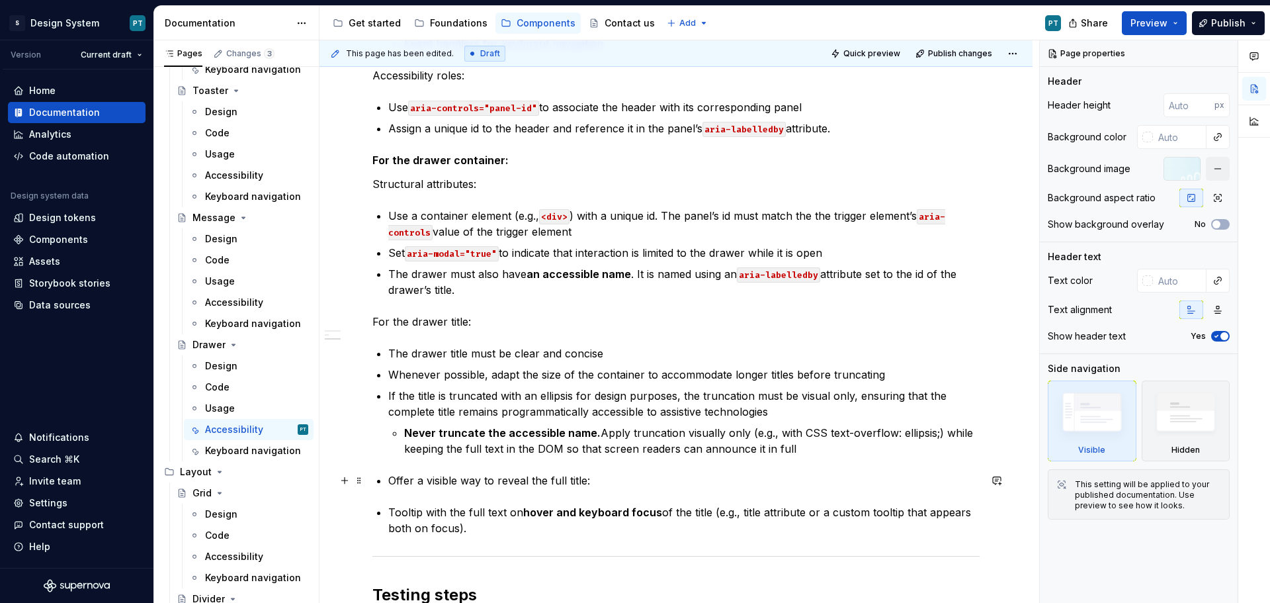
click at [628, 485] on p "Offer a visible way to reveal the full title:" at bounding box center [683, 480] width 591 height 16
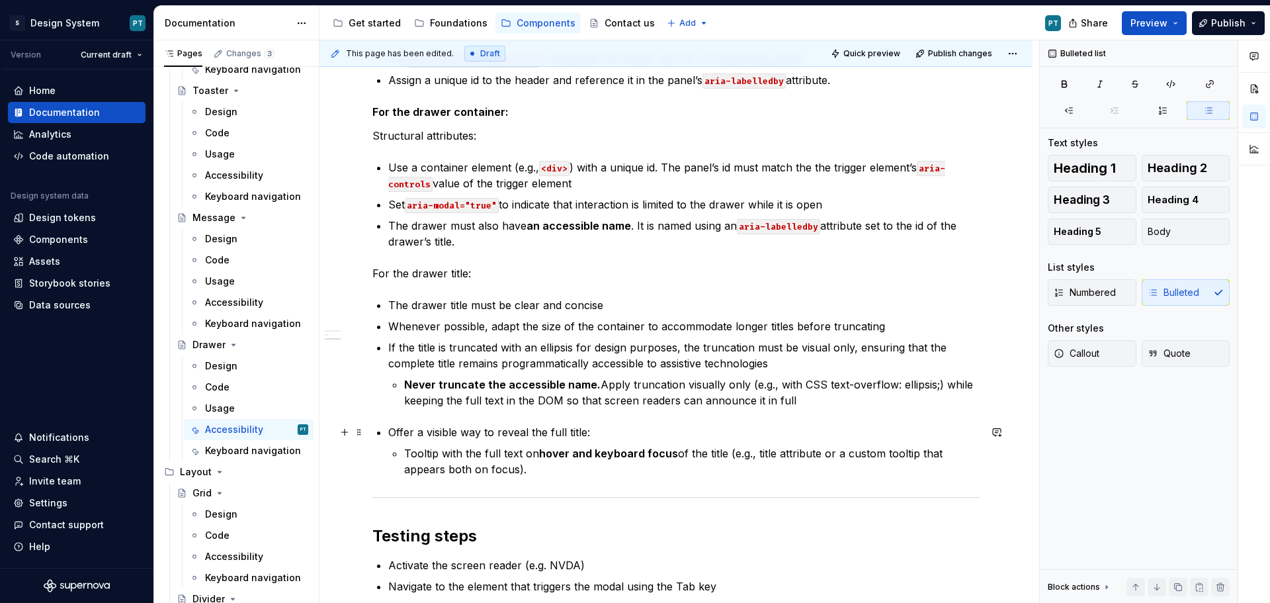
scroll to position [624, 0]
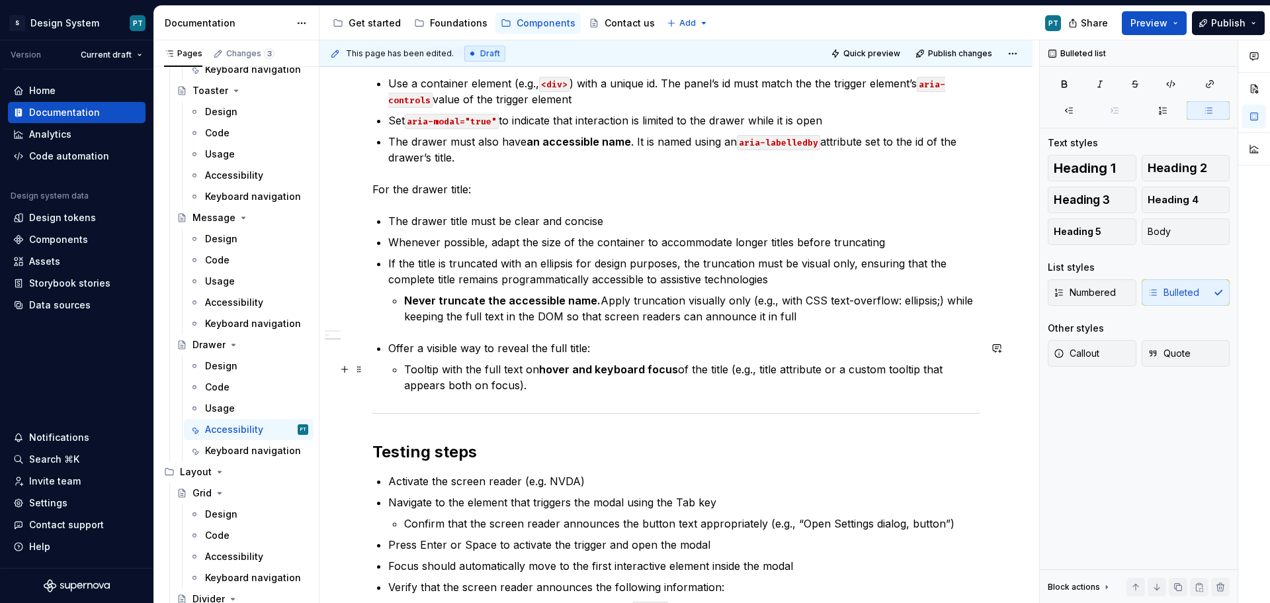
click at [554, 388] on p "Tooltip with the full text on hover and keyboard focus of the title (e.g., titl…" at bounding box center [691, 377] width 575 height 32
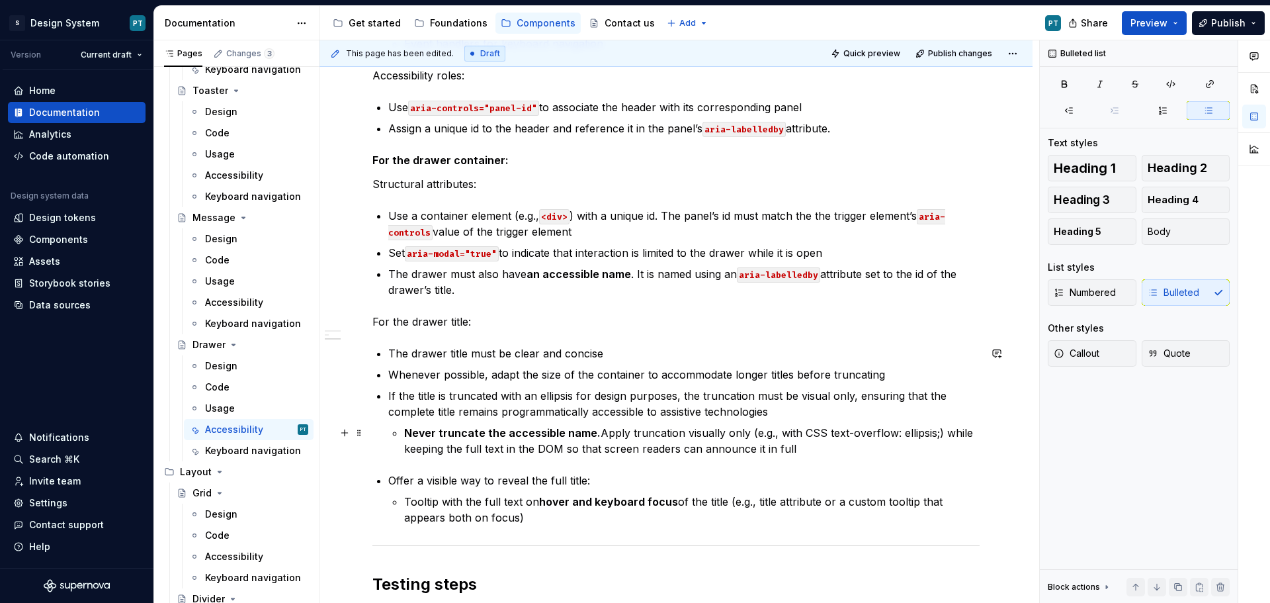
scroll to position [558, 0]
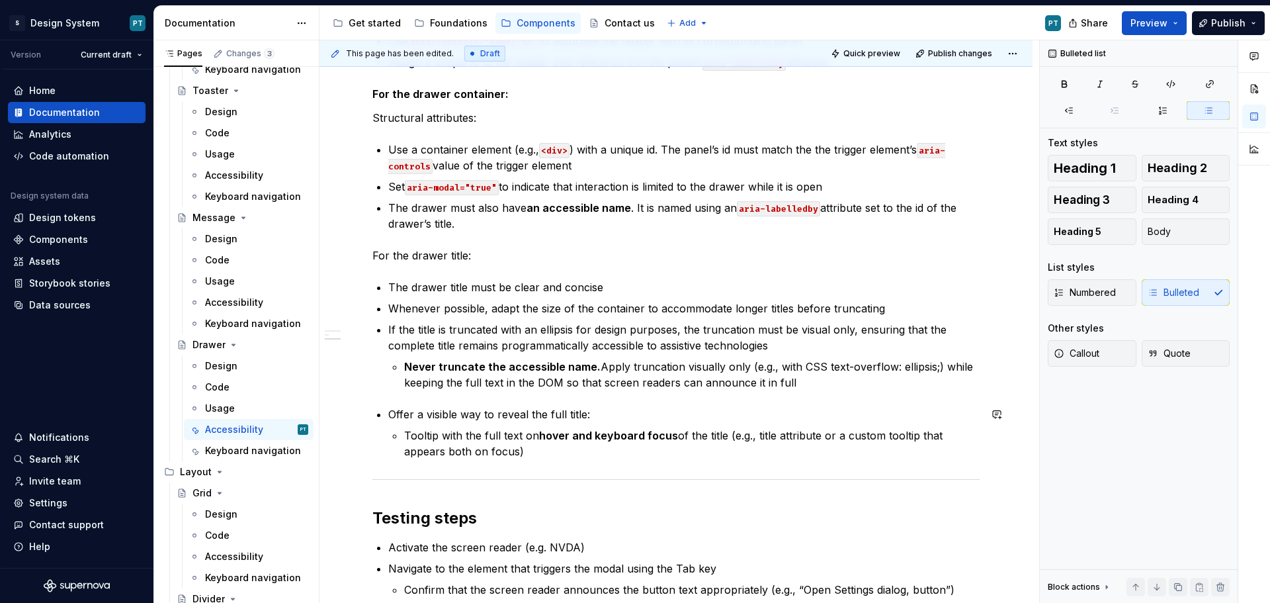
click at [474, 401] on div "This component is not yet fully compliant with RGAA accessibility requirements …" at bounding box center [675, 434] width 607 height 1429
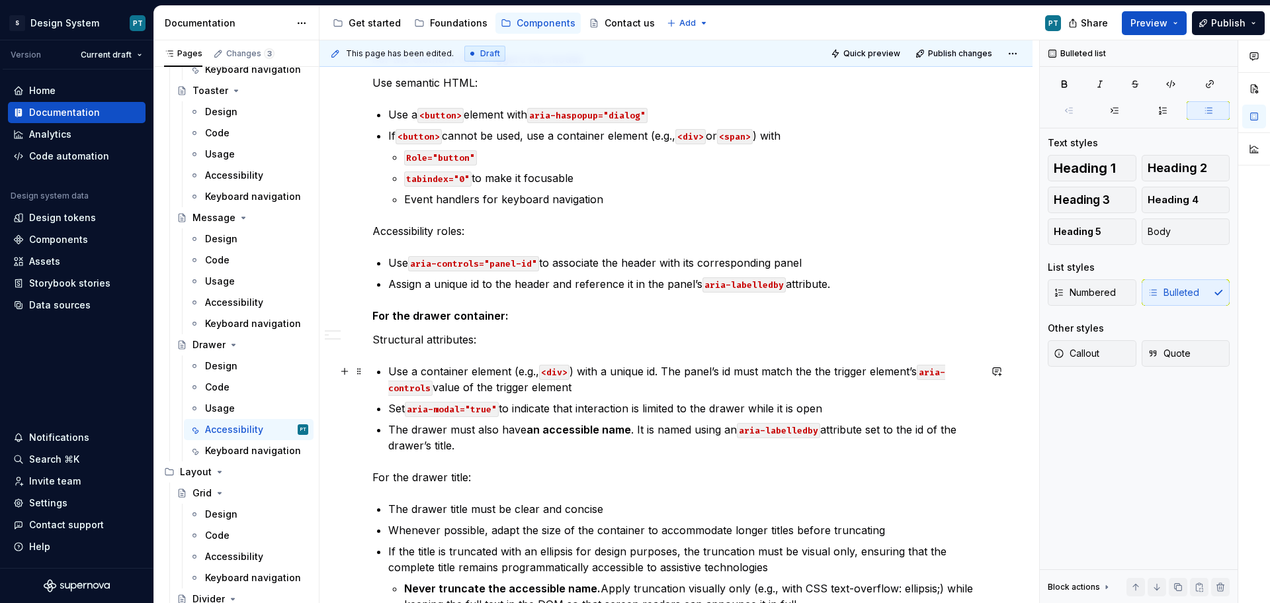
scroll to position [227, 0]
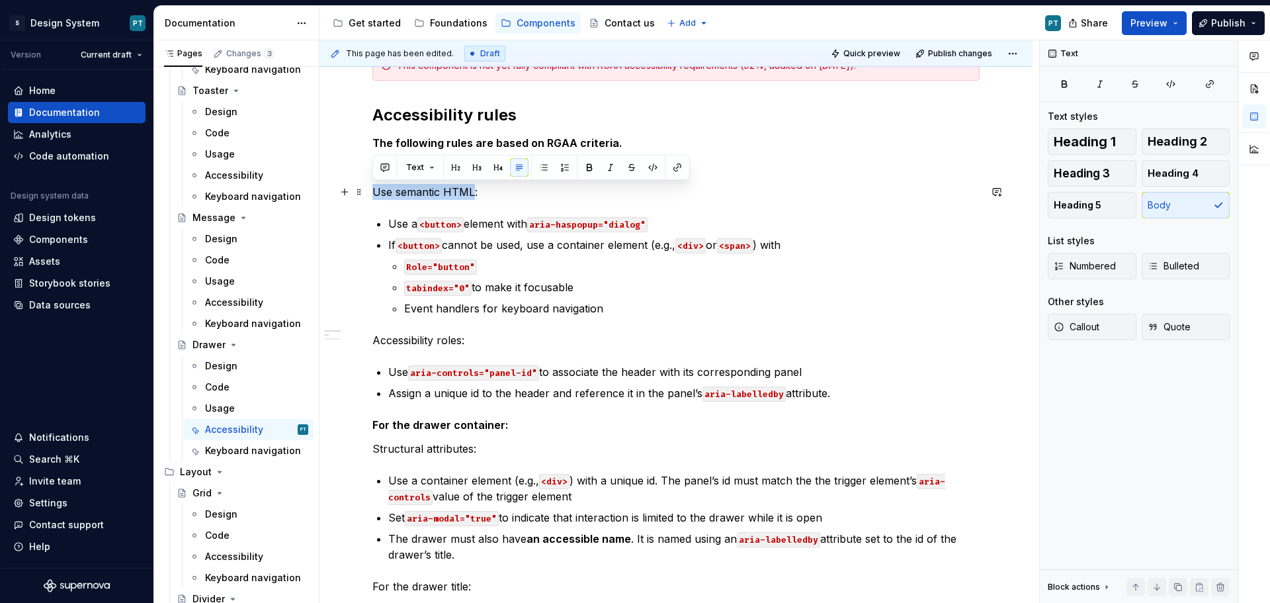
drag, startPoint x: 472, startPoint y: 194, endPoint x: 372, endPoint y: 194, distance: 99.9
click at [372, 194] on p "Use semantic HTML:" at bounding box center [675, 192] width 607 height 16
click at [587, 171] on button "button" at bounding box center [589, 167] width 19 height 19
click at [653, 390] on p "Assign a unique id to the header and reference it in the panel’s aria-labelledb…" at bounding box center [683, 393] width 591 height 16
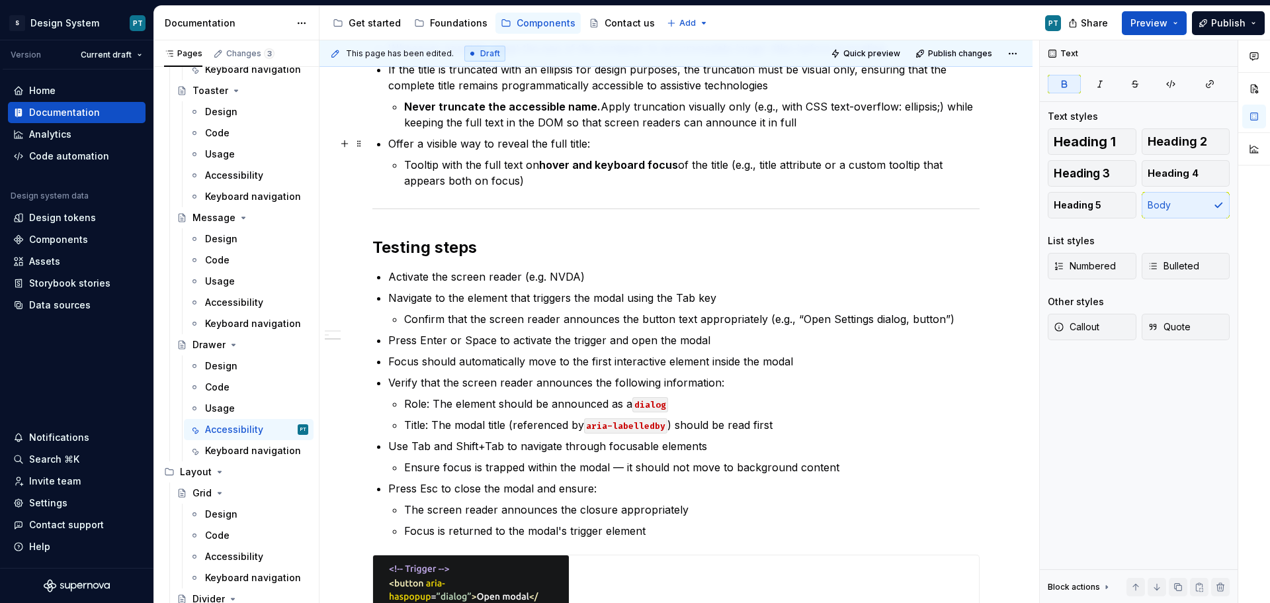
scroll to position [822, 0]
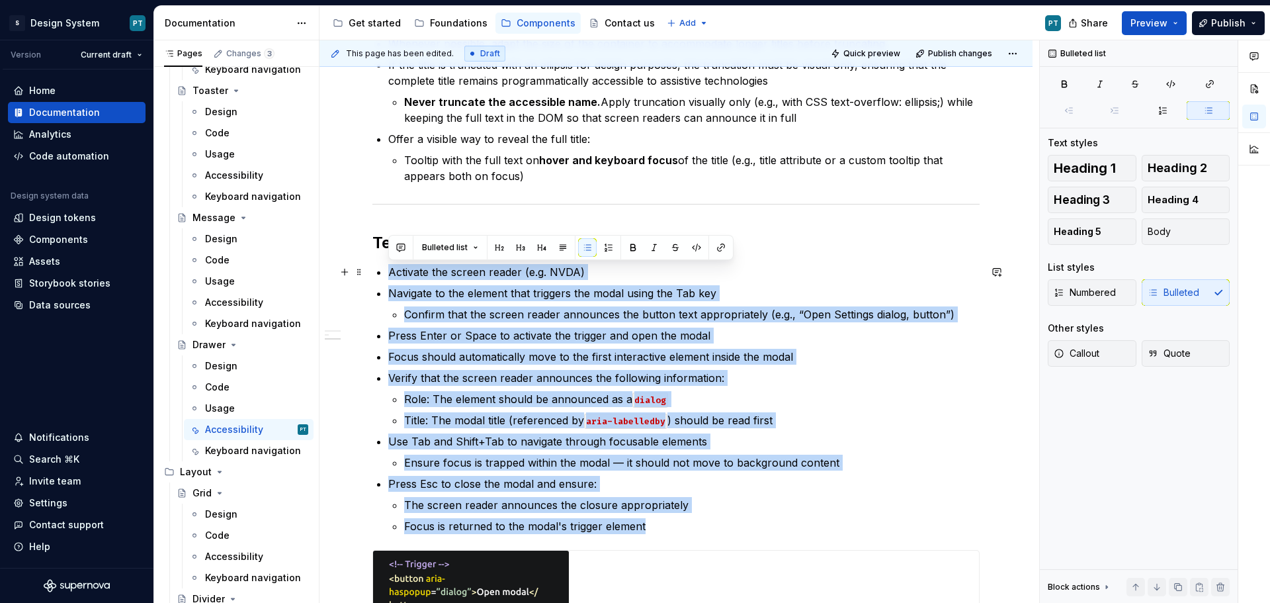
drag, startPoint x: 668, startPoint y: 528, endPoint x: 382, endPoint y: 275, distance: 382.4
click at [382, 275] on div "This component is not yet fully compliant with RGAA accessibility requirements …" at bounding box center [675, 164] width 607 height 1419
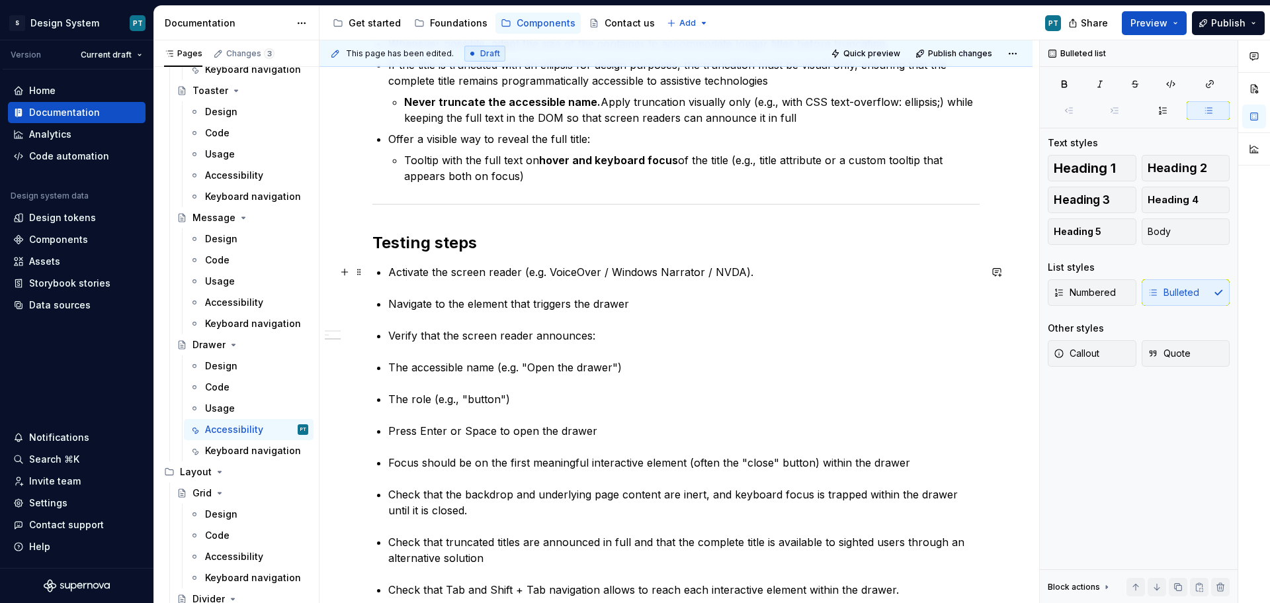
click at [394, 274] on p "Activate the screen reader (e.g. VoiceOver / Windows Narrator / NVDA)." at bounding box center [683, 272] width 591 height 16
click at [388, 271] on p "Activate the screen reader (e.g. VoiceOver / Windows Narrator / NVDA)." at bounding box center [683, 272] width 591 height 16
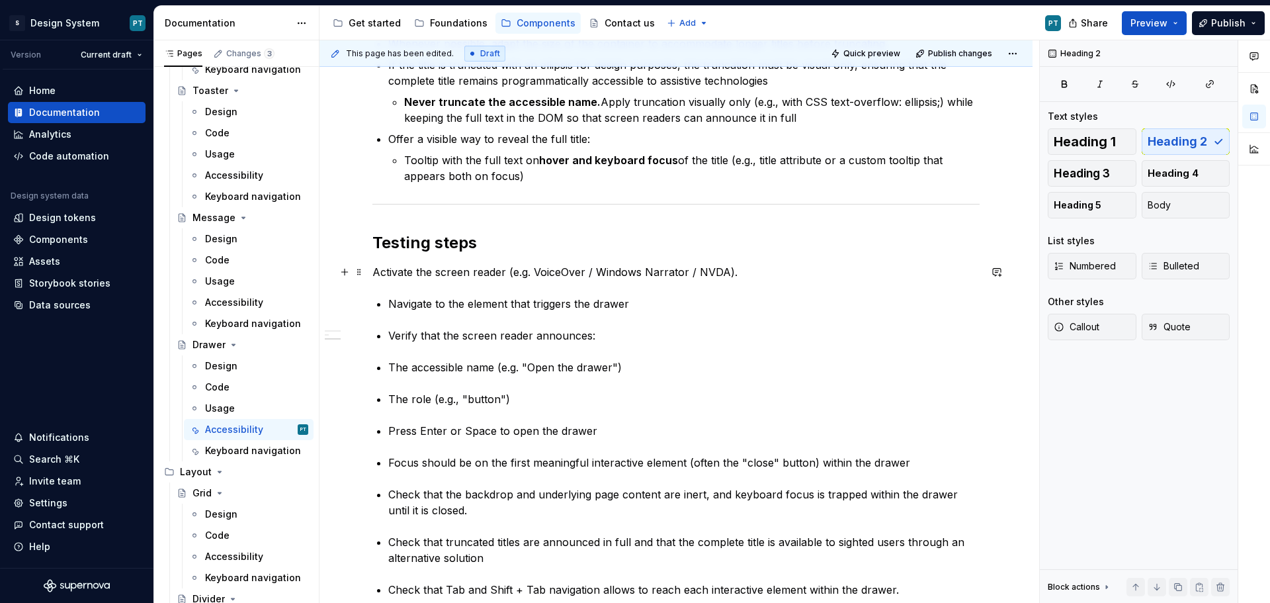
click at [699, 273] on p "Activate the screen reader (e.g. VoiceOver / Windows Narrator / NVDA)." at bounding box center [675, 272] width 607 height 16
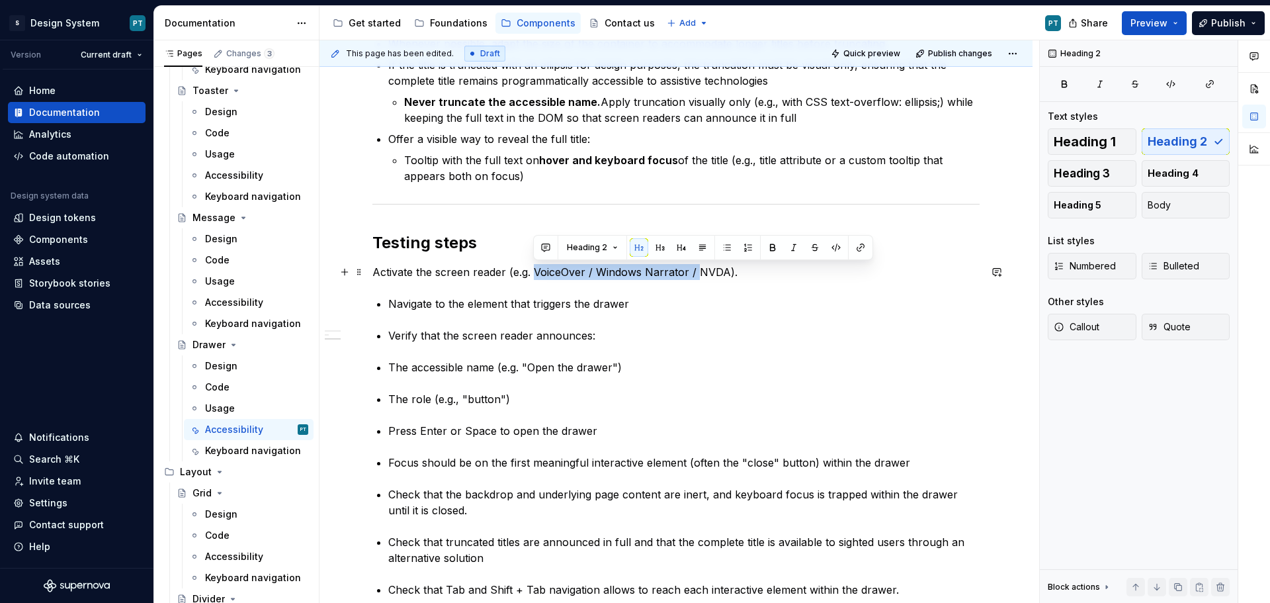
drag, startPoint x: 699, startPoint y: 272, endPoint x: 536, endPoint y: 276, distance: 162.8
click at [536, 276] on p "Activate the screen reader (e.g. VoiceOver / Windows Narrator / NVDA)." at bounding box center [675, 272] width 607 height 16
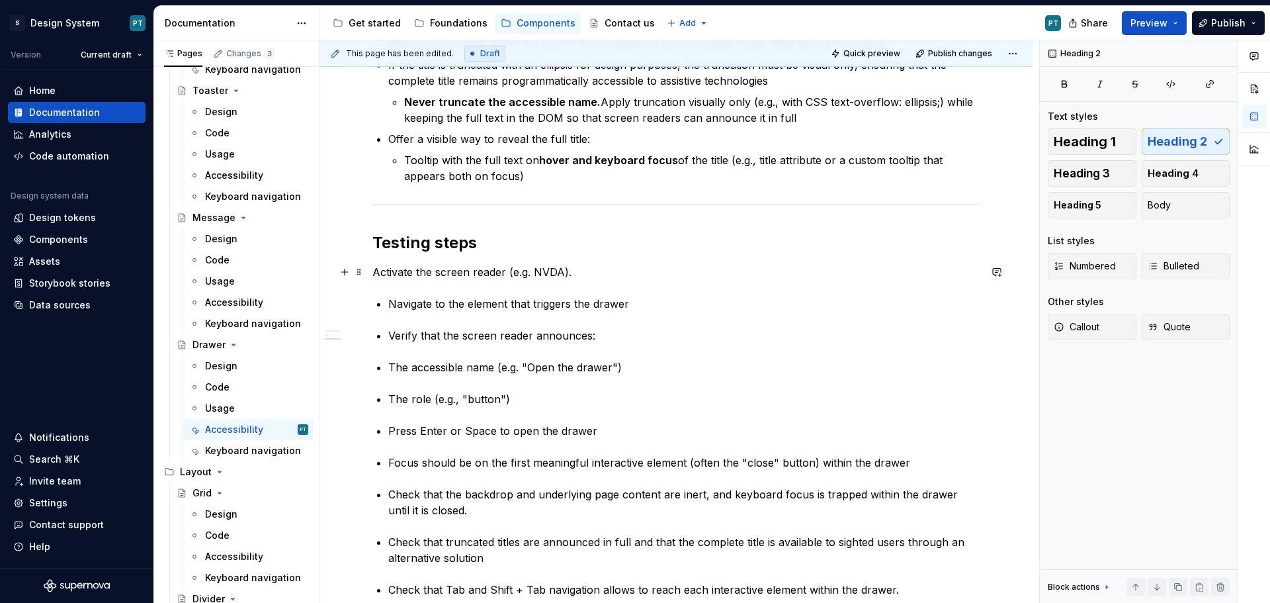
click at [589, 272] on p "Activate the screen reader (e.g. NVDA)." at bounding box center [675, 272] width 607 height 16
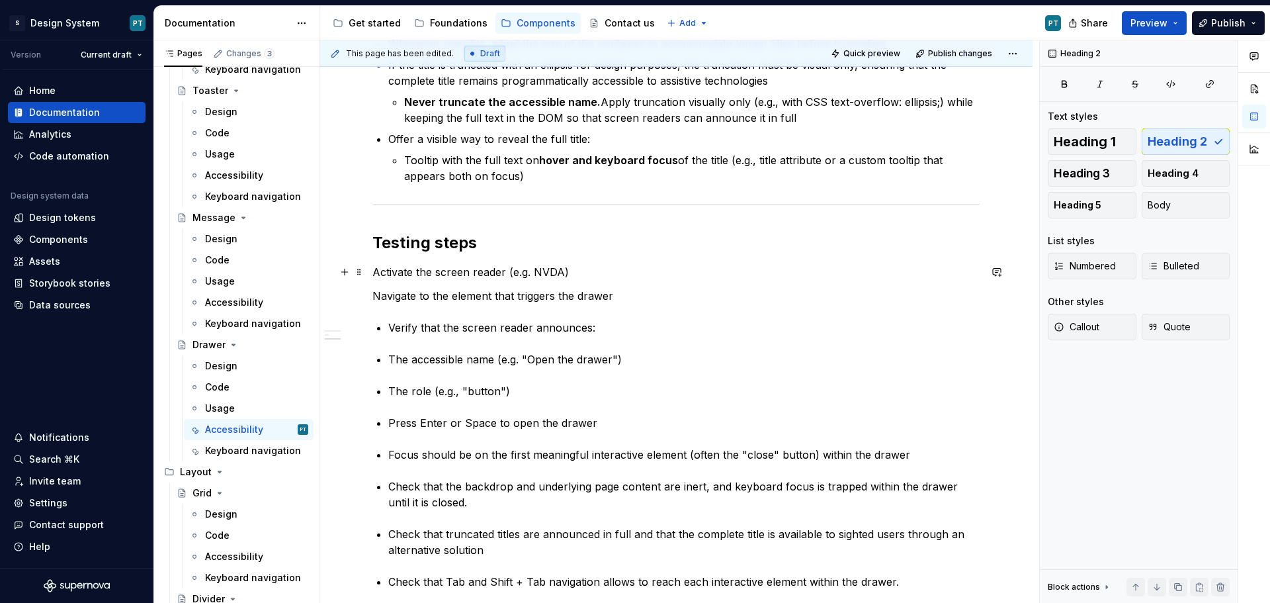
click at [587, 269] on p "Activate the screen reader (e.g. NVDA)" at bounding box center [675, 272] width 607 height 16
click at [615, 290] on p "Navigate to the element that triggers the drawer" at bounding box center [675, 296] width 607 height 16
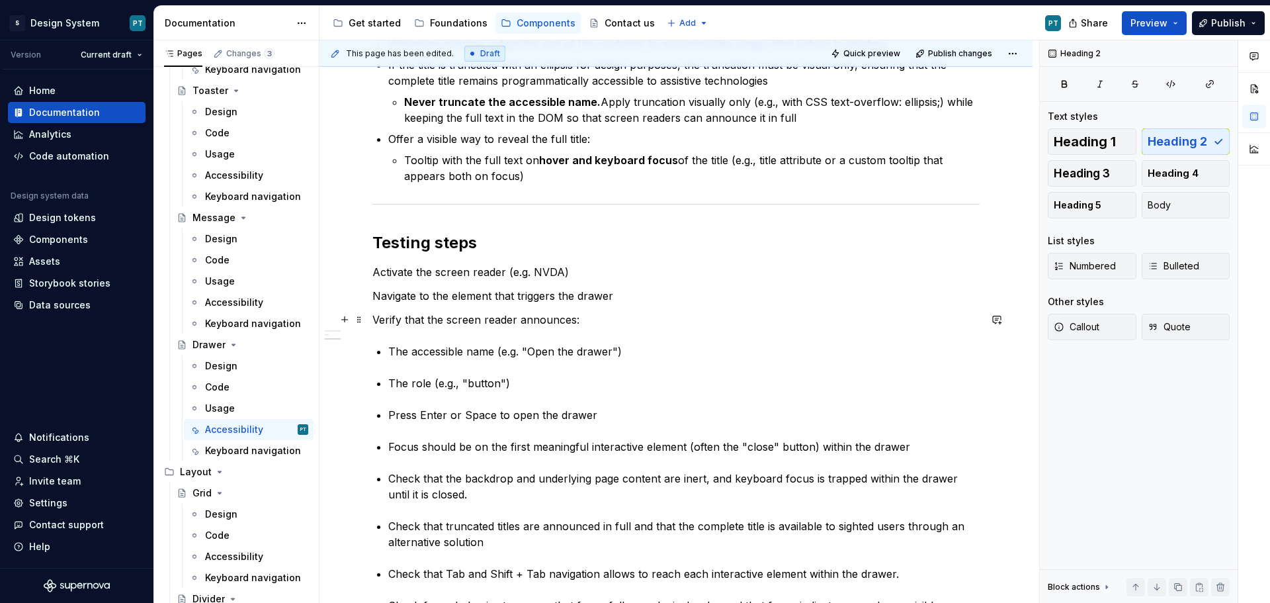
click at [589, 325] on p "Verify that the screen reader announces:" at bounding box center [675, 320] width 607 height 16
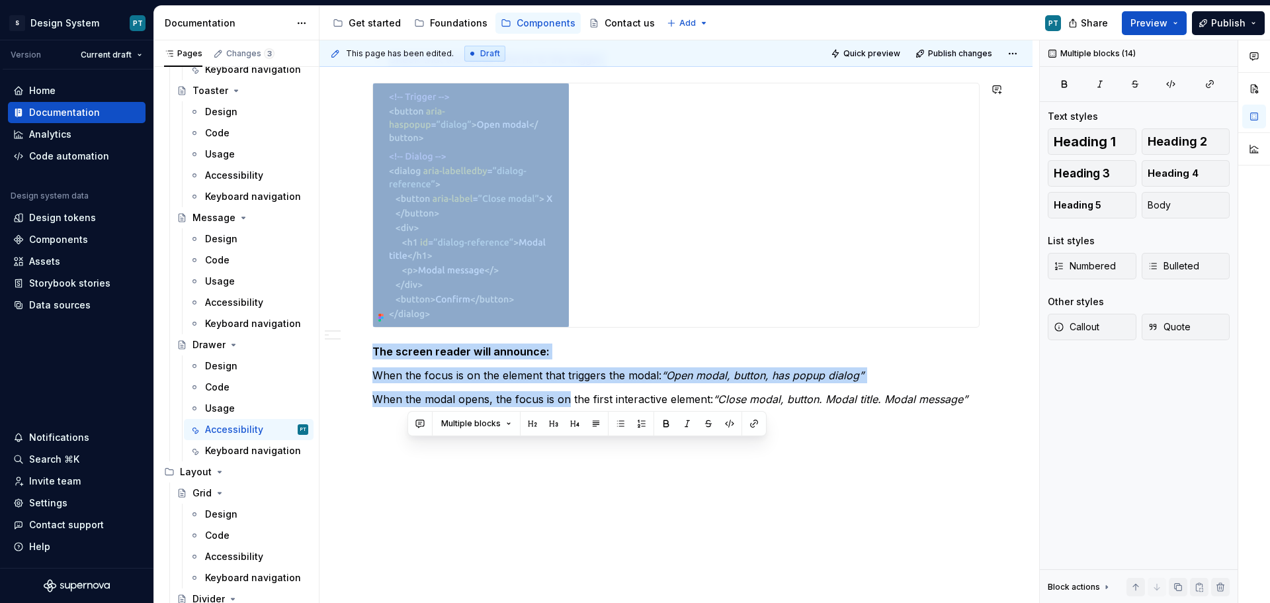
drag, startPoint x: 405, startPoint y: 370, endPoint x: 408, endPoint y: 377, distance: 7.7
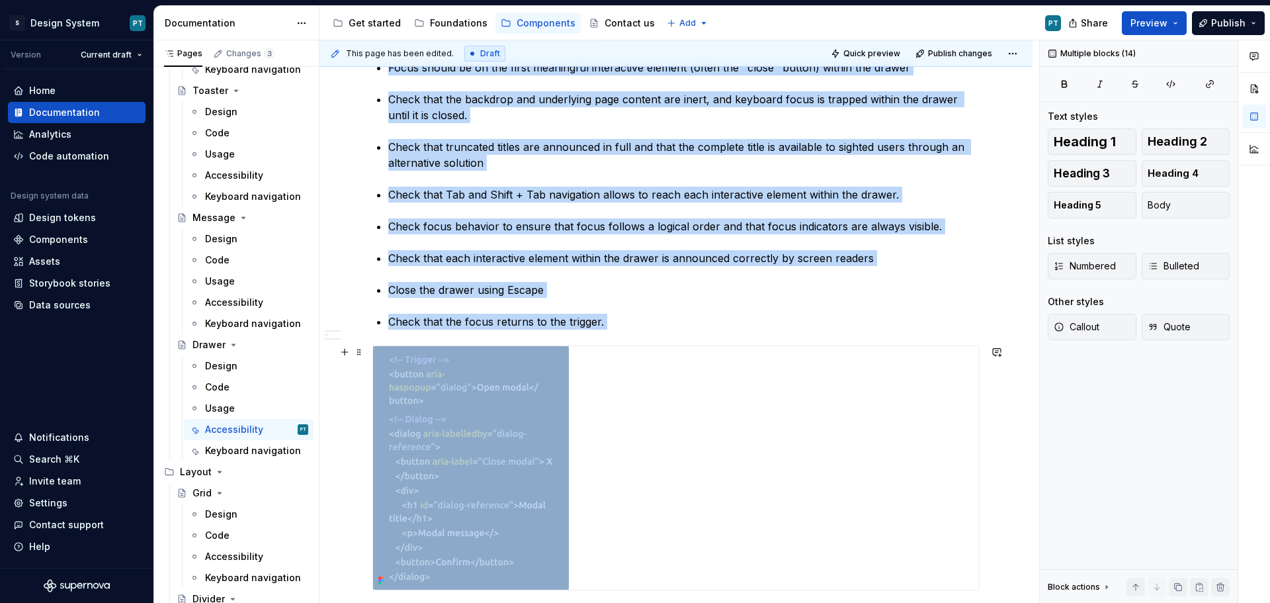
scroll to position [1191, 0]
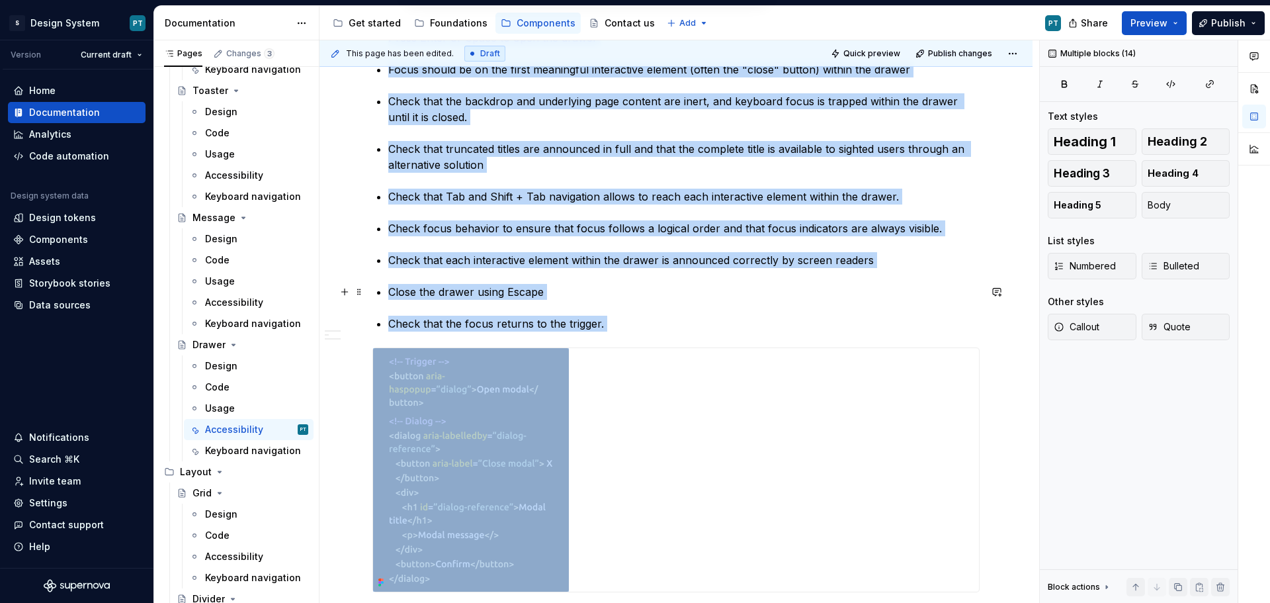
click at [439, 295] on p "Close the drawer using Escape" at bounding box center [683, 292] width 591 height 16
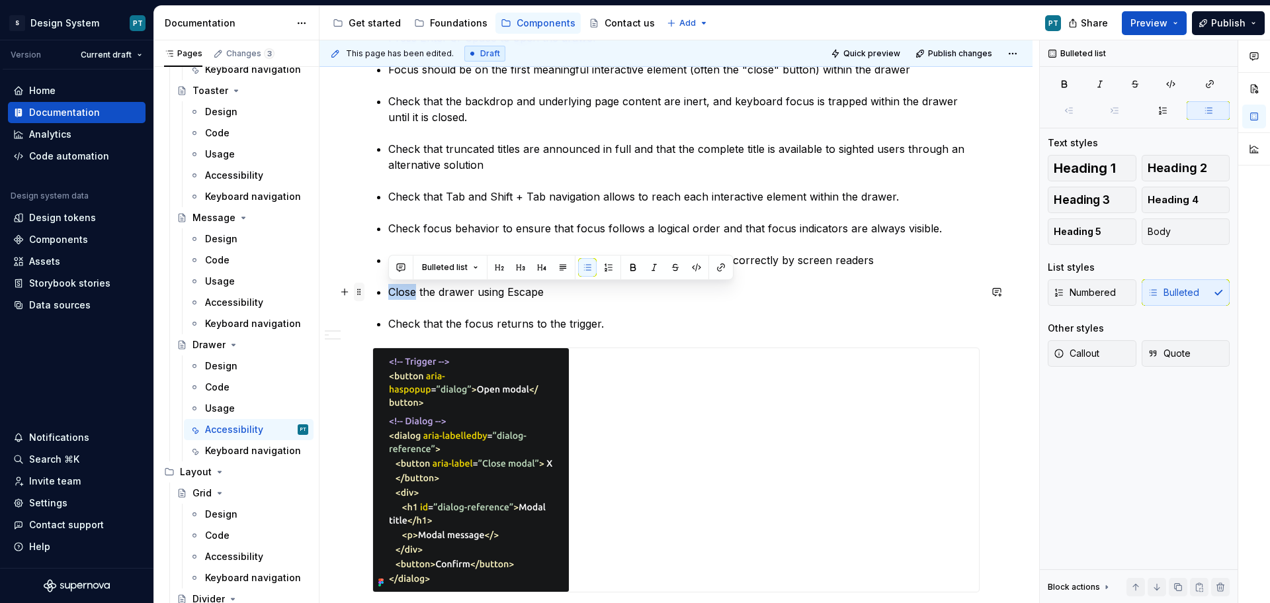
drag, startPoint x: 415, startPoint y: 286, endPoint x: 355, endPoint y: 284, distance: 59.6
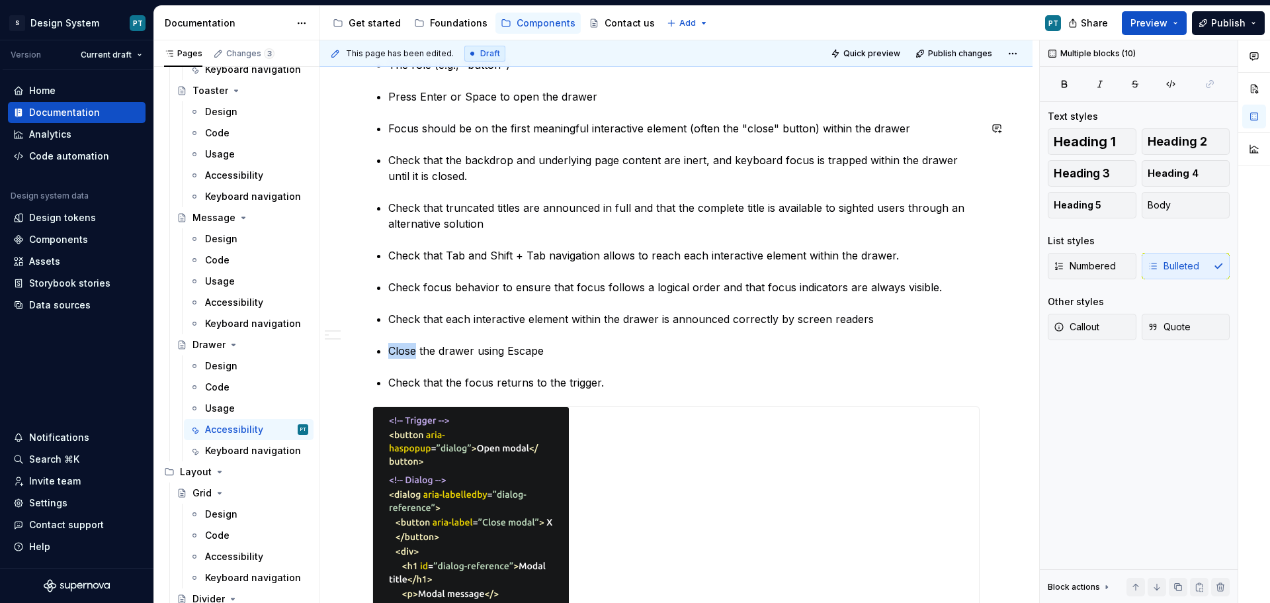
scroll to position [1079, 0]
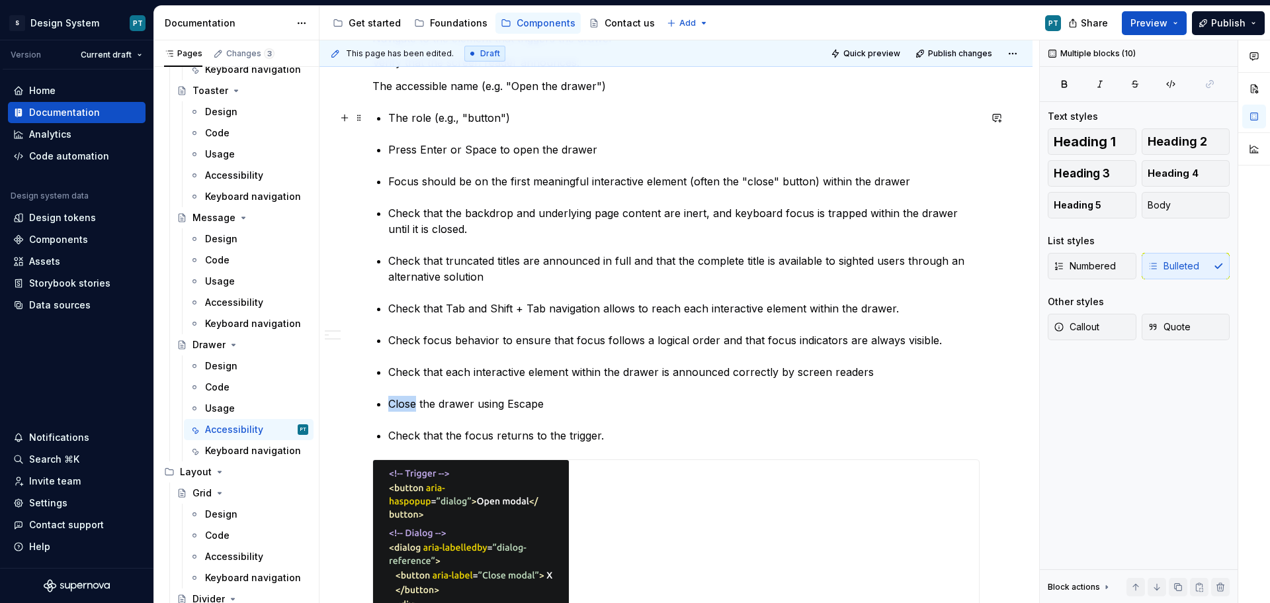
drag, startPoint x: 613, startPoint y: 323, endPoint x: 384, endPoint y: 120, distance: 306.4
click at [1167, 270] on div "Numbered Bulleted" at bounding box center [1139, 266] width 182 height 26
click at [1212, 264] on div "Numbered Bulleted" at bounding box center [1139, 266] width 182 height 26
drag, startPoint x: 611, startPoint y: 438, endPoint x: 383, endPoint y: 116, distance: 394.2
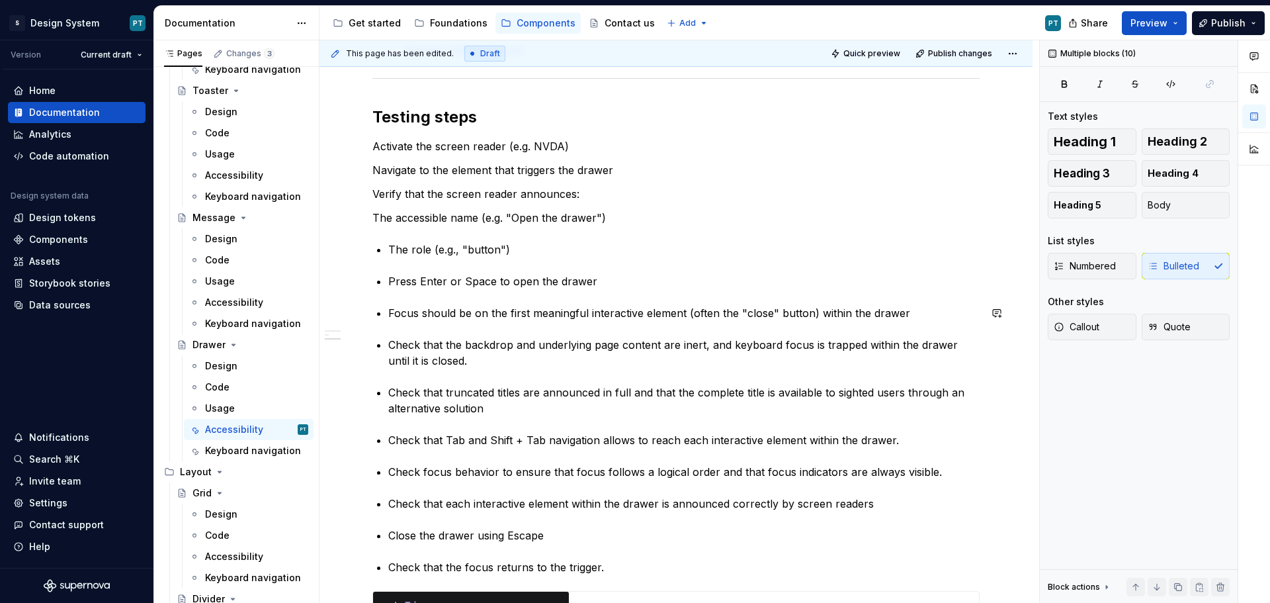
scroll to position [947, 0]
drag, startPoint x: 474, startPoint y: 243, endPoint x: 458, endPoint y: 245, distance: 16.0
click at [458, 245] on p "The role (e.g., "button")" at bounding box center [683, 250] width 591 height 16
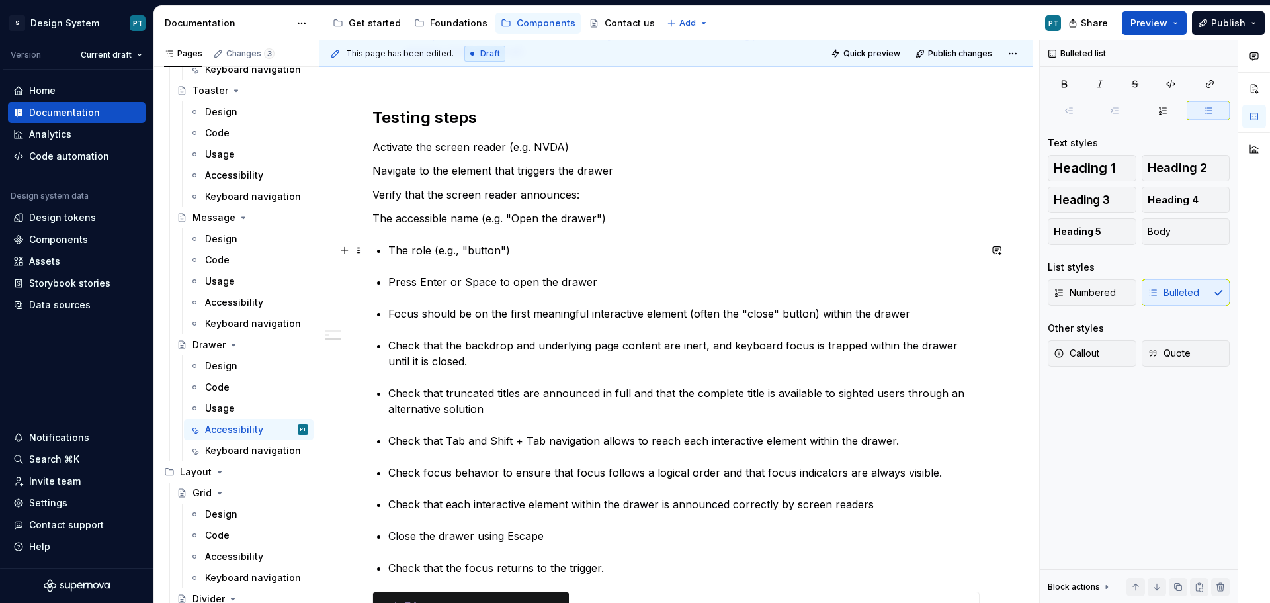
click at [388, 247] on li "The role (e.g., "button")" at bounding box center [683, 250] width 591 height 16
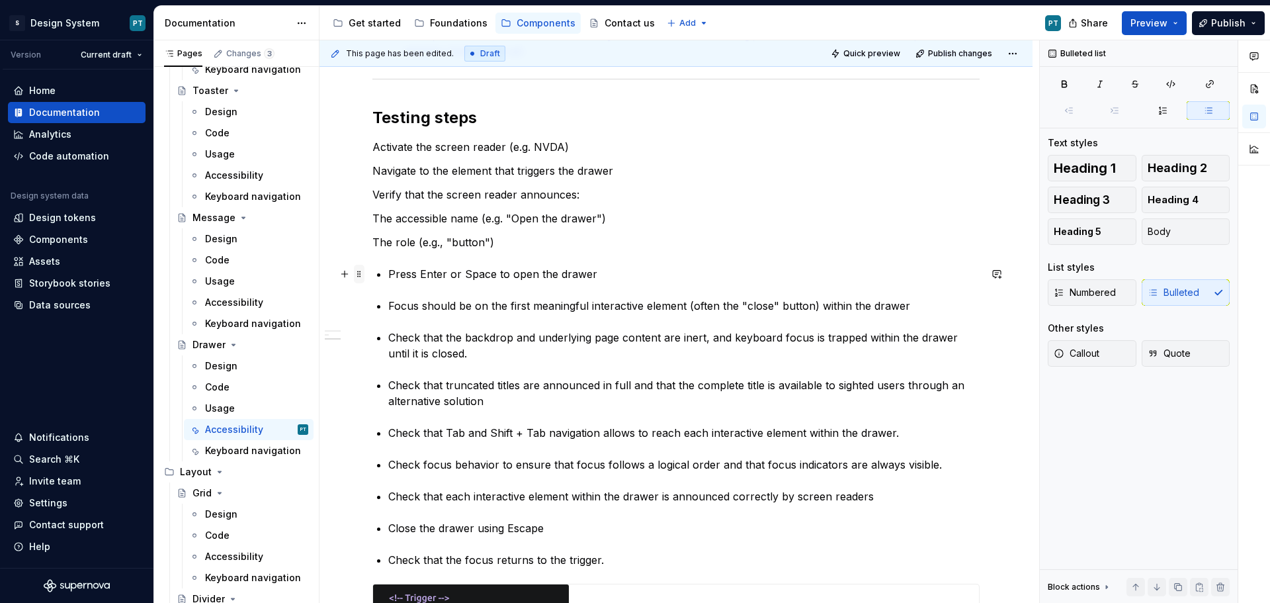
drag, startPoint x: 389, startPoint y: 271, endPoint x: 364, endPoint y: 271, distance: 25.1
click at [372, 271] on div "This component is not yet fully compliant with RGAA accessibility requirements …" at bounding box center [675, 126] width 607 height 1593
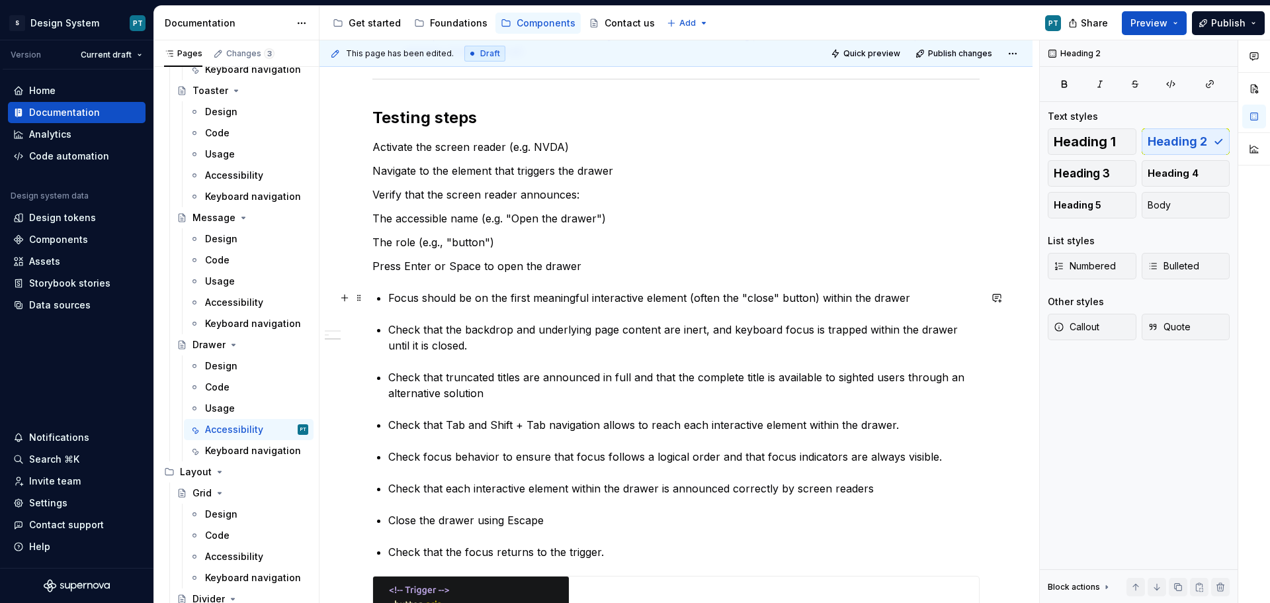
click at [386, 299] on div "This component is not yet fully compliant with RGAA accessibility requirements …" at bounding box center [675, 115] width 607 height 1570
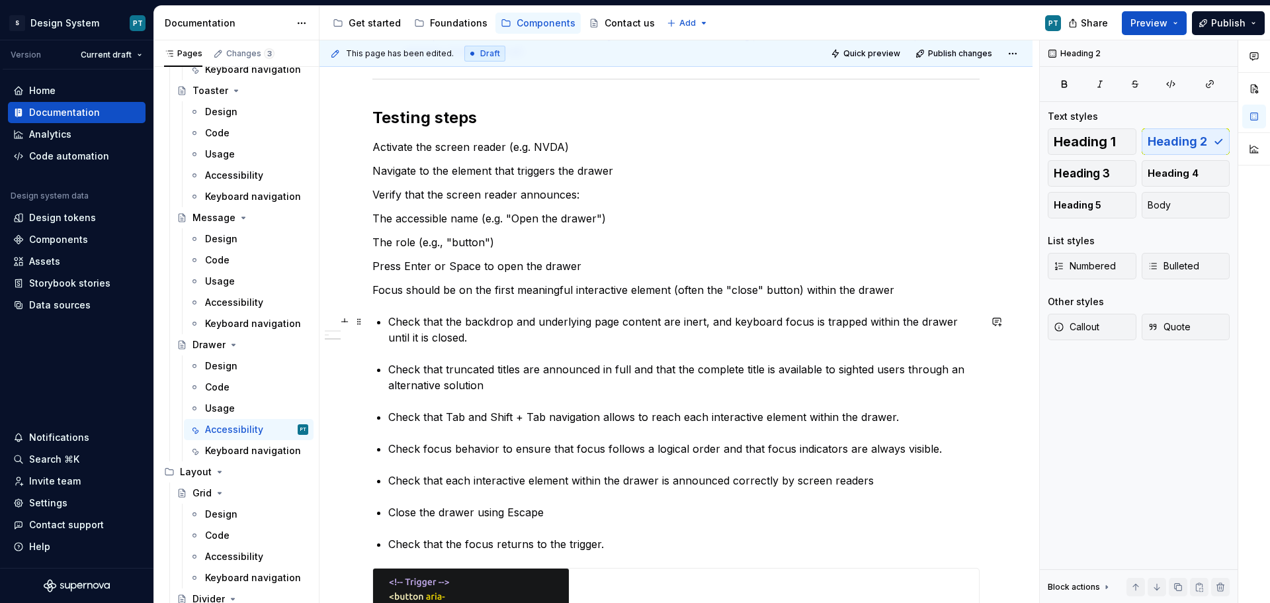
click at [389, 323] on p "Check that the backdrop and underlying page content are inert, and keyboard foc…" at bounding box center [683, 330] width 591 height 32
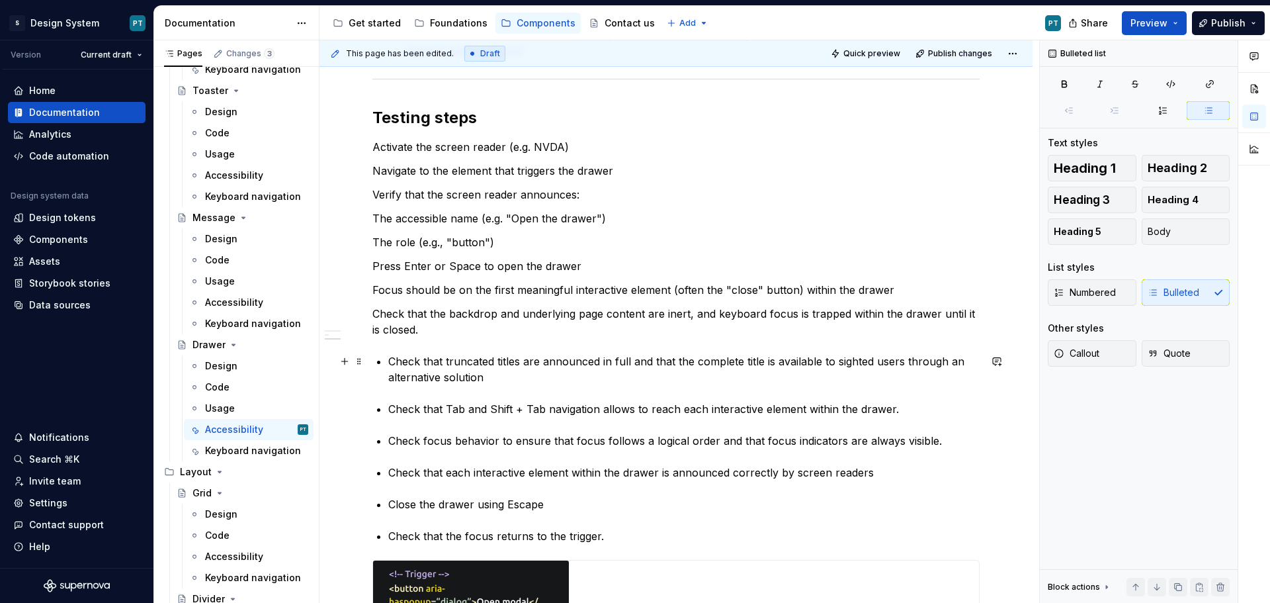
click at [387, 355] on div "This component is not yet fully compliant with RGAA accessibility requirements …" at bounding box center [675, 107] width 607 height 1554
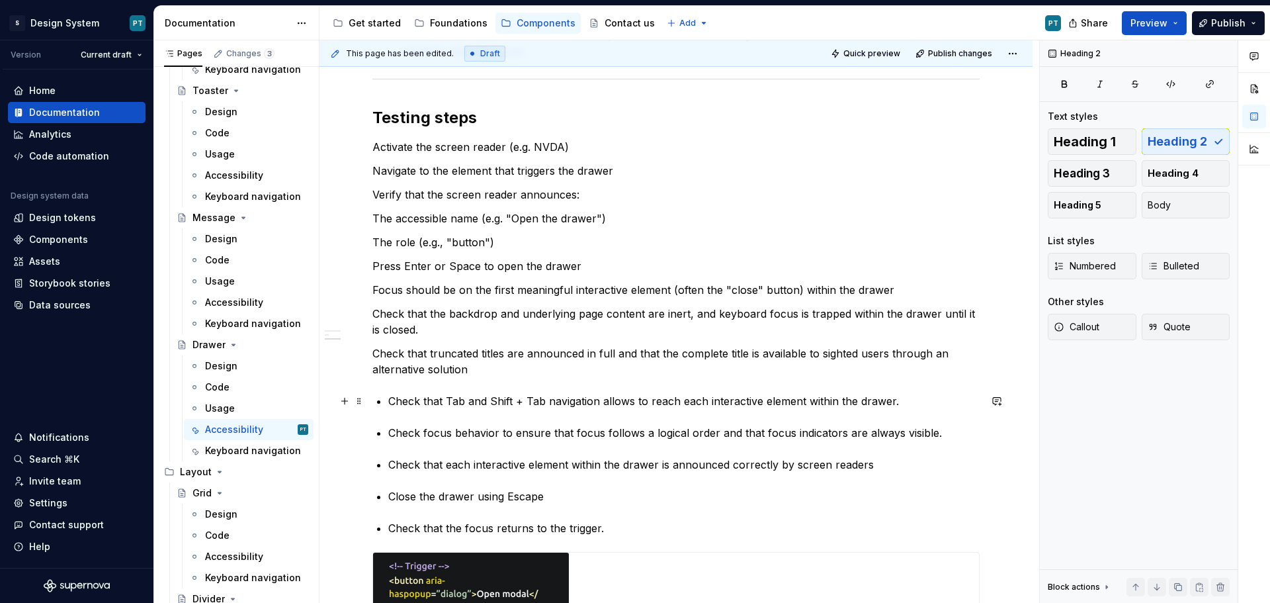
click at [386, 400] on div "This component is not yet fully compliant with RGAA accessibility requirements …" at bounding box center [675, 103] width 607 height 1546
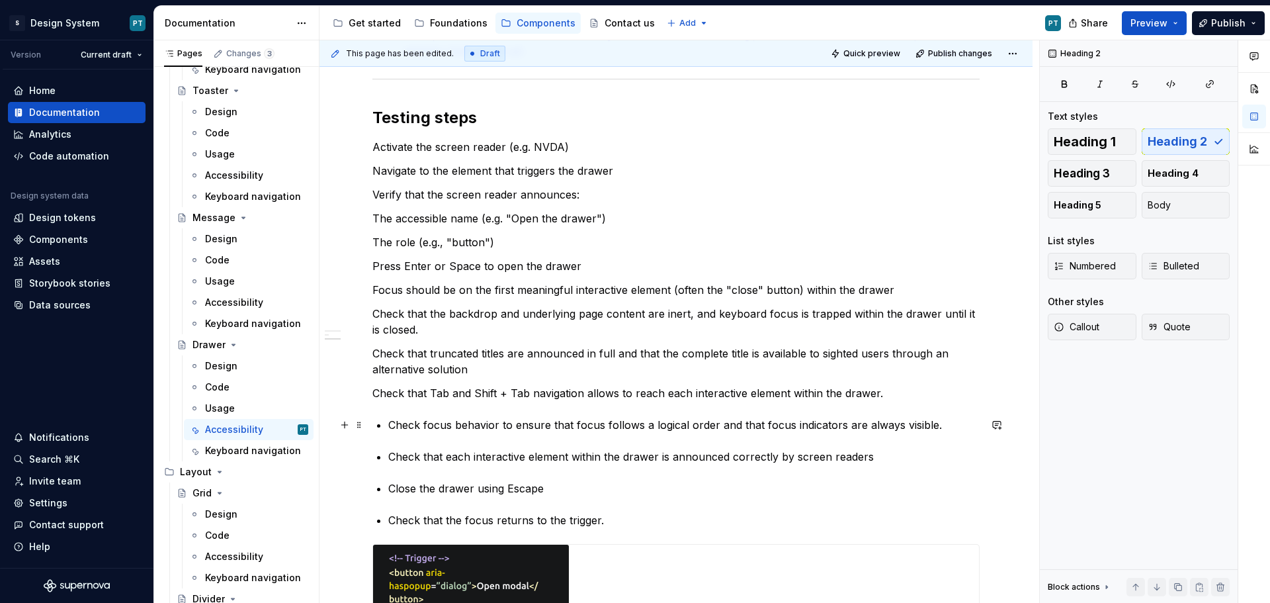
click at [390, 423] on p "Check focus behavior to ensure that focus follows a logical order and that focu…" at bounding box center [683, 425] width 591 height 16
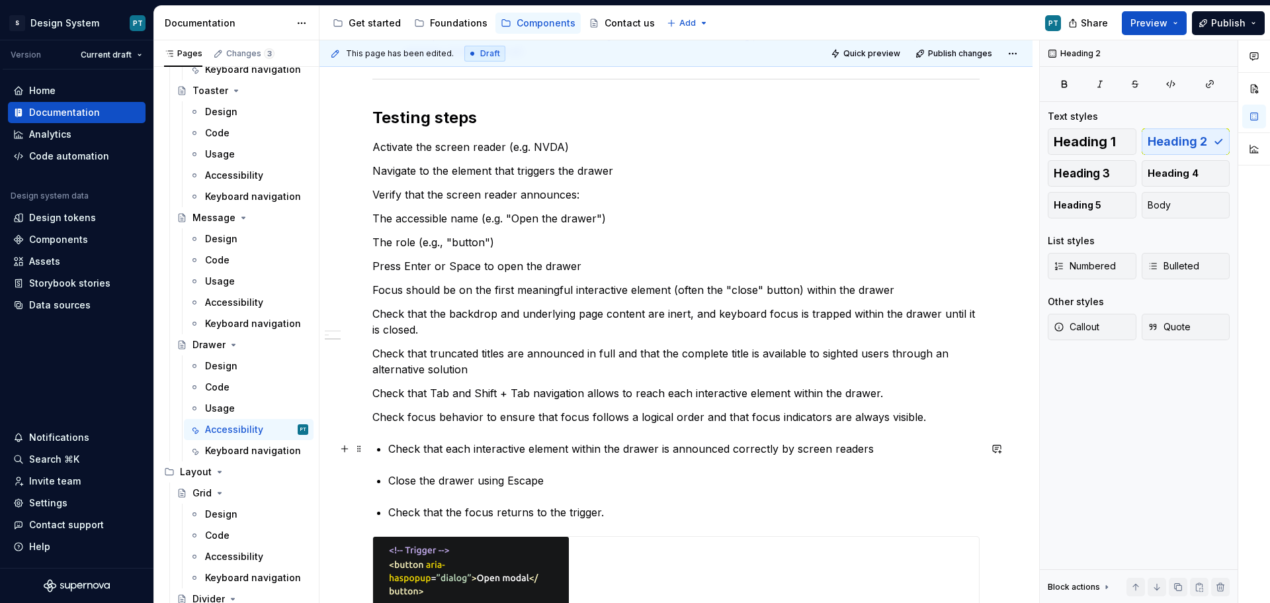
click at [387, 450] on div "This component is not yet fully compliant with RGAA accessibility requirements …" at bounding box center [675, 95] width 607 height 1530
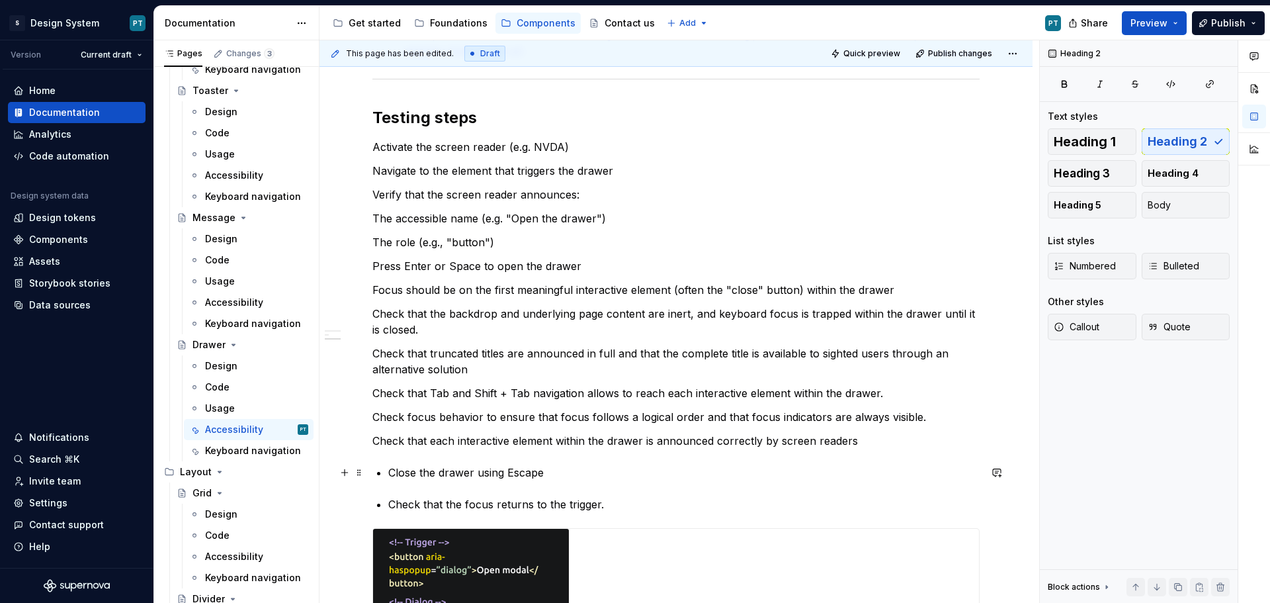
click at [391, 470] on p "Close the drawer using Escape" at bounding box center [683, 472] width 591 height 16
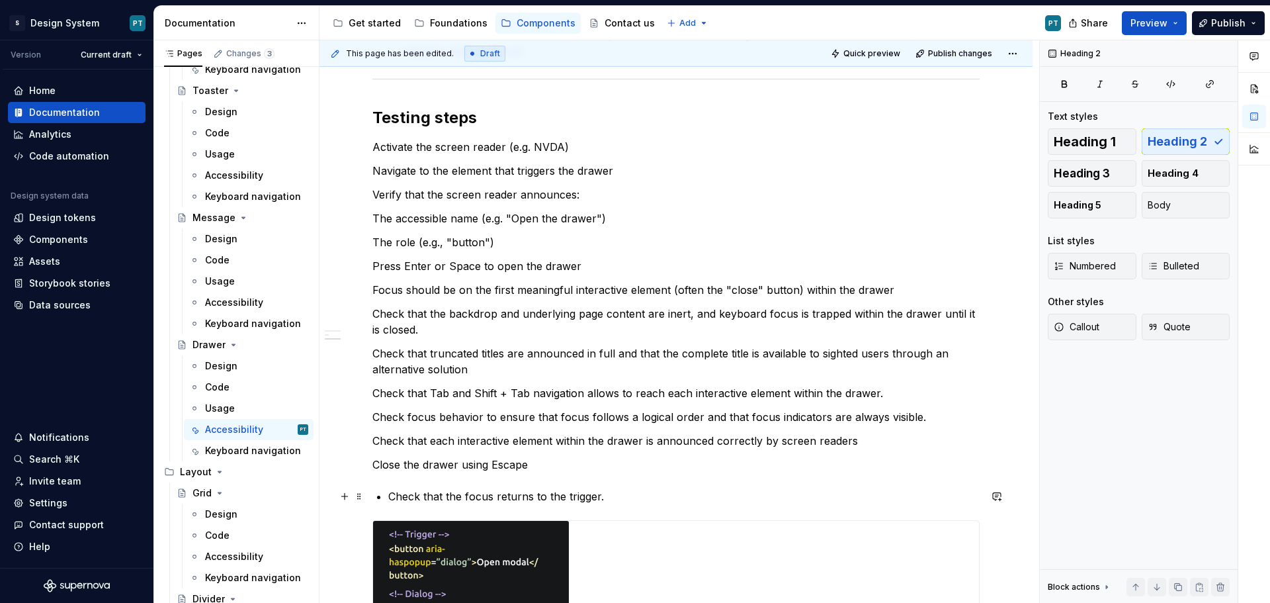
click at [386, 495] on div "This component is not yet fully compliant with RGAA accessibility requirements …" at bounding box center [675, 87] width 607 height 1514
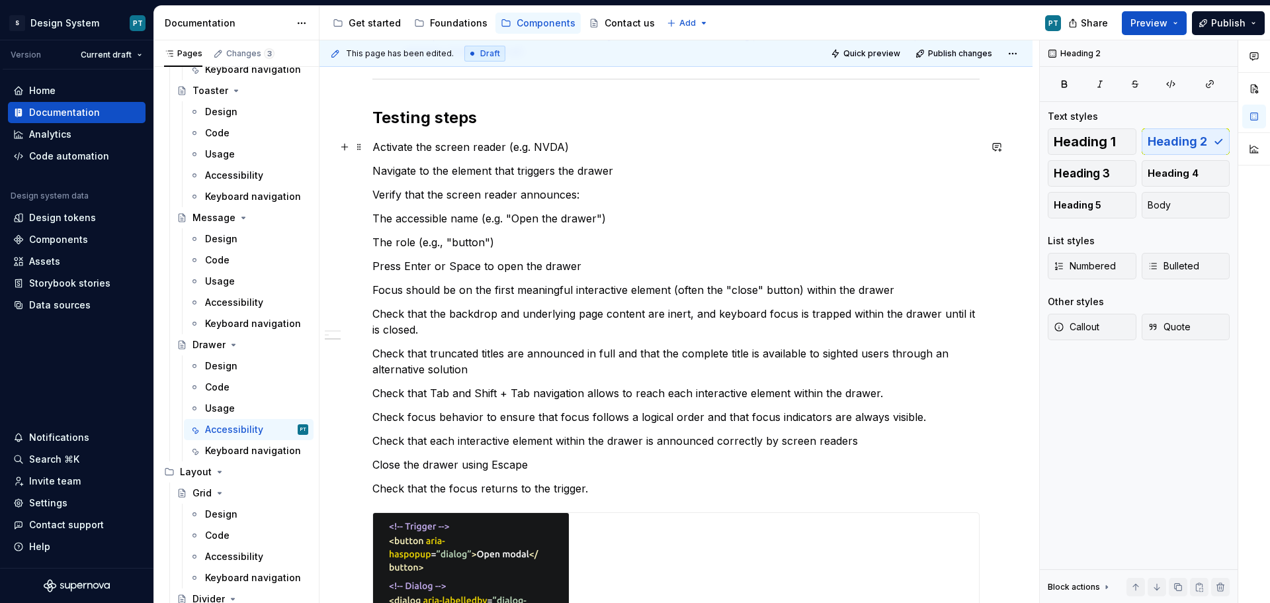
click at [374, 149] on p "Activate the screen reader (e.g. NVDA)" at bounding box center [675, 147] width 607 height 16
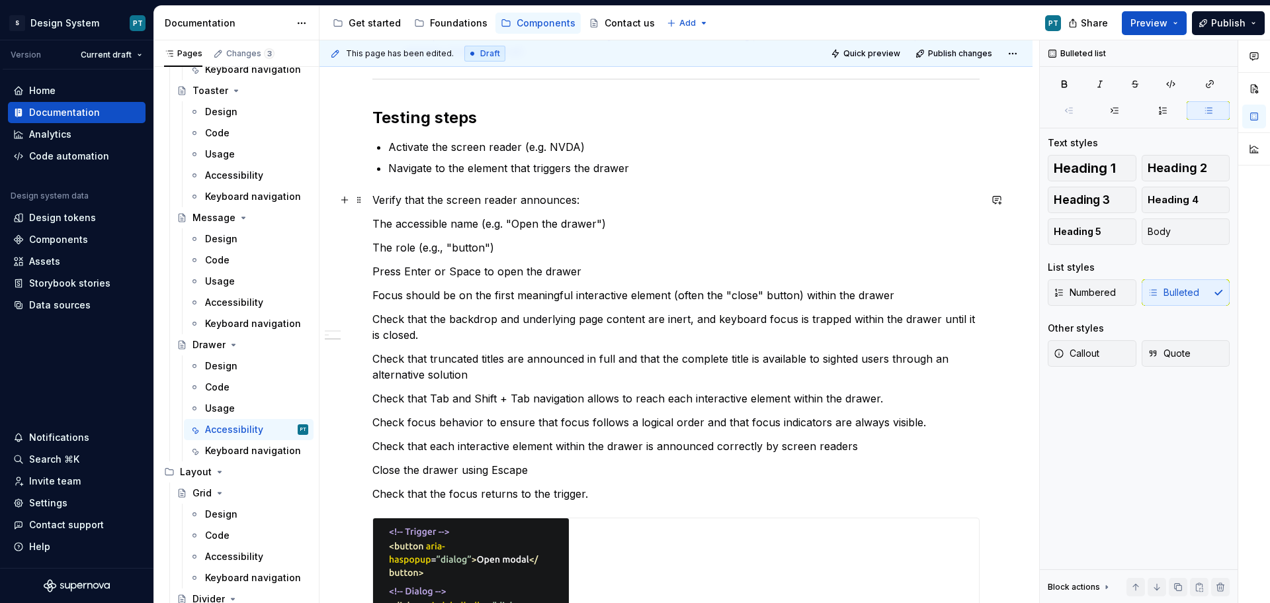
click at [598, 197] on p "Verify that the screen reader announces:" at bounding box center [675, 200] width 607 height 16
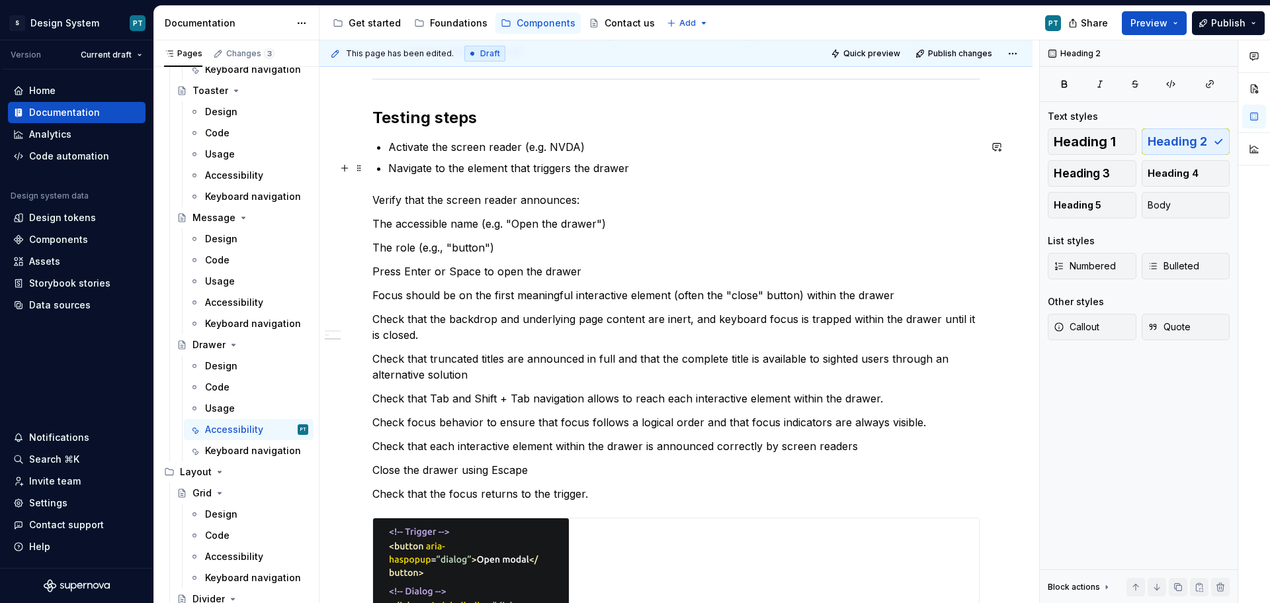
click at [653, 171] on p "Navigate to the element that triggers the drawer" at bounding box center [683, 168] width 591 height 16
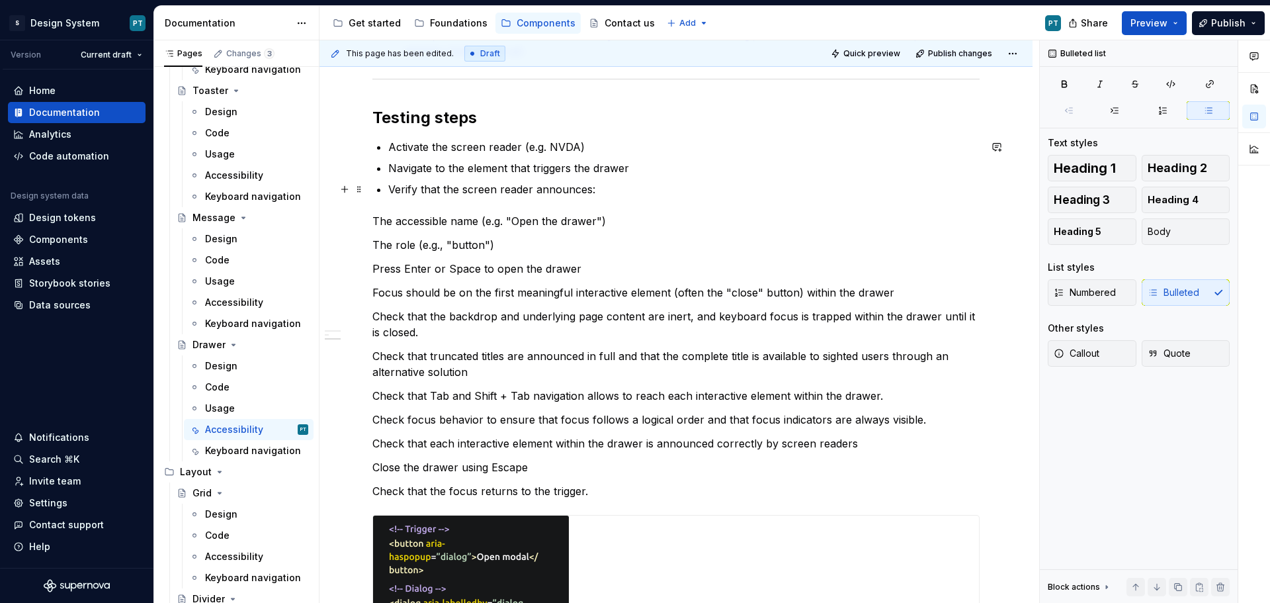
click at [634, 191] on p "Verify that the screen reader announces:" at bounding box center [683, 189] width 591 height 16
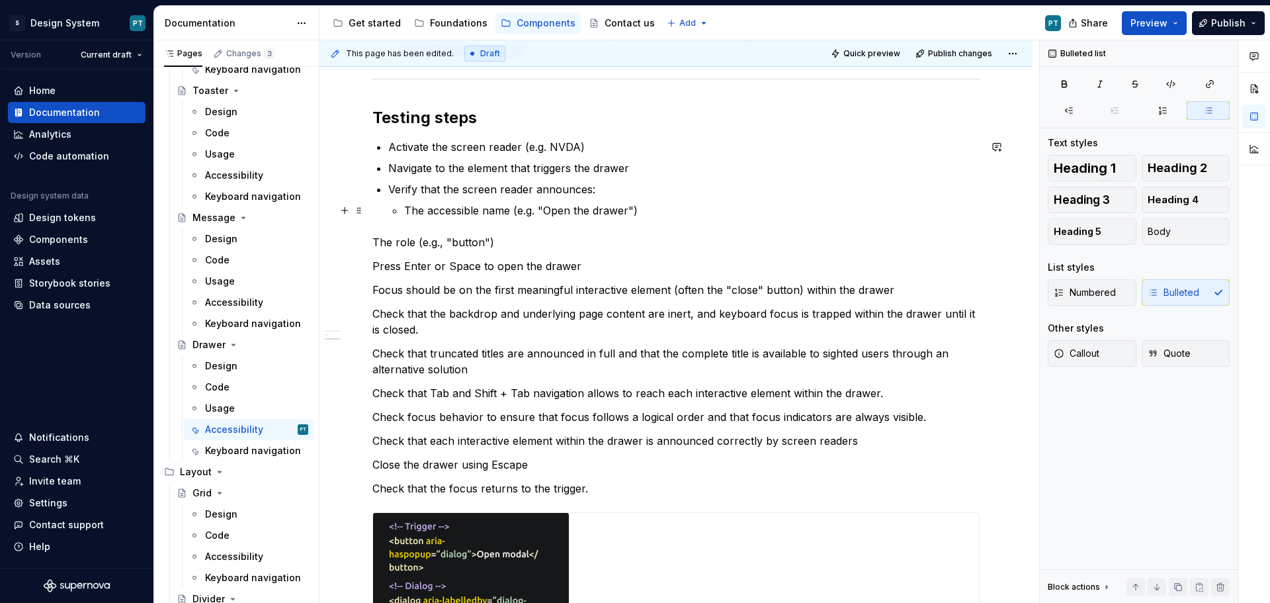
click at [642, 212] on p "The accessible name (e.g. "Open the drawer")" at bounding box center [691, 210] width 575 height 16
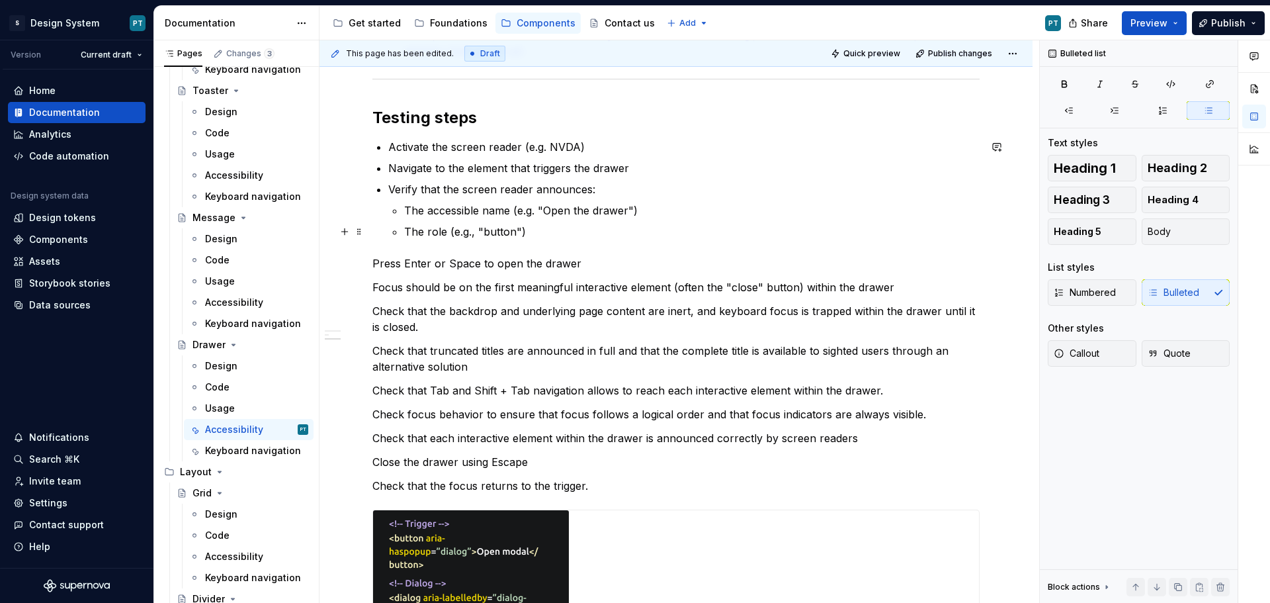
click at [540, 235] on p "The role (e.g., "button")" at bounding box center [691, 232] width 575 height 16
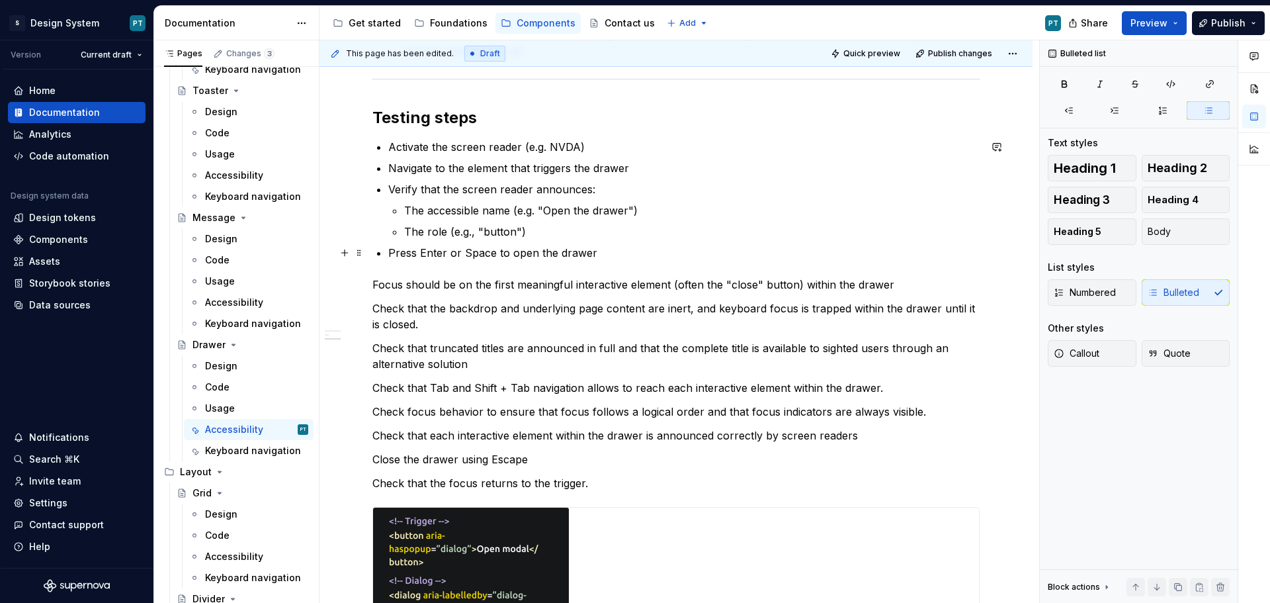
click at [606, 257] on p "Press Enter or Space to open the drawer" at bounding box center [683, 253] width 591 height 16
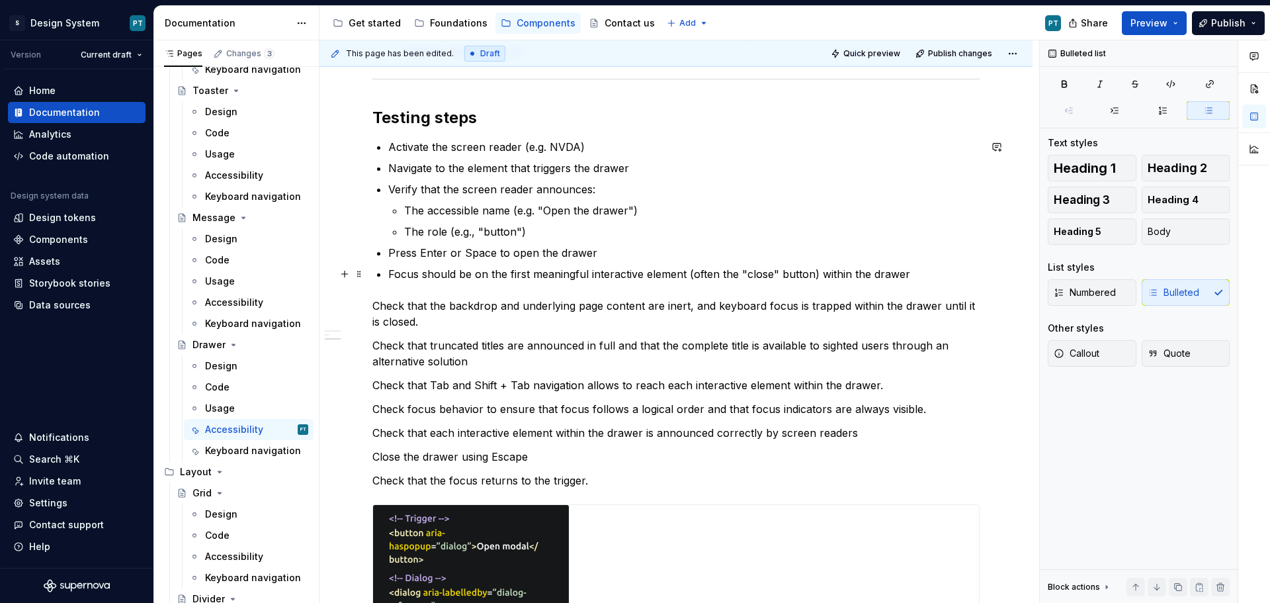
click at [914, 272] on p "Focus should be on the first meaningful interactive element (often the "close" …" at bounding box center [683, 274] width 591 height 16
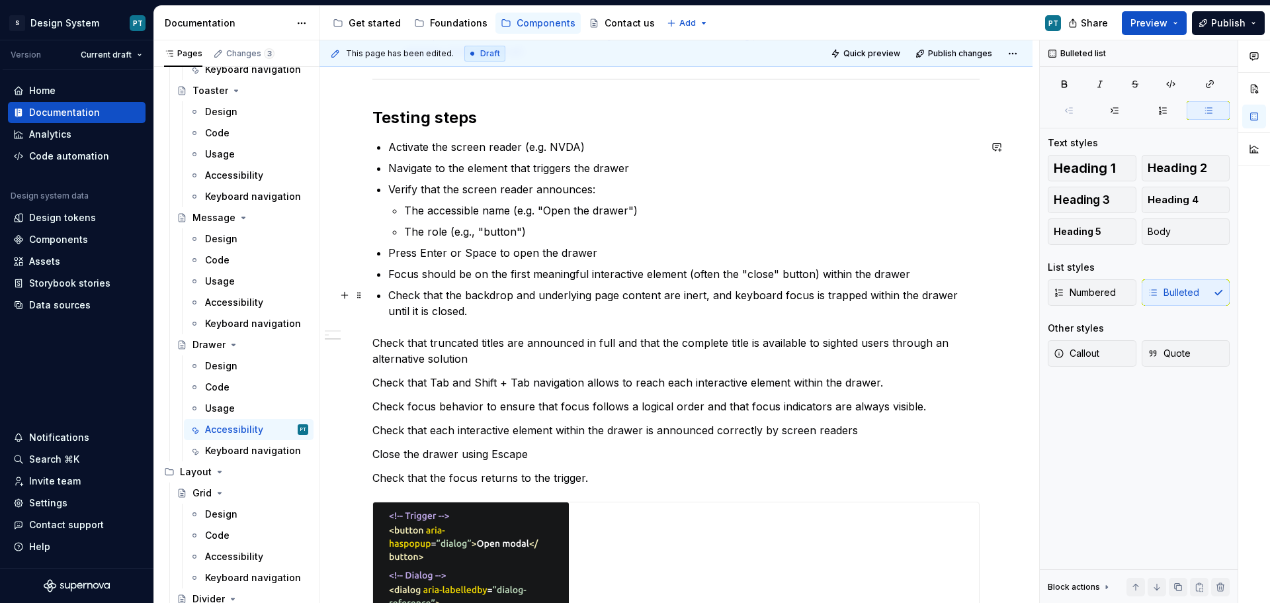
click at [477, 313] on p "Check that the backdrop and underlying page content are inert, and keyboard foc…" at bounding box center [683, 303] width 591 height 32
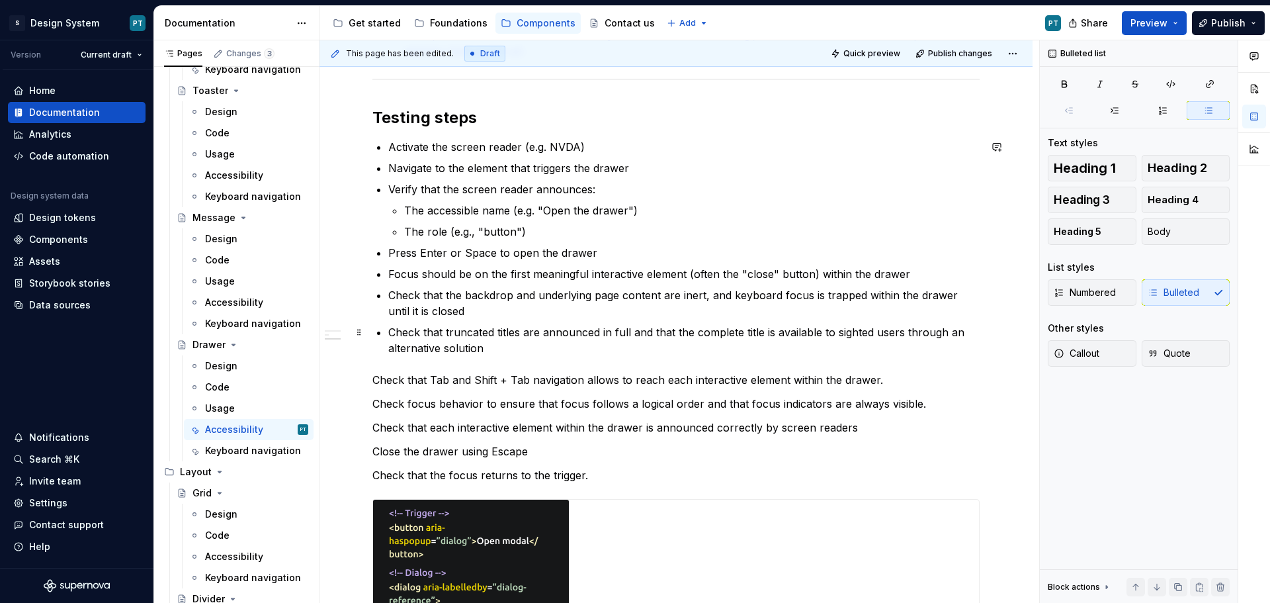
click at [536, 352] on p "Check that truncated titles are announced in full and that the complete title i…" at bounding box center [683, 340] width 591 height 32
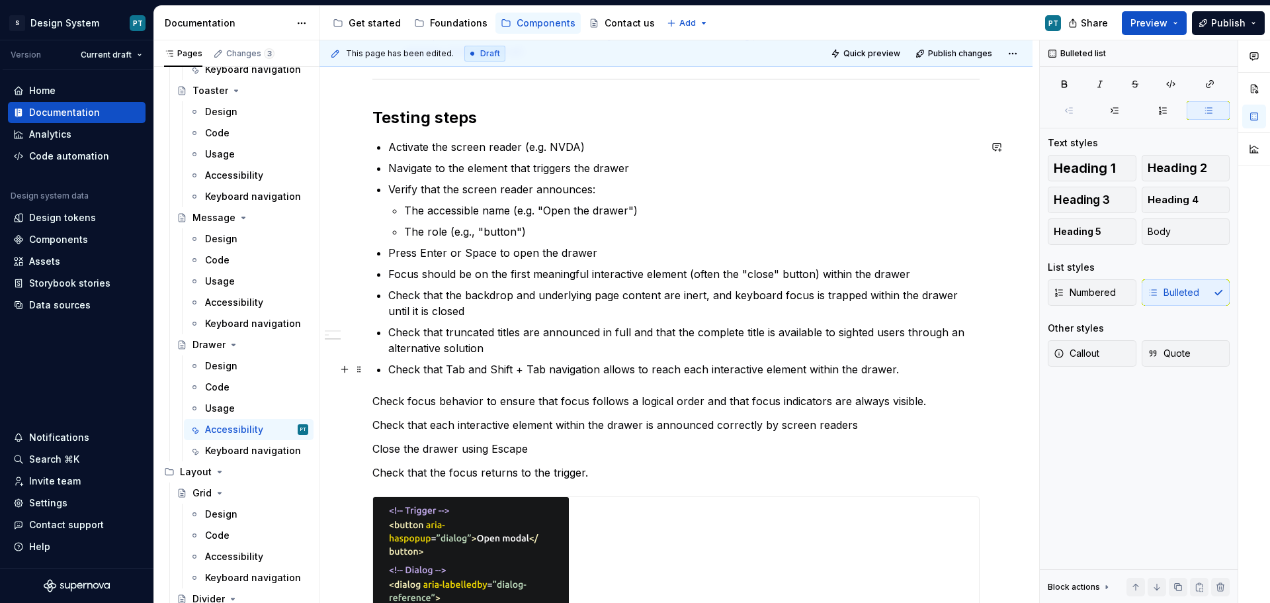
click at [910, 369] on p "Check that Tab and Shift + Tab navigation allows to reach each interactive elem…" at bounding box center [683, 369] width 591 height 16
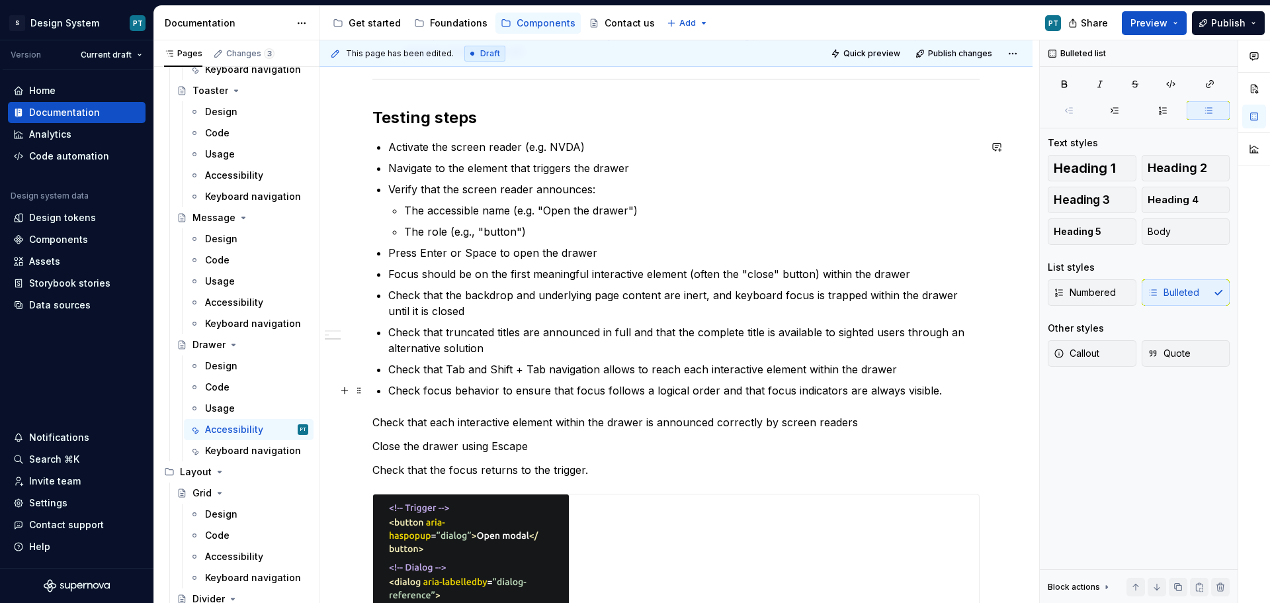
click at [937, 388] on p "Check focus behavior to ensure that focus follows a logical order and that focu…" at bounding box center [683, 390] width 591 height 16
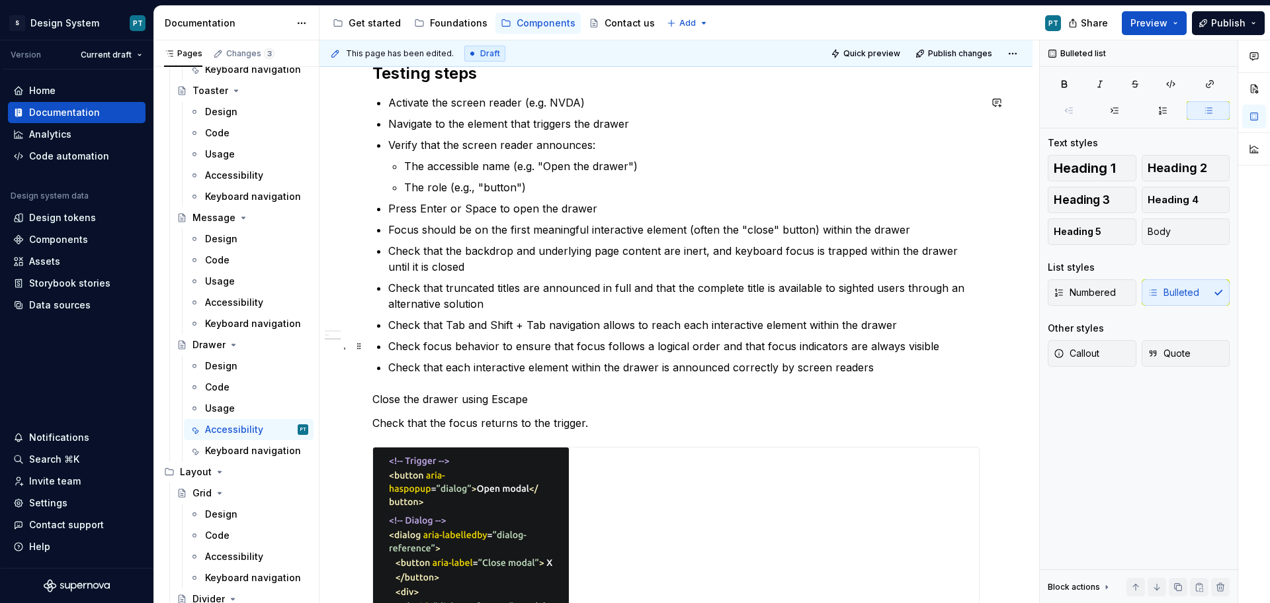
scroll to position [1013, 0]
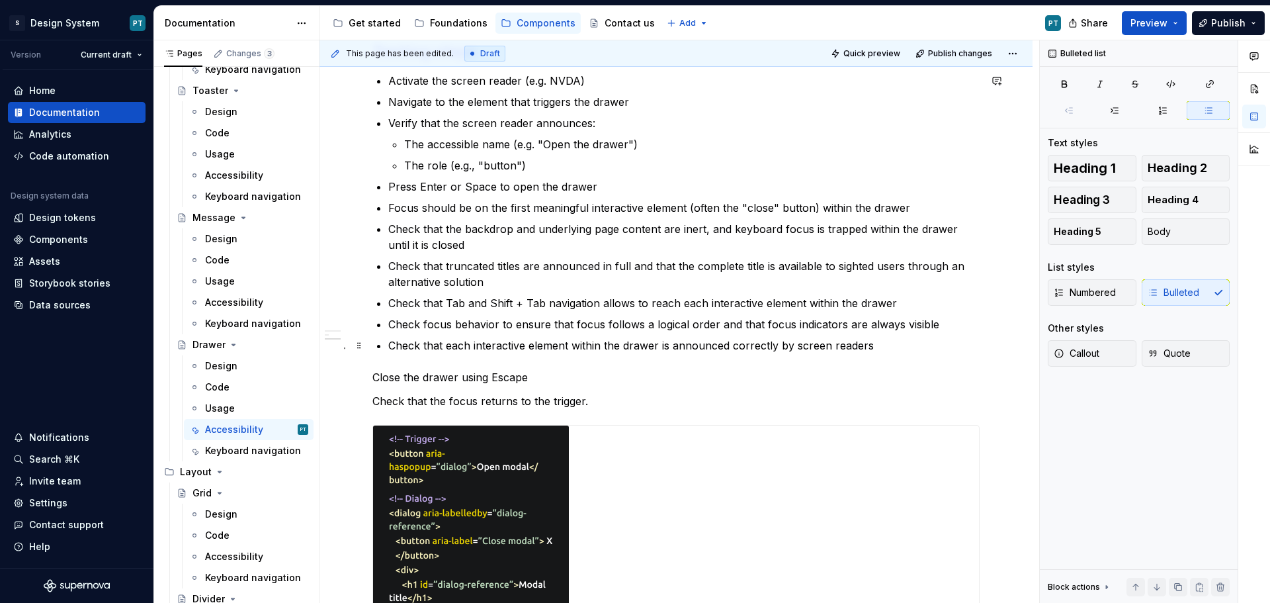
click at [882, 347] on p "Check that each interactive element within the drawer is announced correctly by…" at bounding box center [683, 345] width 591 height 16
click at [558, 364] on p "Close the drawer using Escape" at bounding box center [683, 366] width 591 height 16
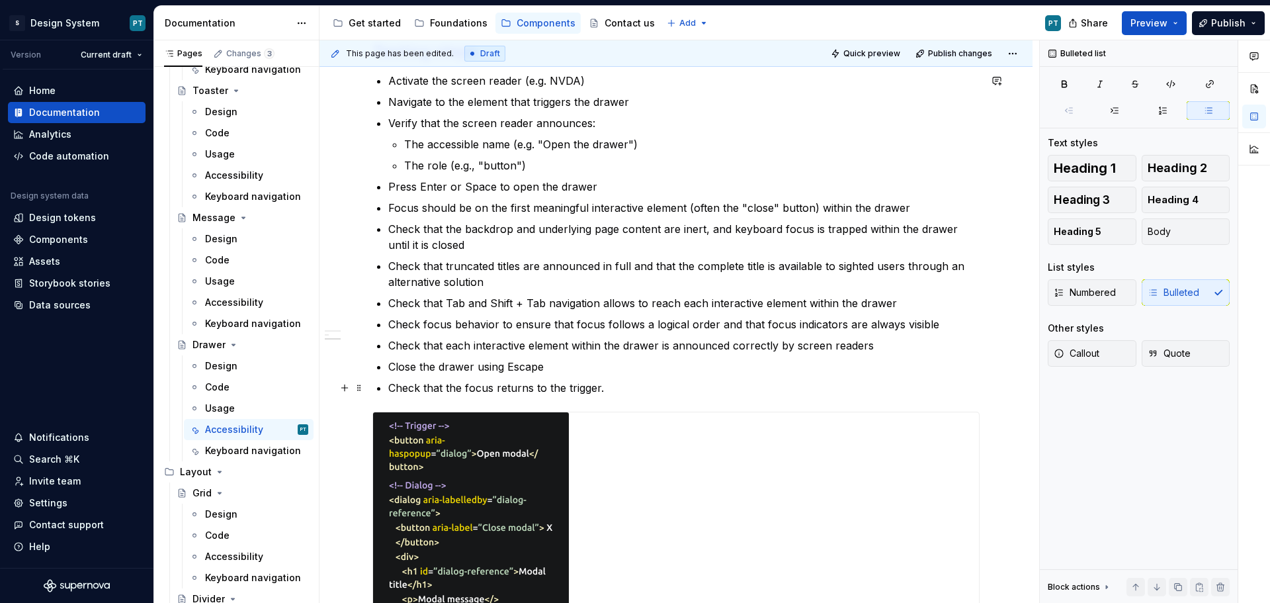
click at [603, 388] on p "Check that the focus returns to the trigger." at bounding box center [683, 388] width 591 height 16
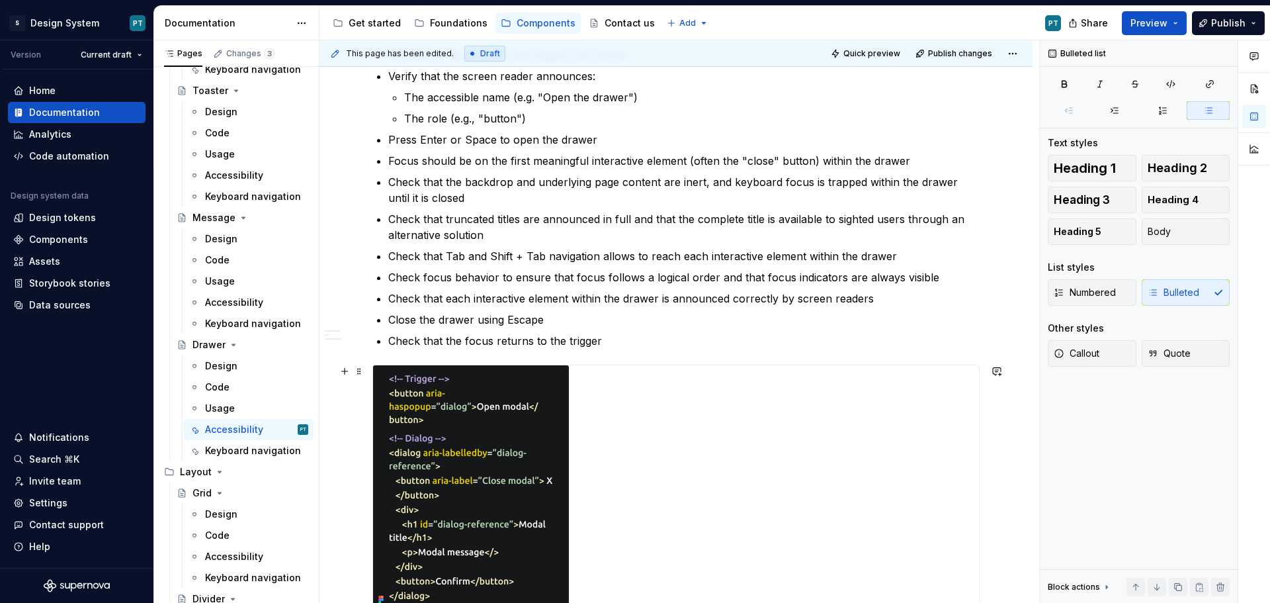
scroll to position [1079, 0]
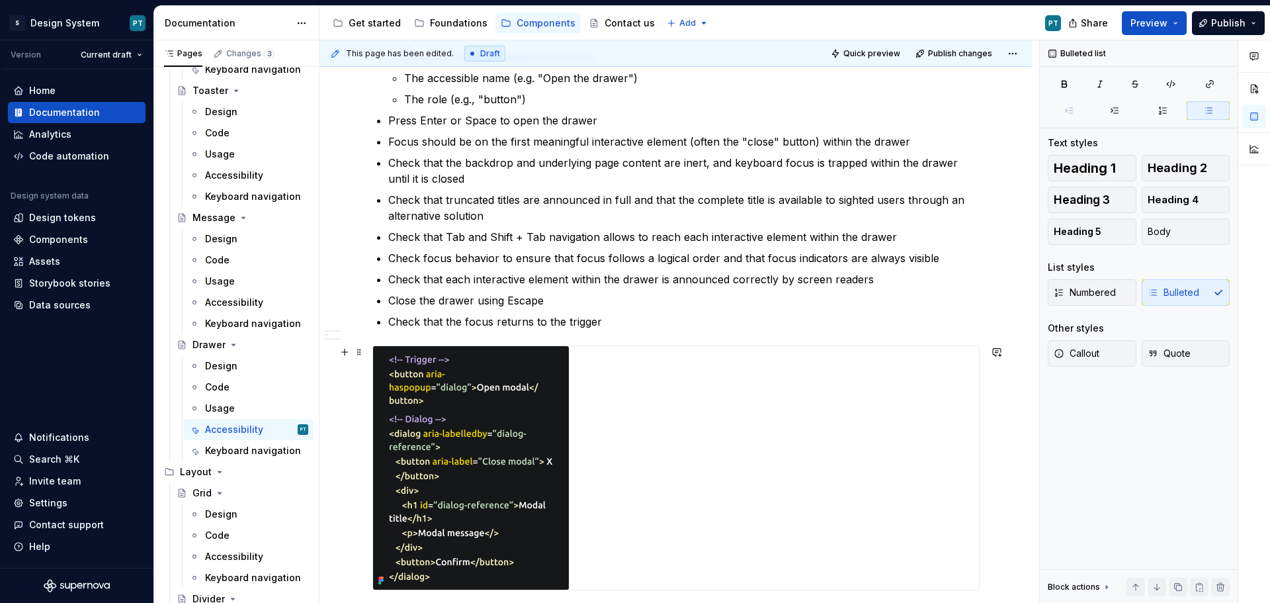
click at [450, 433] on img at bounding box center [471, 467] width 196 height 243
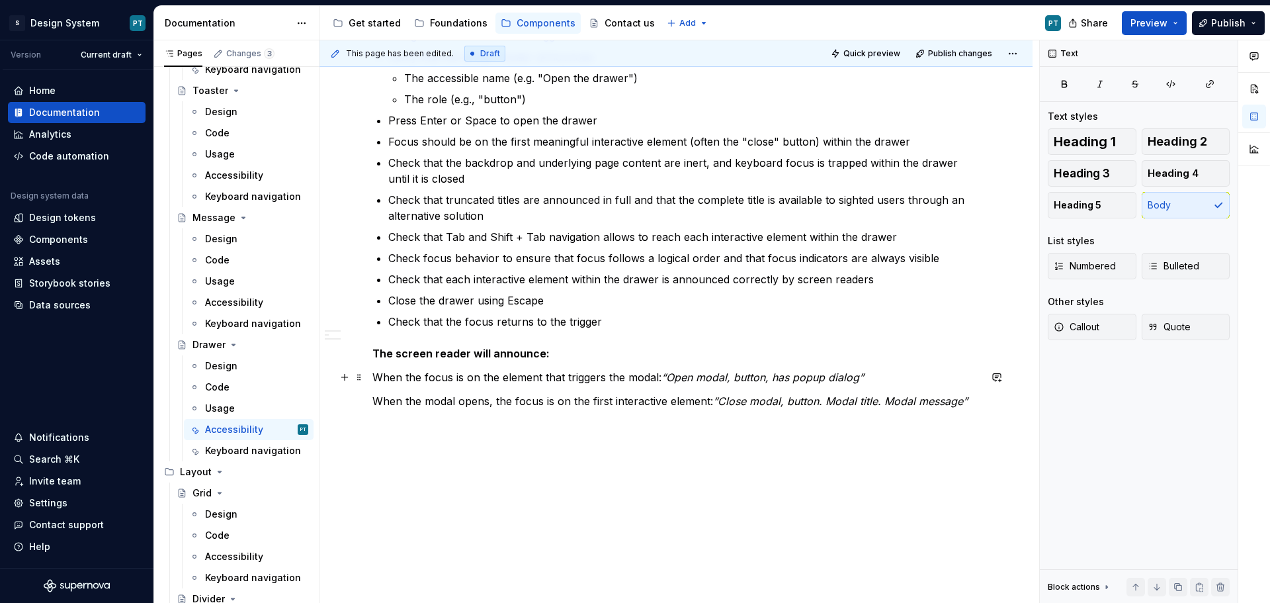
click at [462, 374] on p "When the focus is on the element that triggers the modal: “Open modal, button, …" at bounding box center [675, 377] width 607 height 16
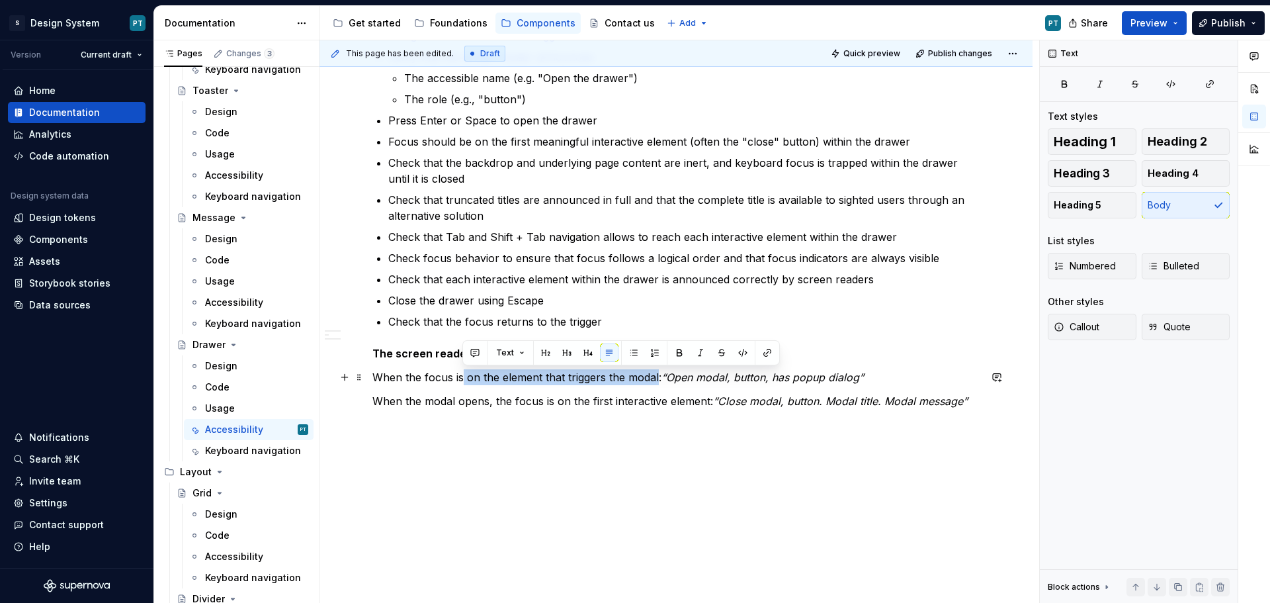
drag, startPoint x: 460, startPoint y: 378, endPoint x: 657, endPoint y: 377, distance: 196.4
click at [657, 377] on p "When the focus is on the element that triggers the modal: “Open modal, button, …" at bounding box center [675, 377] width 607 height 16
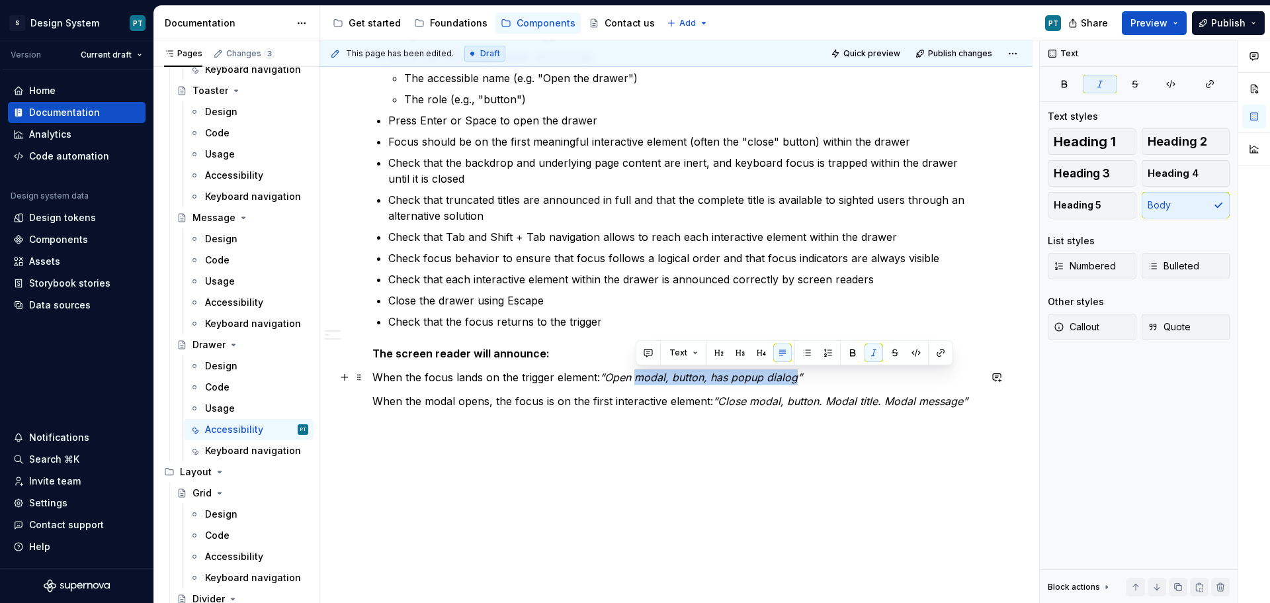
drag, startPoint x: 638, startPoint y: 374, endPoint x: 794, endPoint y: 381, distance: 156.9
click at [794, 381] on em "“Open modal, button, has popup dialog”" at bounding box center [701, 376] width 202 height 13
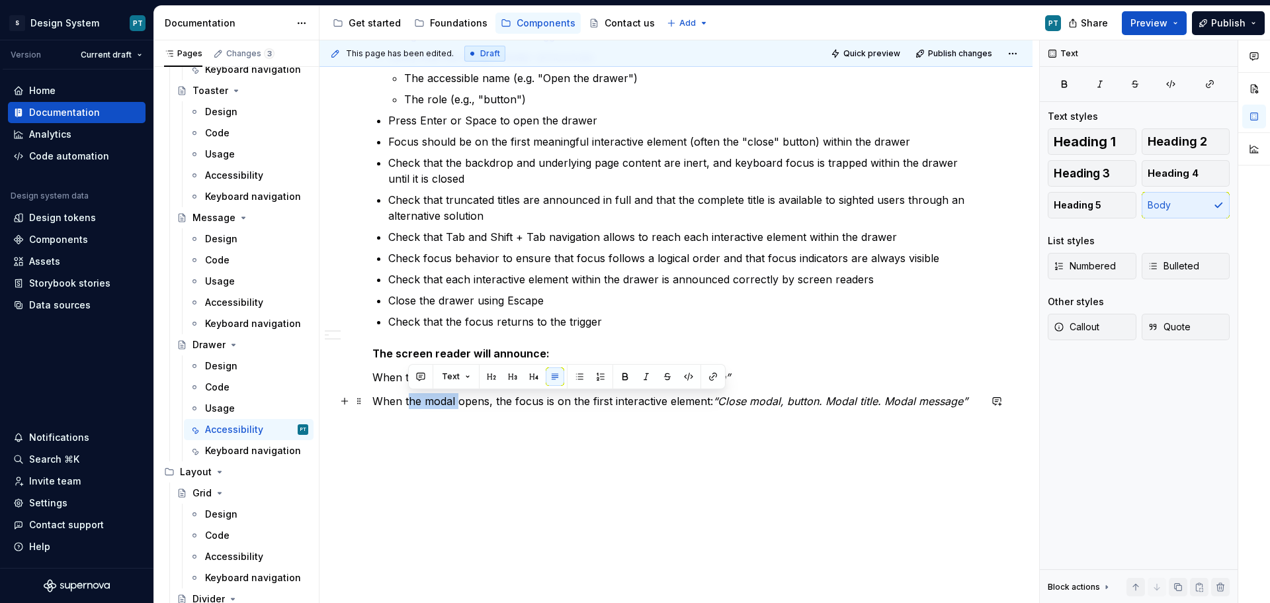
drag, startPoint x: 409, startPoint y: 400, endPoint x: 457, endPoint y: 403, distance: 47.8
click at [457, 403] on p "When the modal opens, the focus is on the first interactive element: “Close mod…" at bounding box center [675, 401] width 607 height 16
click at [495, 403] on p "When the drawer opens, the focus is on the first interactive element: “Close mo…" at bounding box center [675, 401] width 607 height 16
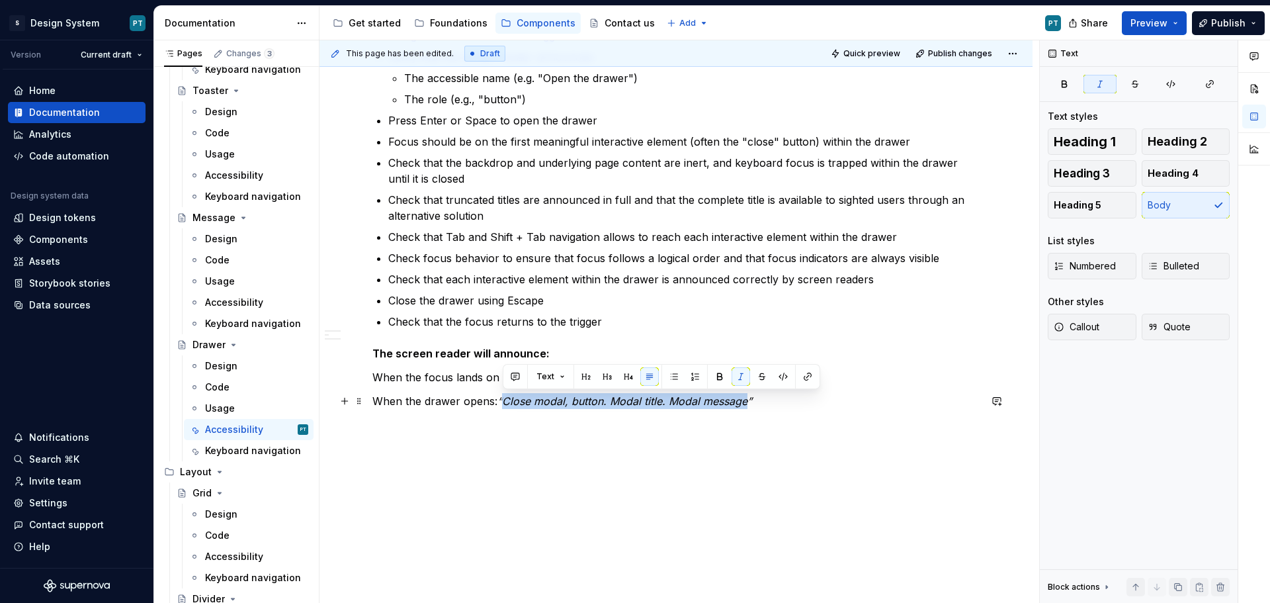
drag, startPoint x: 506, startPoint y: 400, endPoint x: 746, endPoint y: 404, distance: 240.1
click at [746, 404] on em "“Close modal, button. Modal title. Modal message”" at bounding box center [624, 400] width 255 height 13
click at [745, 405] on em "“Close modal, button. Modal title. Modal message”" at bounding box center [624, 400] width 255 height 13
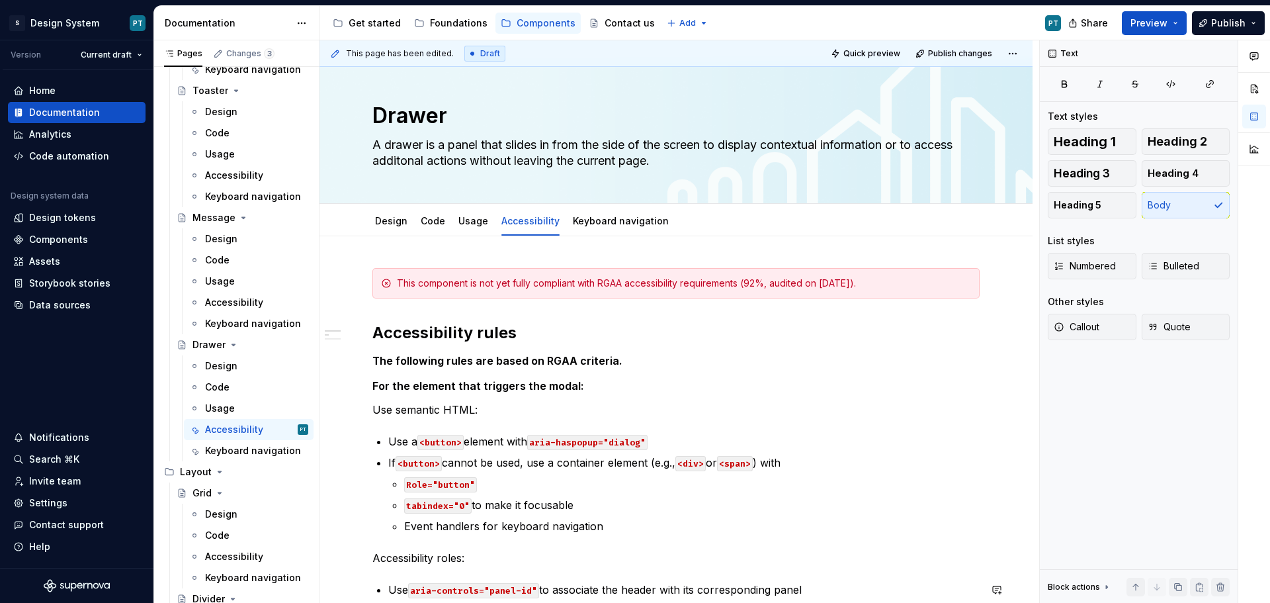
scroll to position [0, 0]
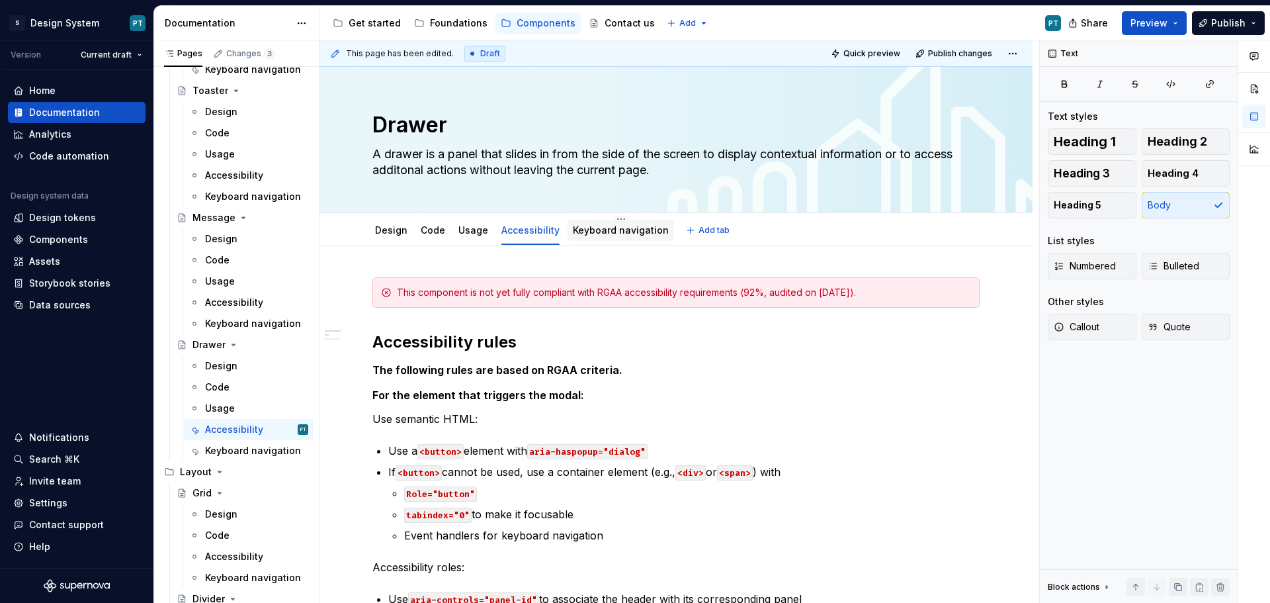
click at [589, 242] on div at bounding box center [621, 242] width 106 height 1
click at [618, 223] on div "Keyboard navigation" at bounding box center [621, 230] width 96 height 16
click at [592, 237] on div "Keyboard navigation" at bounding box center [621, 230] width 96 height 16
click at [587, 242] on div at bounding box center [621, 242] width 106 height 1
click at [575, 221] on div "Keyboard navigation" at bounding box center [621, 230] width 106 height 21
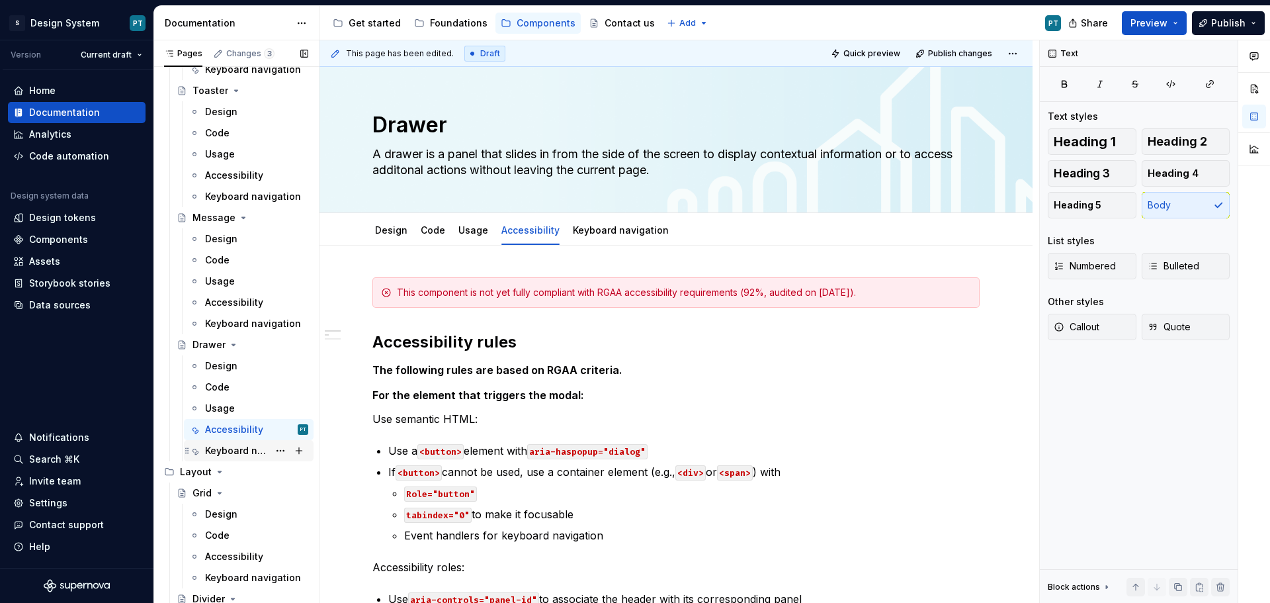
click at [253, 454] on div "Keyboard navigation" at bounding box center [236, 450] width 63 height 13
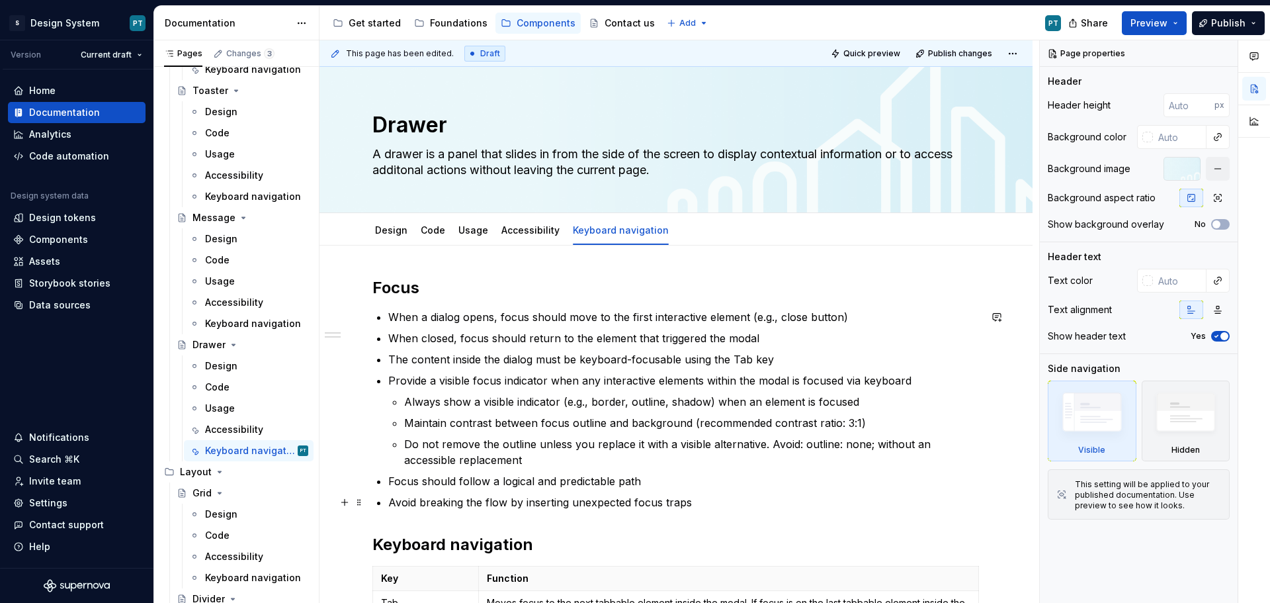
drag, startPoint x: 601, startPoint y: 497, endPoint x: 676, endPoint y: 501, distance: 74.8
click at [601, 497] on p "Avoid breaking the flow by inserting unexpected focus traps" at bounding box center [683, 502] width 591 height 16
type textarea "*"
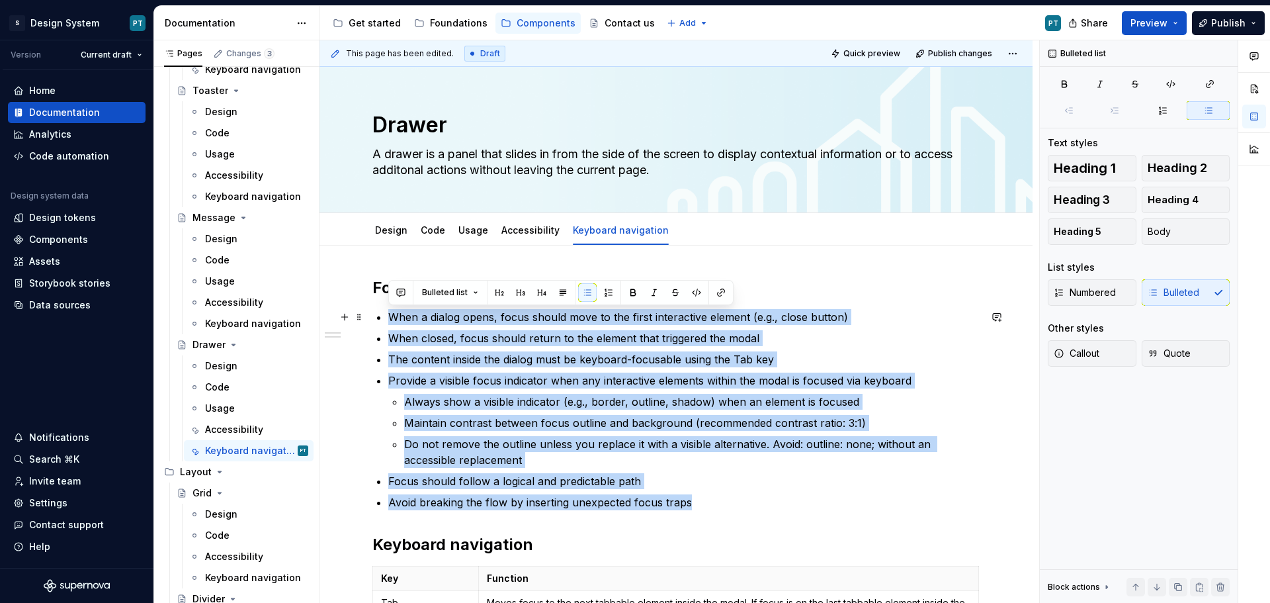
drag, startPoint x: 686, startPoint y: 501, endPoint x: 389, endPoint y: 323, distance: 346.2
click at [389, 323] on ul "When a dialog opens, focus should move to the first interactive element (e.g., …" at bounding box center [683, 409] width 591 height 201
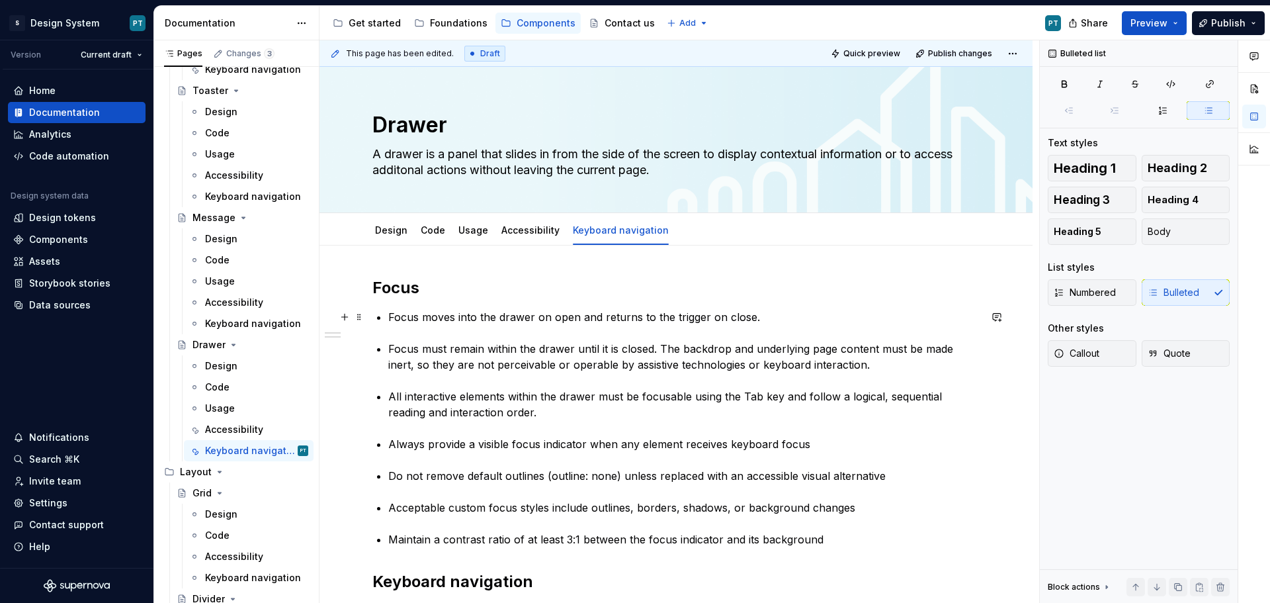
click at [392, 314] on p "Focus moves into the drawer on open and returns to the trigger on close." at bounding box center [683, 317] width 591 height 16
click at [391, 317] on p "Focus moves into the drawer on open and returns to the trigger on close." at bounding box center [683, 317] width 591 height 16
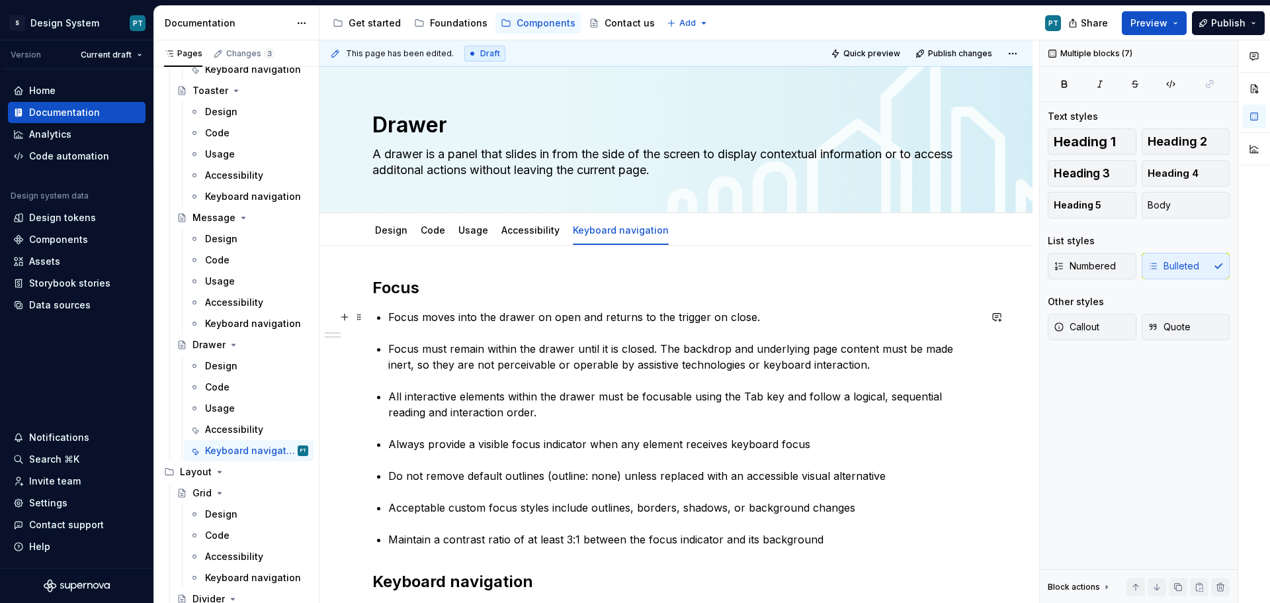
drag, startPoint x: 831, startPoint y: 536, endPoint x: 366, endPoint y: 312, distance: 516.2
click at [372, 312] on div "Focus Focus moves into the drawer on open and returns to the trigger on close. …" at bounding box center [675, 528] width 607 height 503
click at [1185, 261] on div "Numbered Bulleted" at bounding box center [1139, 266] width 182 height 26
click at [387, 319] on div "Focus Focus moves into the drawer on open and returns to the trigger on close. …" at bounding box center [675, 520] width 607 height 487
click at [387, 343] on div "Focus Focus moves into the drawer on open and returns to the trigger on close. …" at bounding box center [675, 520] width 607 height 487
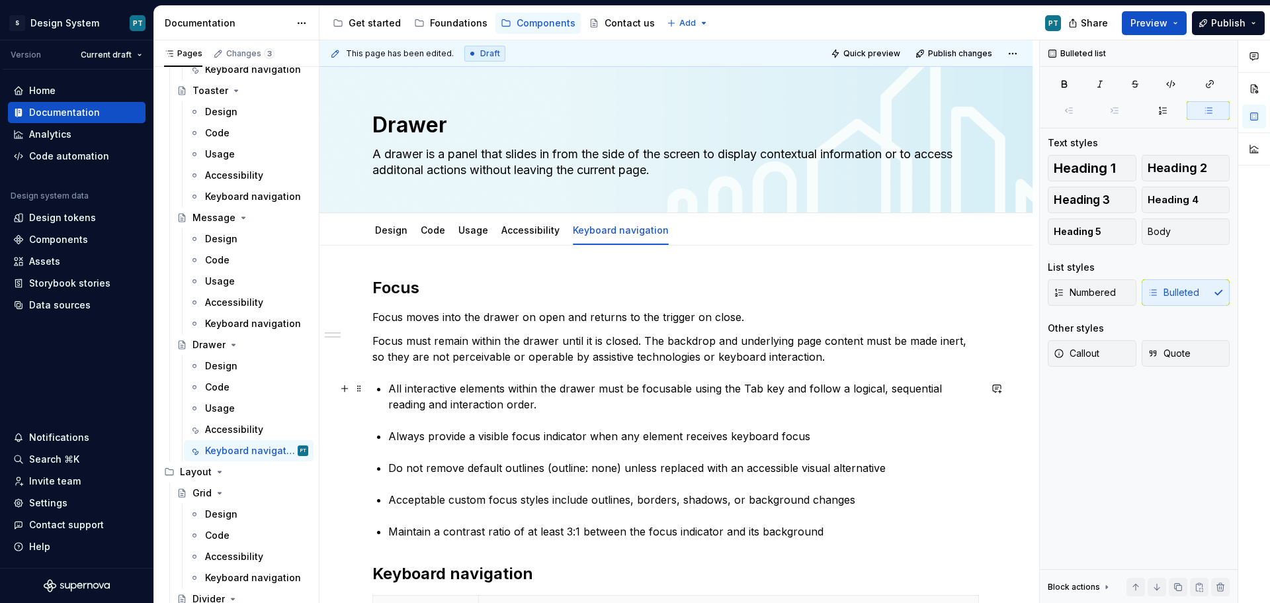
click at [387, 382] on div "Focus Focus moves into the drawer on open and returns to the trigger on close. …" at bounding box center [675, 517] width 607 height 480
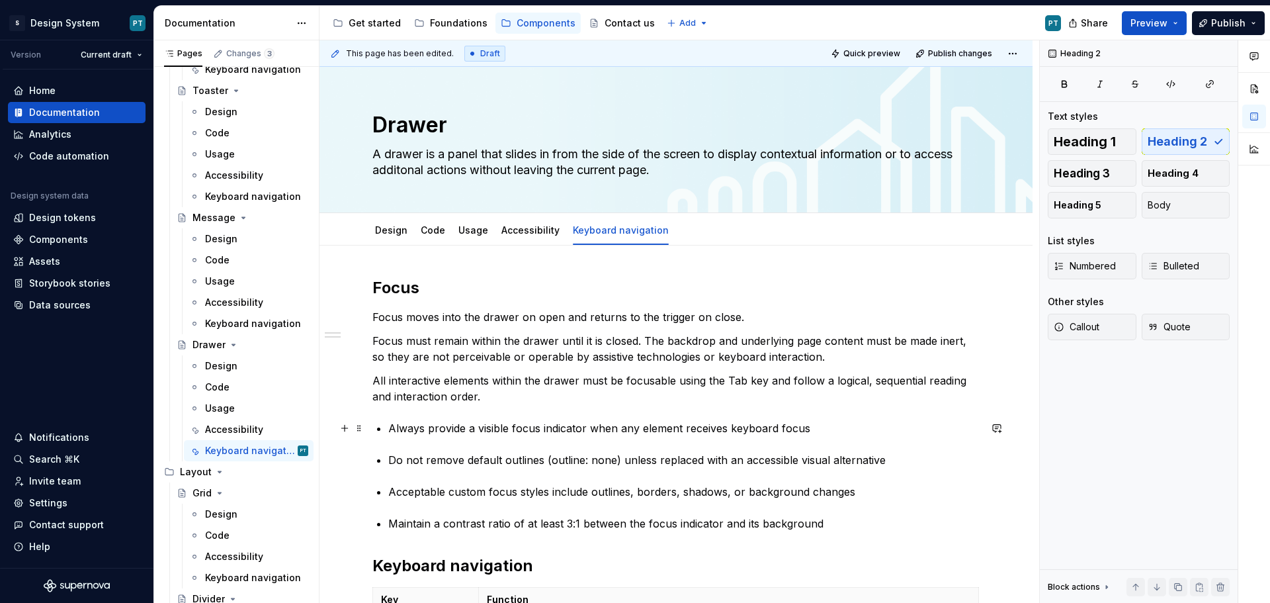
click at [393, 425] on p "Always provide a visible focus indicator when any element receives keyboard foc…" at bounding box center [683, 428] width 591 height 16
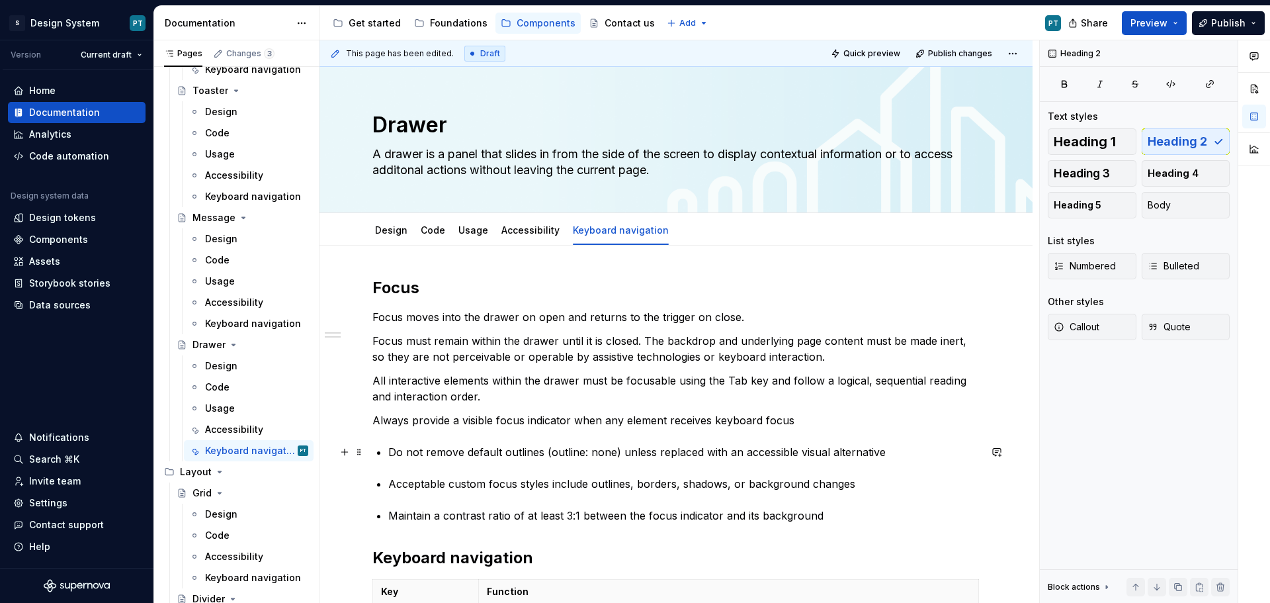
click at [390, 448] on p "Do not remove default outlines (outline: none) unless replaced with an accessib…" at bounding box center [683, 452] width 591 height 16
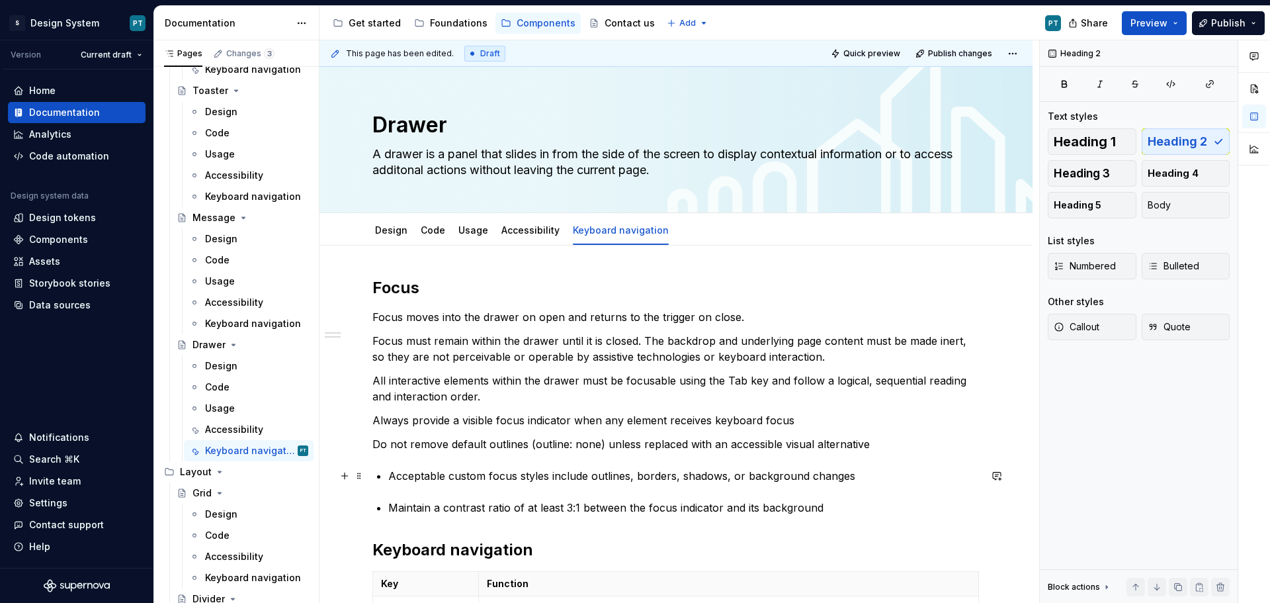
click at [387, 479] on div "Focus Focus moves into the drawer on open and returns to the trigger on close. …" at bounding box center [675, 505] width 607 height 456
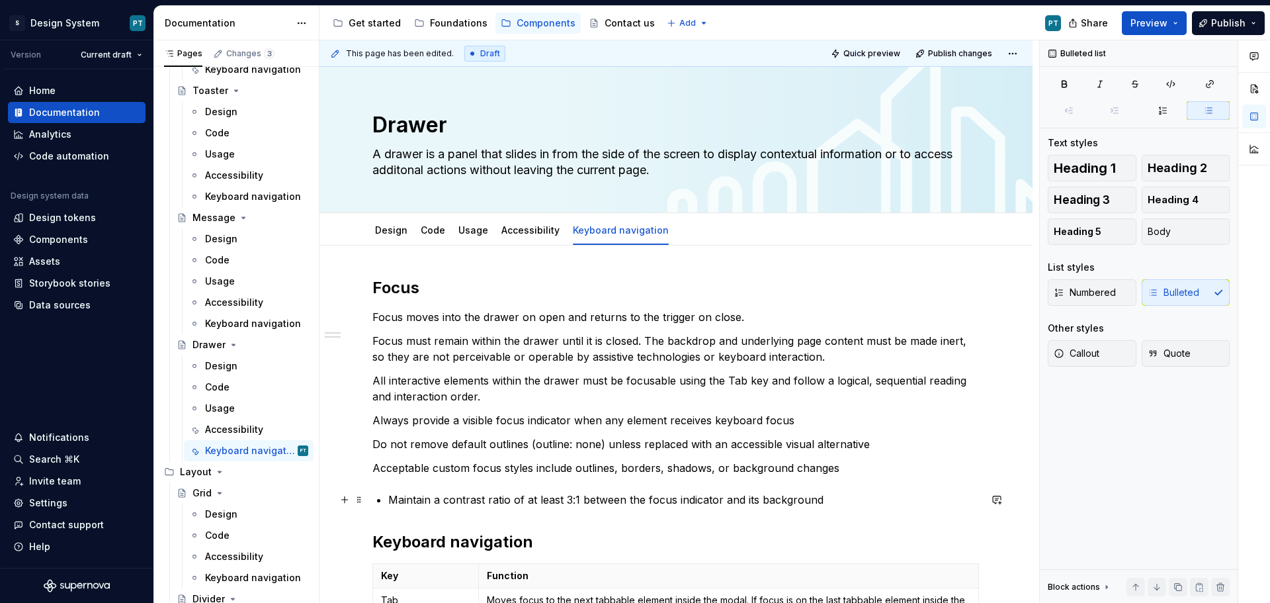
click at [386, 502] on div "Focus Focus moves into the drawer on open and returns to the trigger on close. …" at bounding box center [675, 501] width 607 height 448
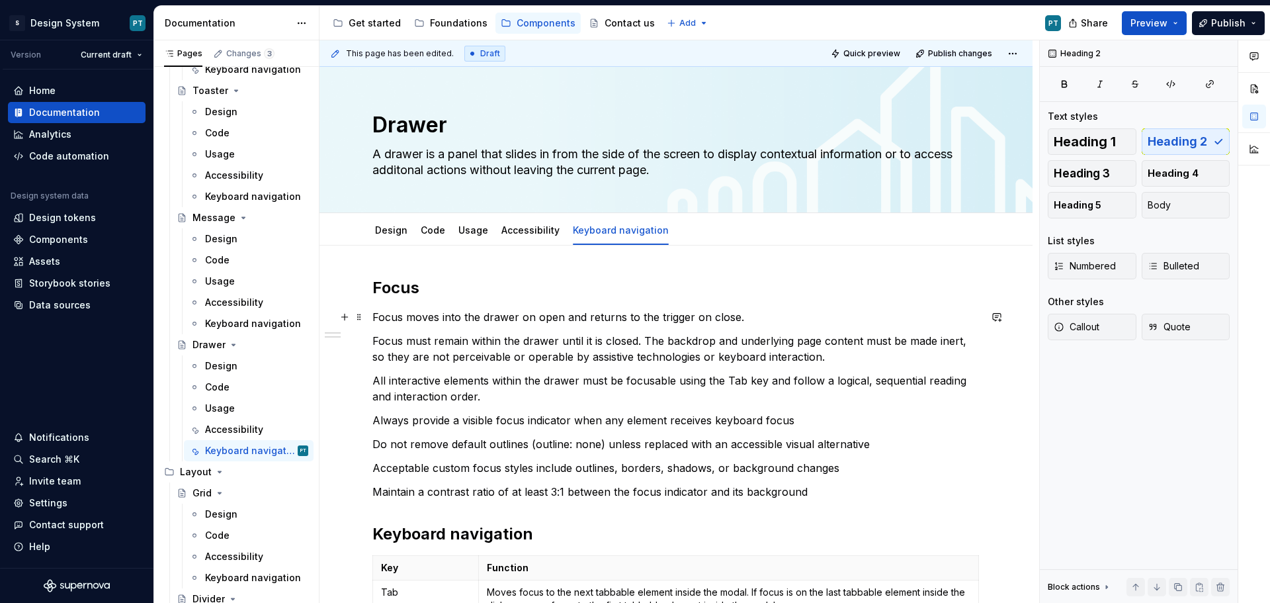
click at [378, 314] on p "Focus moves into the drawer on open and returns to the trigger on close." at bounding box center [675, 317] width 607 height 16
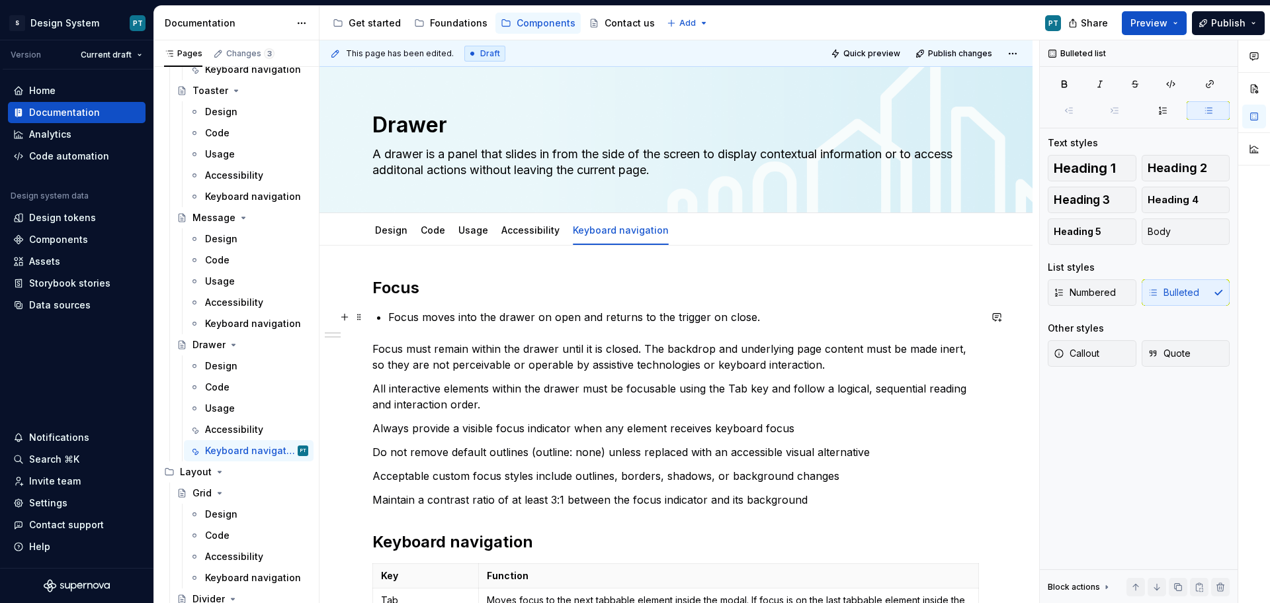
click at [753, 319] on p "Focus moves into the drawer on open and returns to the trigger on close." at bounding box center [683, 317] width 591 height 16
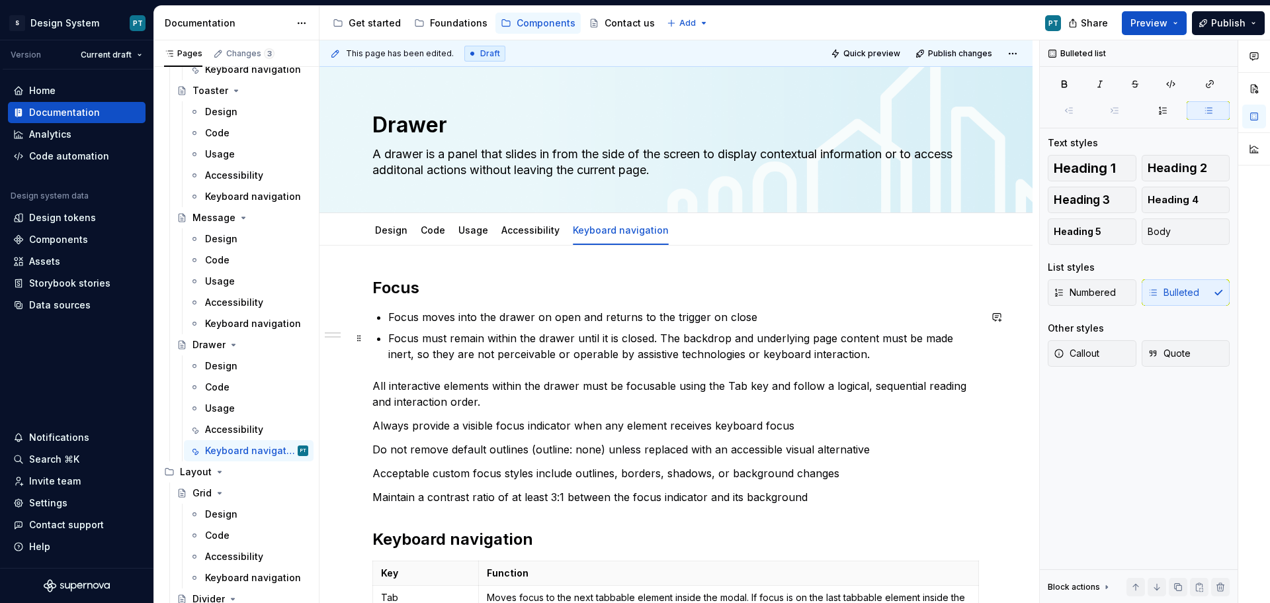
click at [883, 358] on p "Focus must remain within the drawer until it is closed. The backdrop and underl…" at bounding box center [683, 346] width 591 height 32
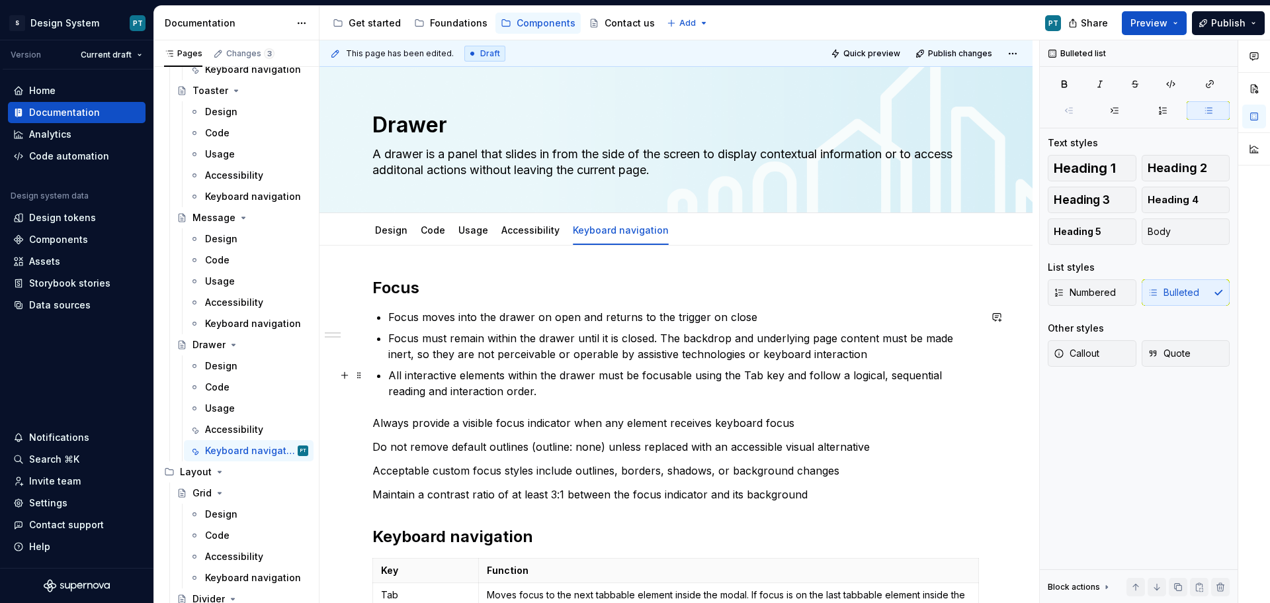
click at [679, 386] on p "All interactive elements within the drawer must be focusable using the Tab key …" at bounding box center [683, 383] width 591 height 32
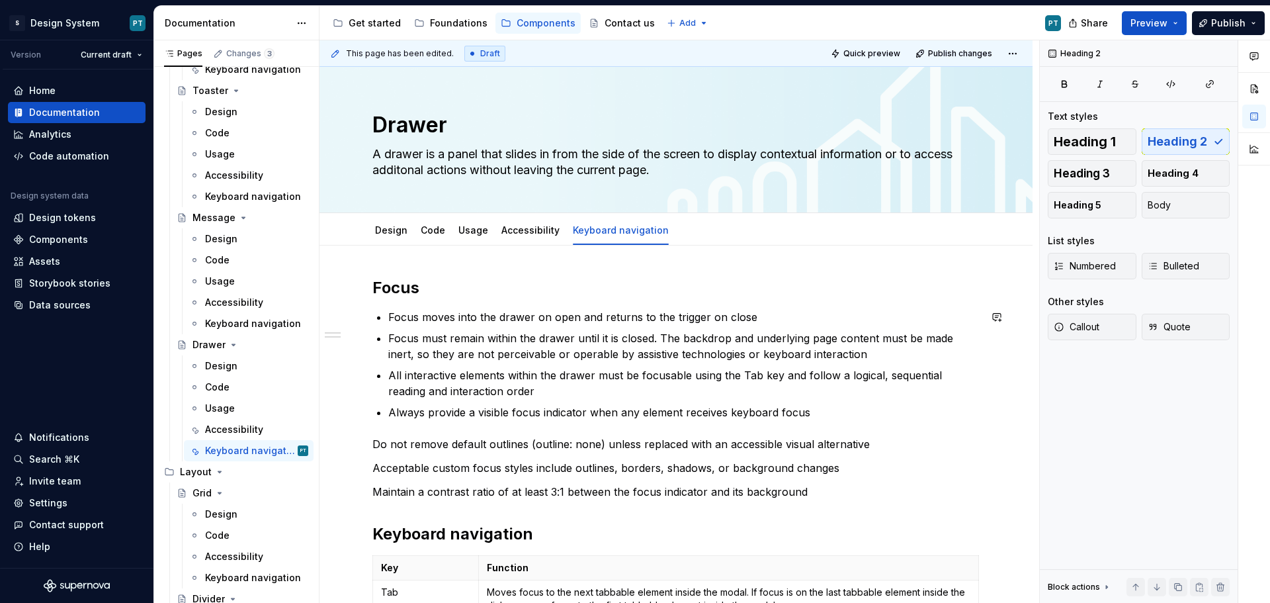
click at [832, 421] on div "Focus Focus moves into the drawer on open and returns to the trigger on close F…" at bounding box center [675, 497] width 607 height 440
click at [812, 411] on p "Always provide a visible focus indicator when any element receives keyboard foc…" at bounding box center [683, 412] width 591 height 16
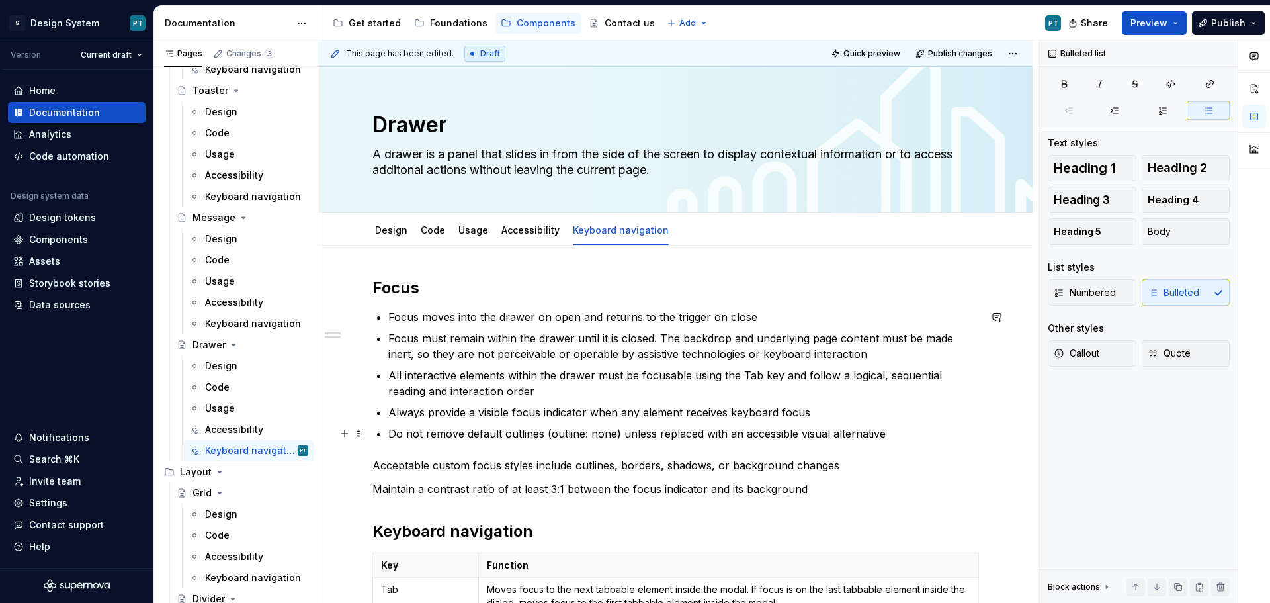
click at [388, 429] on div "Focus Focus moves into the drawer on open and returns to the trigger on close F…" at bounding box center [675, 495] width 607 height 437
click at [896, 432] on p "Do not remove default outlines (outline: none) unless replaced with an accessib…" at bounding box center [691, 433] width 575 height 16
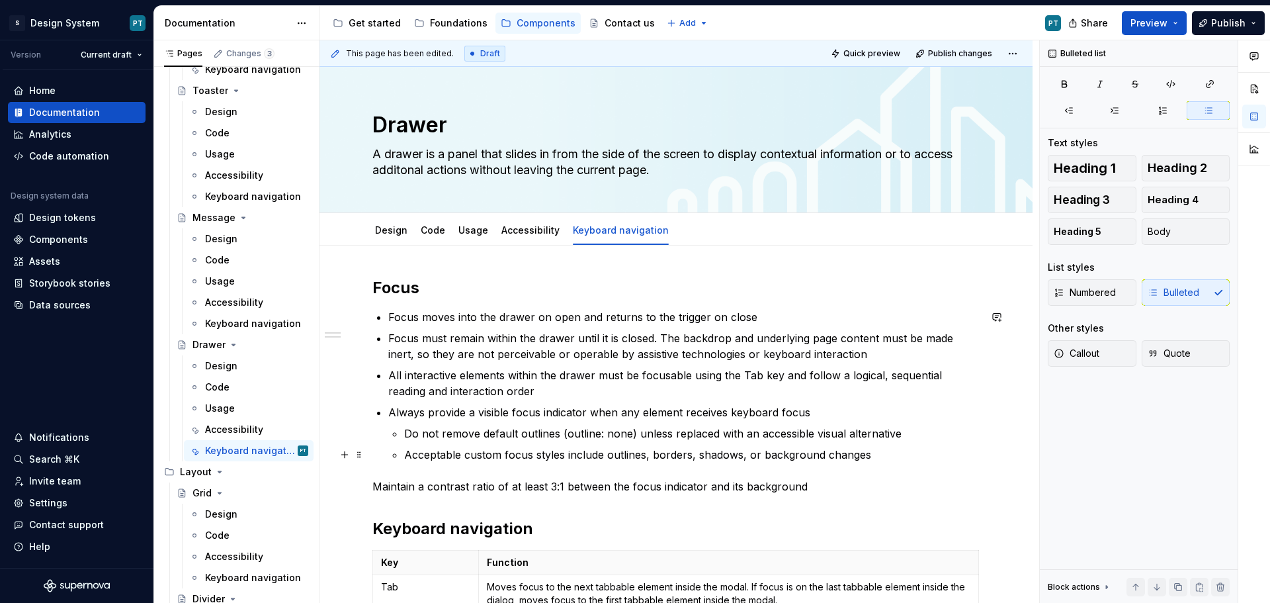
click at [868, 458] on p "Acceptable custom focus styles include outlines, borders, shadows, or backgroun…" at bounding box center [691, 454] width 575 height 16
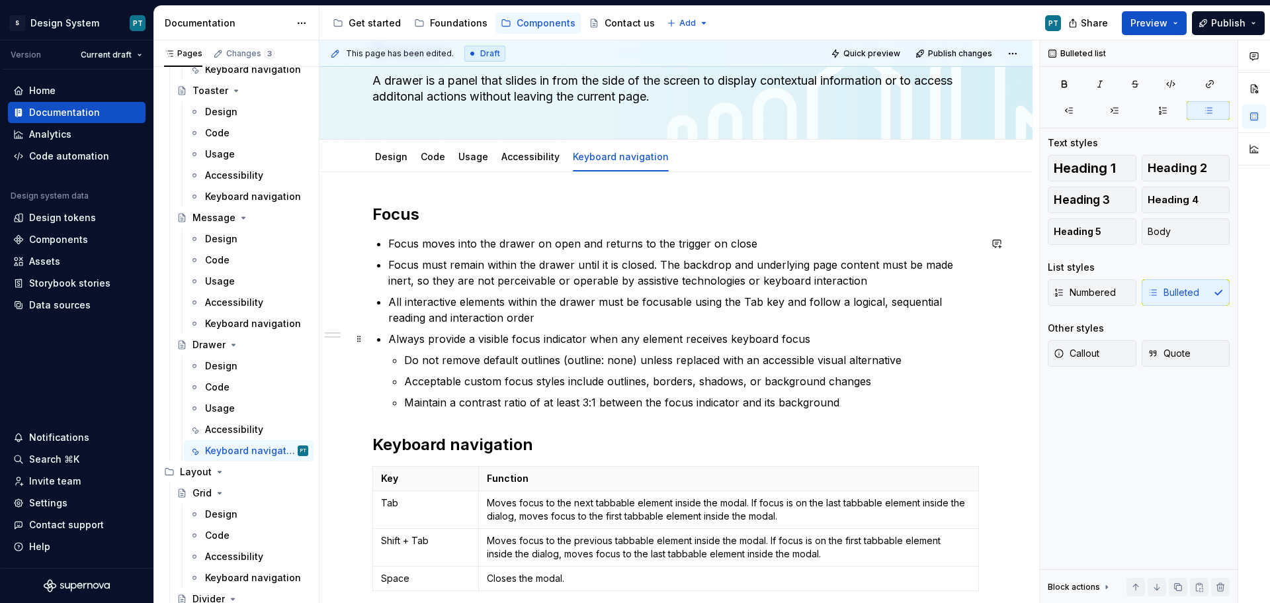
scroll to position [132, 0]
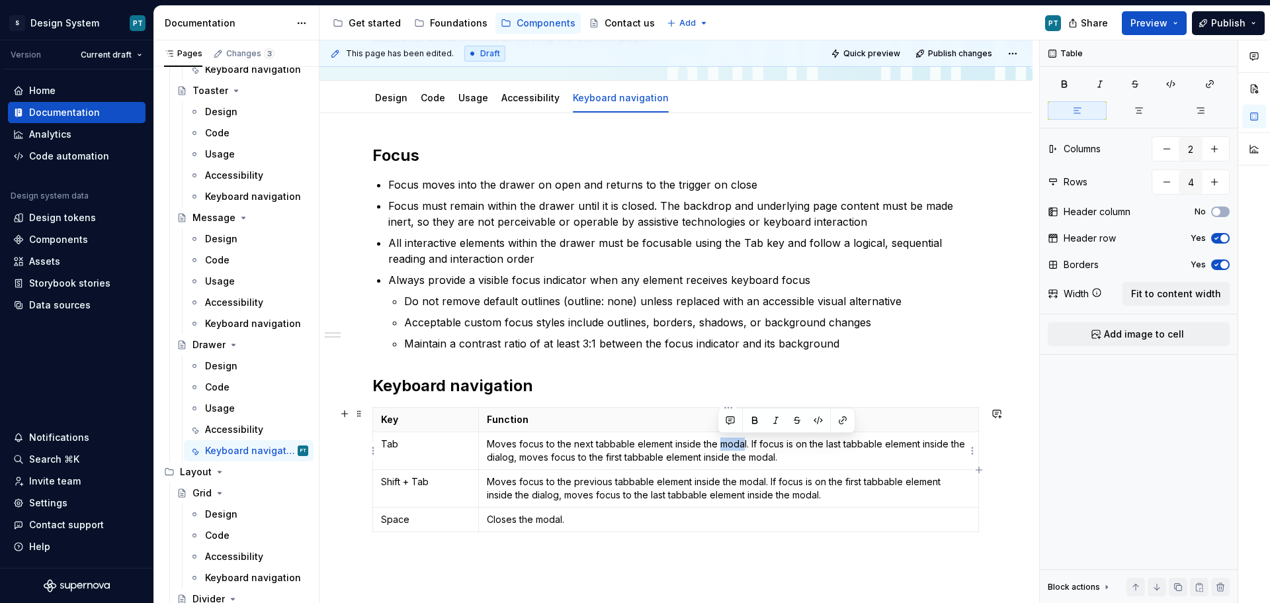
drag, startPoint x: 743, startPoint y: 444, endPoint x: 718, endPoint y: 441, distance: 25.4
click at [718, 441] on p "Moves focus to the next tabbable element inside the modal. If focus is on the l…" at bounding box center [729, 450] width 484 height 26
drag, startPoint x: 511, startPoint y: 455, endPoint x: 489, endPoint y: 457, distance: 22.6
click at [489, 457] on p "Moves focus to the next tabbable element inside the drawer. If focus is on the …" at bounding box center [729, 450] width 484 height 26
drag, startPoint x: 777, startPoint y: 457, endPoint x: 754, endPoint y: 456, distance: 23.2
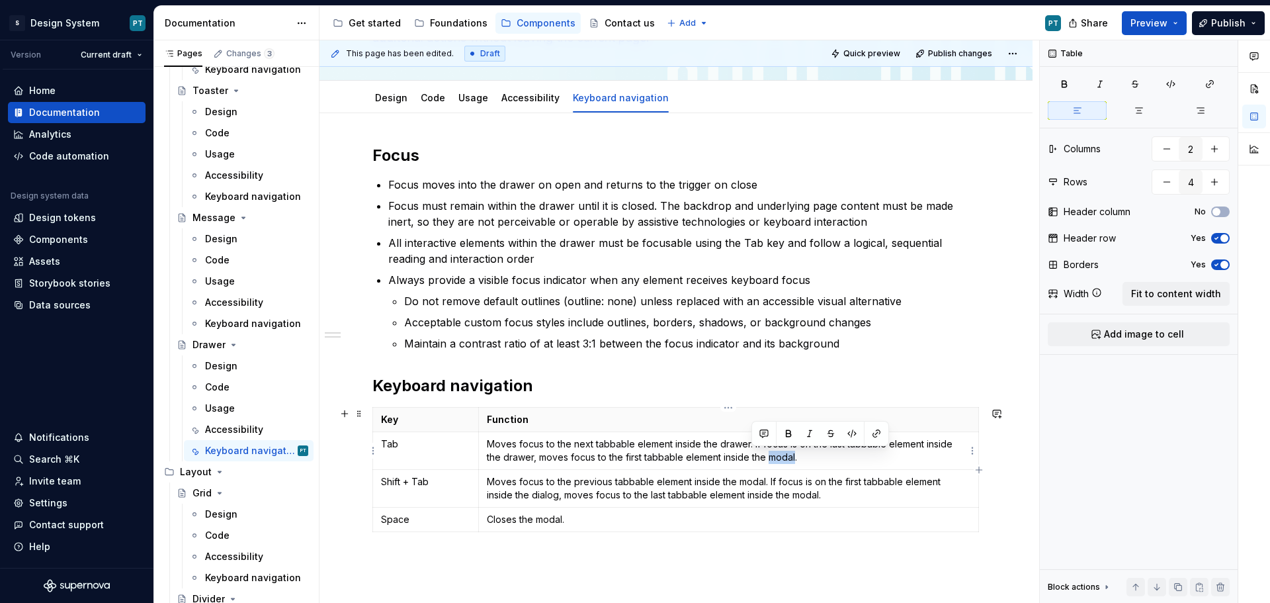
click at [754, 456] on p "Moves focus to the next tabbable element inside the drawer. If focus is on the …" at bounding box center [729, 450] width 484 height 26
drag, startPoint x: 737, startPoint y: 484, endPoint x: 763, endPoint y: 482, distance: 25.8
click at [763, 482] on p "Moves focus to the previous tabbable element inside the modal. If focus is on t…" at bounding box center [729, 488] width 484 height 26
drag, startPoint x: 558, startPoint y: 496, endPoint x: 538, endPoint y: 496, distance: 19.8
click at [538, 496] on p "Moves focus to the previous tabbable element inside the drawer. If focus is on …" at bounding box center [729, 488] width 484 height 26
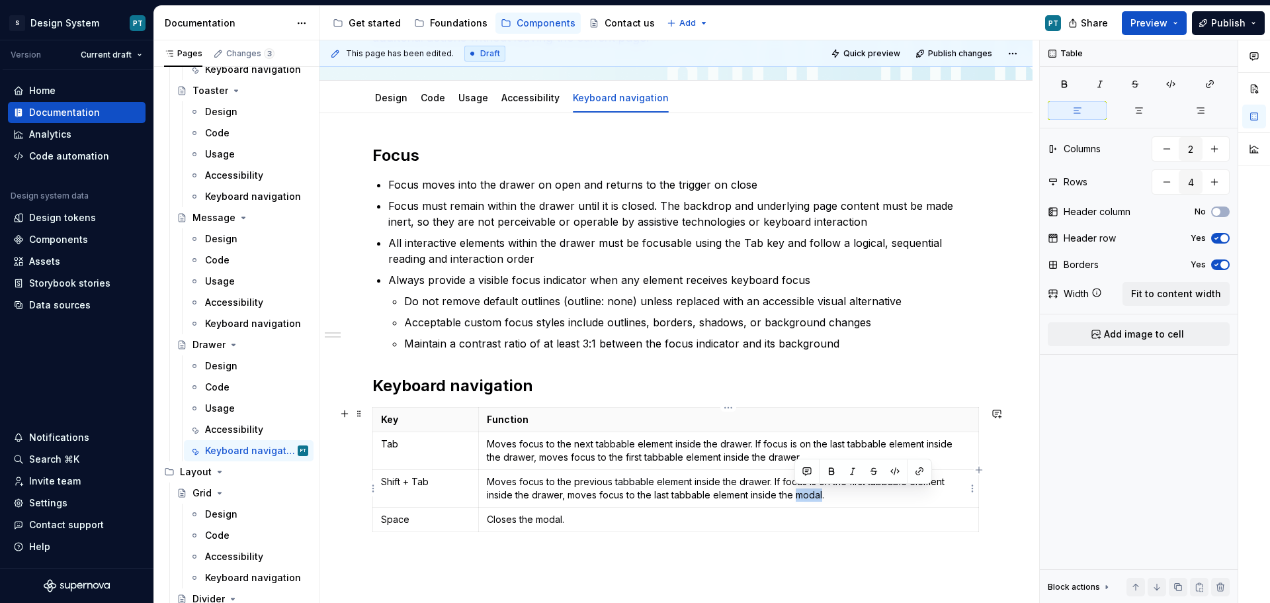
drag, startPoint x: 821, startPoint y: 496, endPoint x: 798, endPoint y: 497, distance: 23.2
click at [798, 497] on p "Moves focus to the previous tabbable element inside the drawer. If focus is on …" at bounding box center [729, 488] width 484 height 26
drag, startPoint x: 562, startPoint y: 520, endPoint x: 538, endPoint y: 519, distance: 23.8
click at [538, 519] on p "Closes the modal." at bounding box center [729, 519] width 484 height 13
click at [249, 430] on div "Accessibility" at bounding box center [234, 429] width 58 height 13
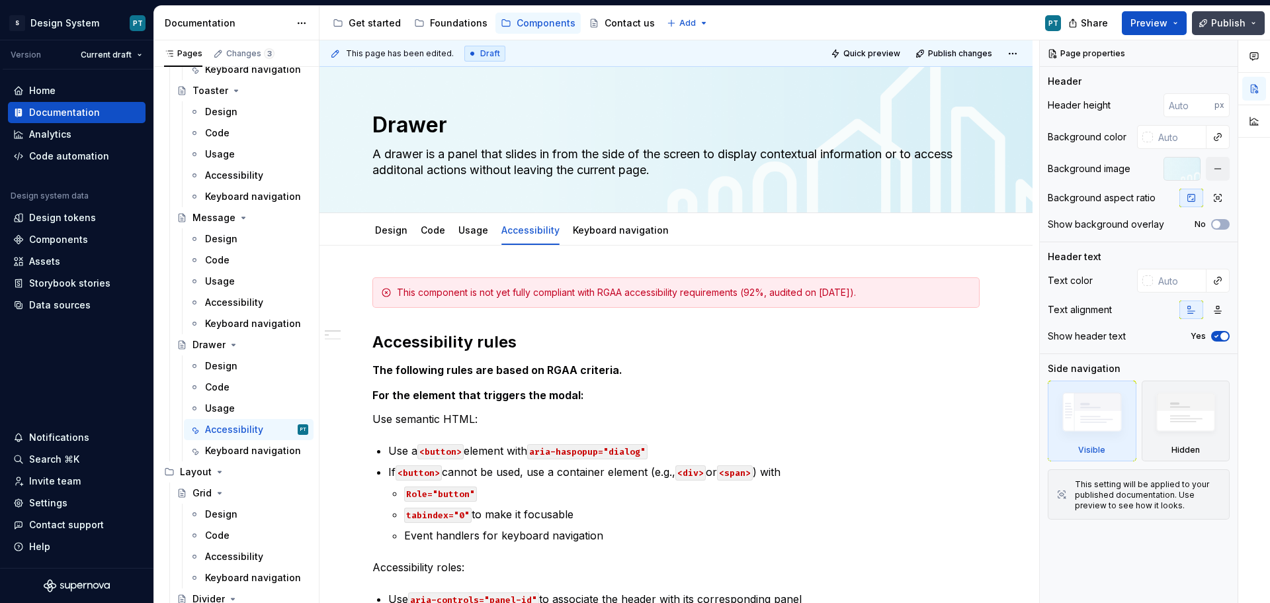
click at [1233, 28] on span "Publish" at bounding box center [1228, 23] width 34 height 13
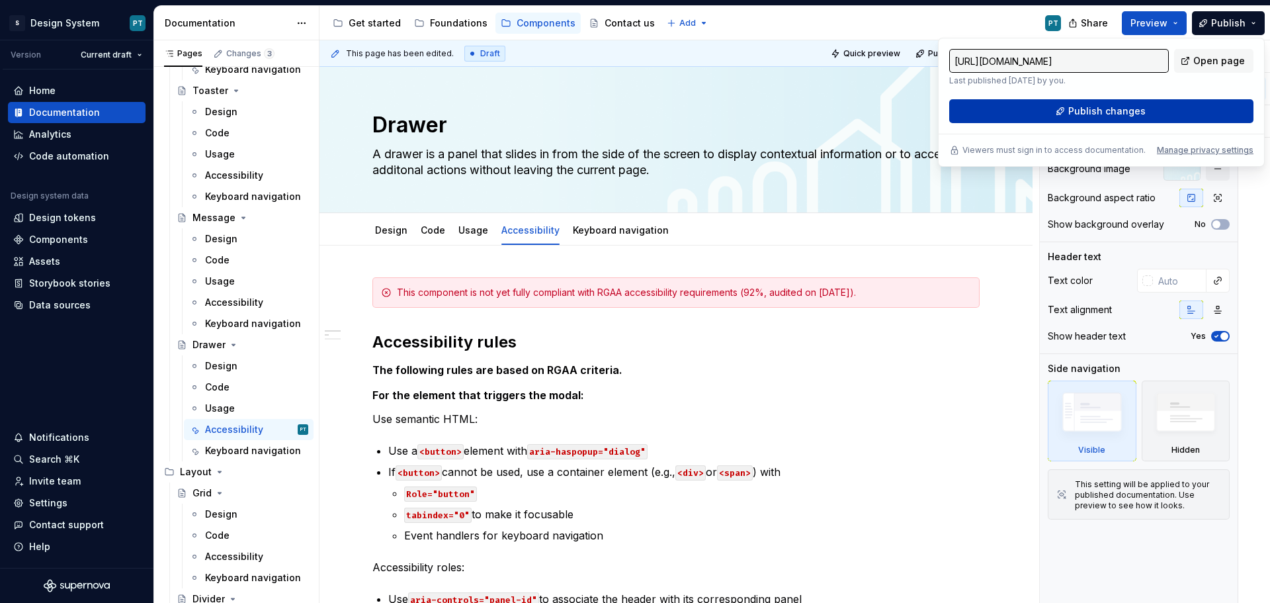
click at [1177, 110] on button "Publish changes" at bounding box center [1101, 111] width 304 height 24
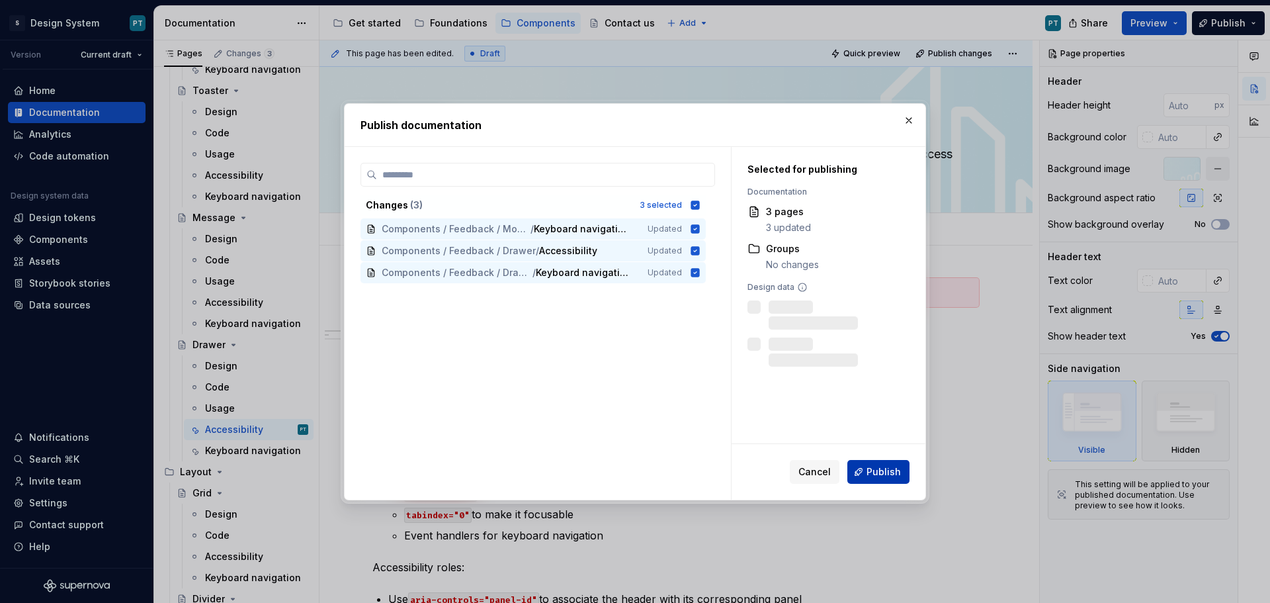
click at [870, 470] on span "Publish" at bounding box center [883, 471] width 34 height 13
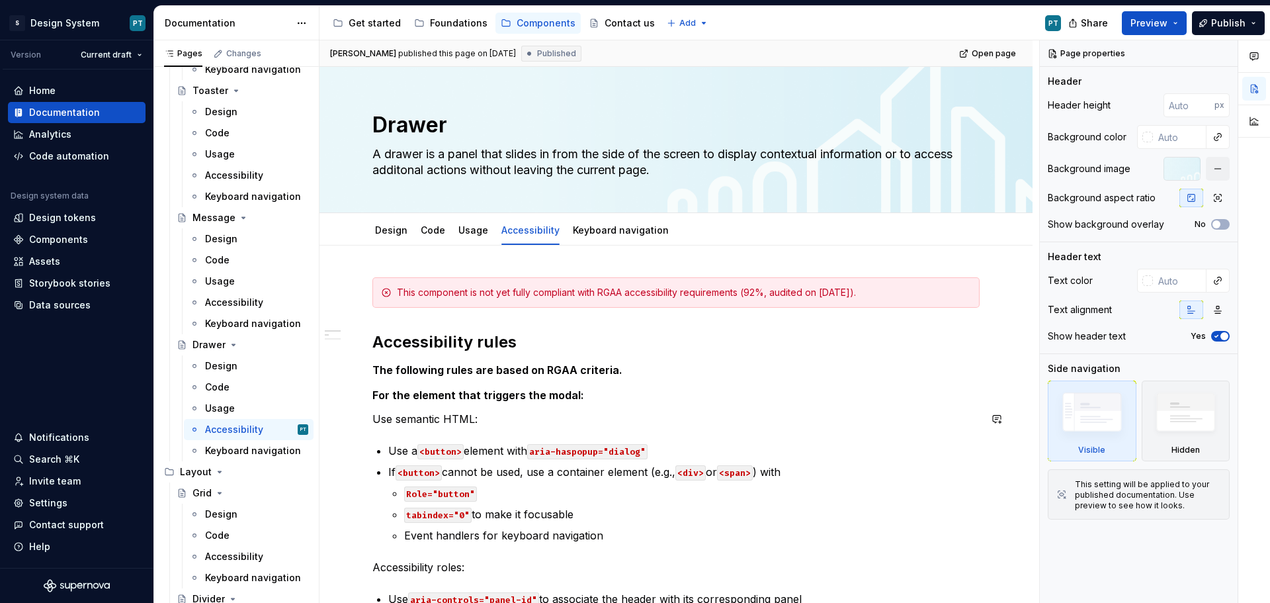
type textarea "*"
